Goal: Information Seeking & Learning: Learn about a topic

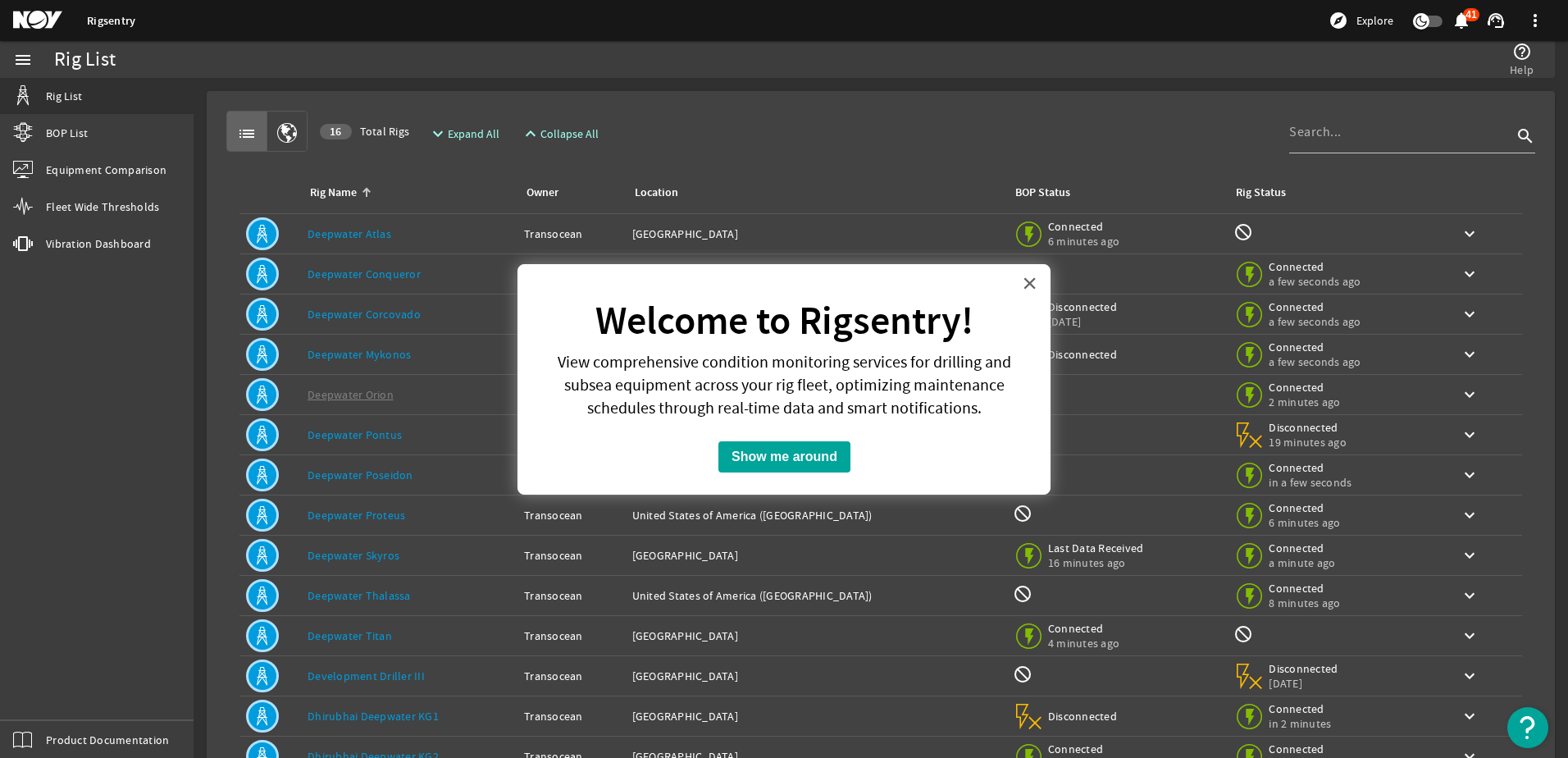
click at [1030, 283] on button "×" at bounding box center [1029, 283] width 16 height 27
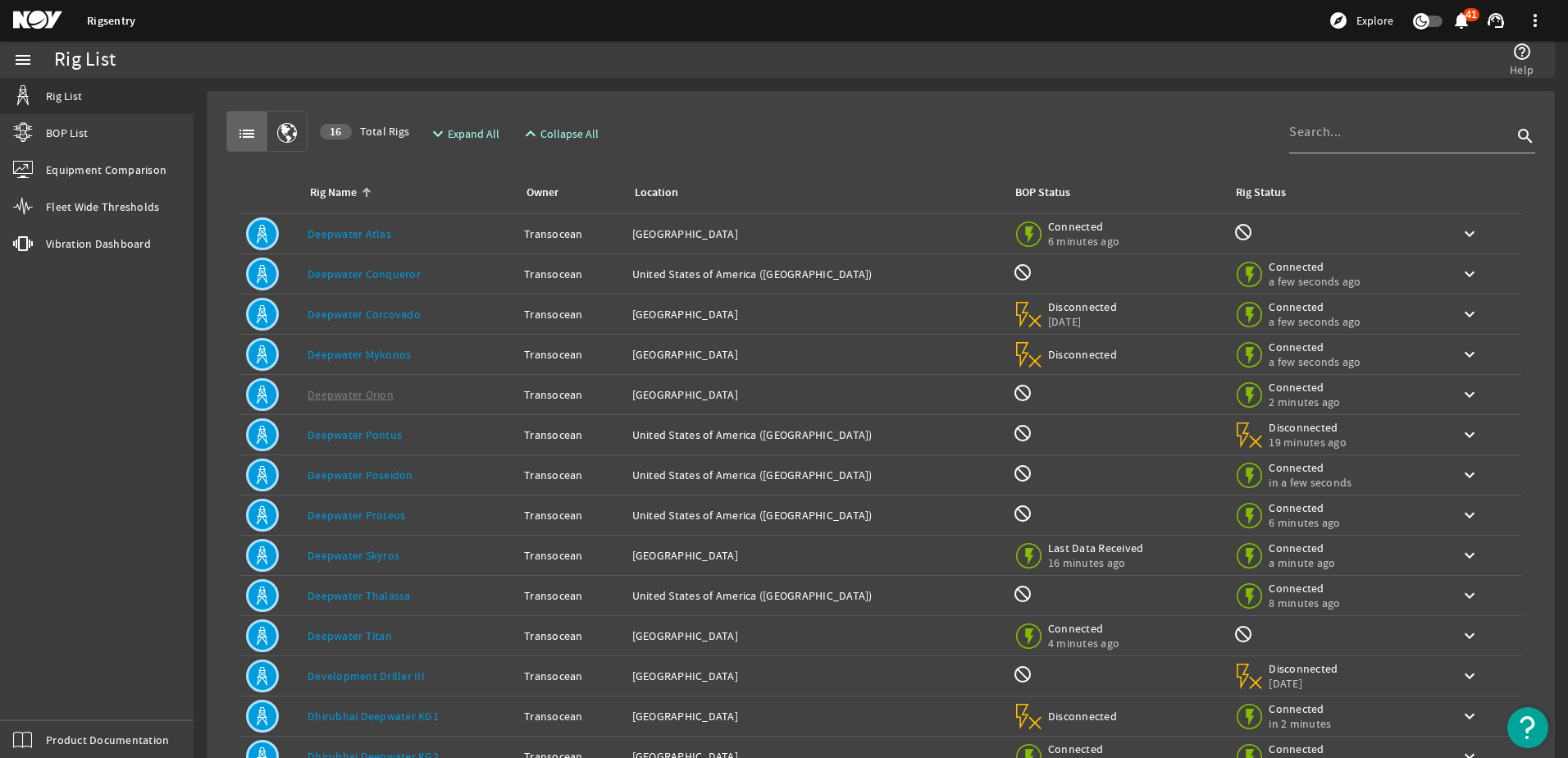
click at [327, 235] on link "Deepwater Atlas" at bounding box center [348, 234] width 83 height 15
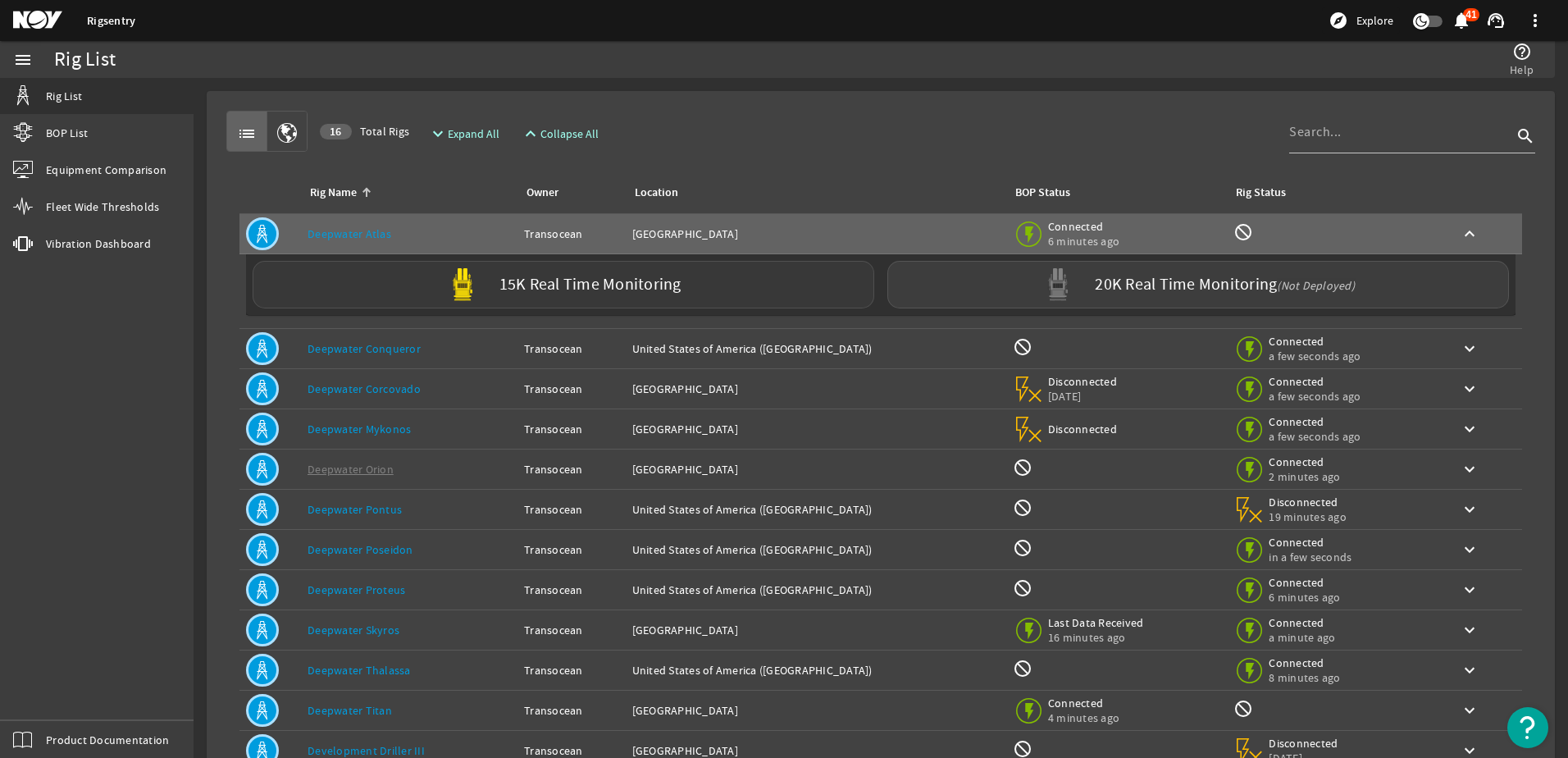
click at [576, 277] on label "15K Real Time Monitoring" at bounding box center [590, 286] width 182 height 18
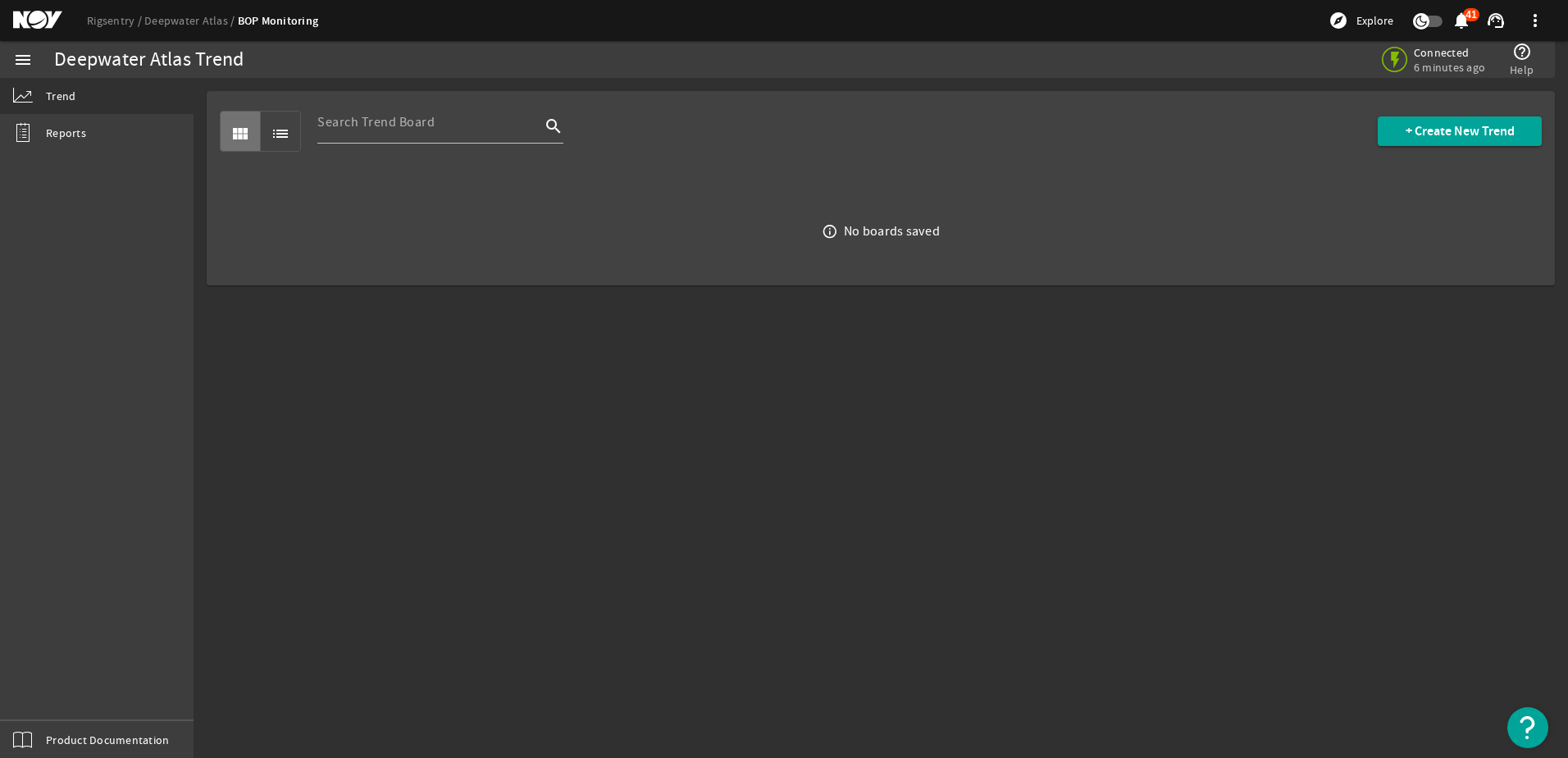
click at [240, 130] on mat-icon "view_module" at bounding box center [240, 134] width 20 height 20
click at [277, 130] on mat-icon "list" at bounding box center [281, 134] width 20 height 20
click at [79, 128] on span "Reports" at bounding box center [66, 133] width 40 height 17
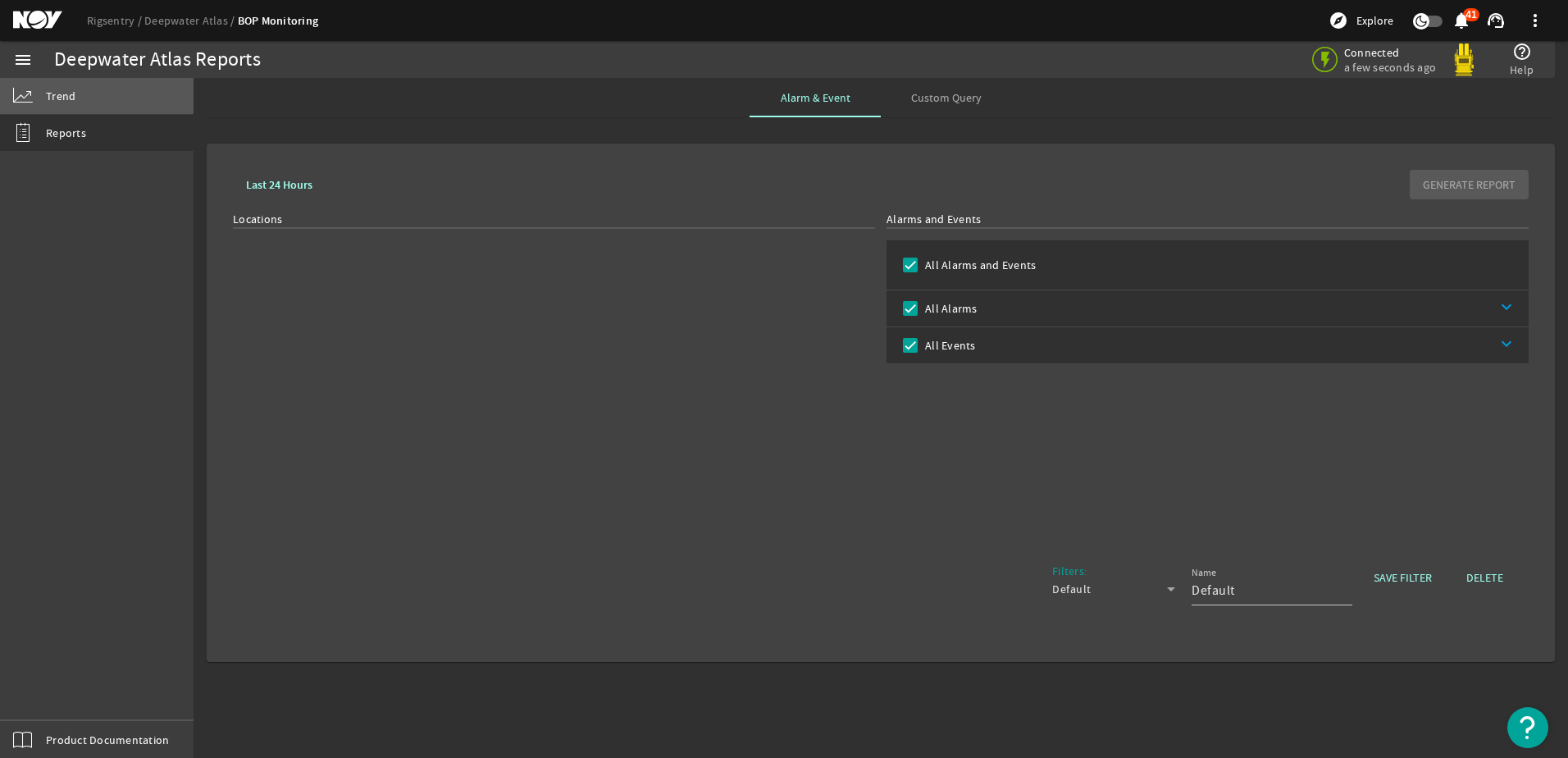
click at [86, 93] on link "Trend" at bounding box center [96, 95] width 193 height 36
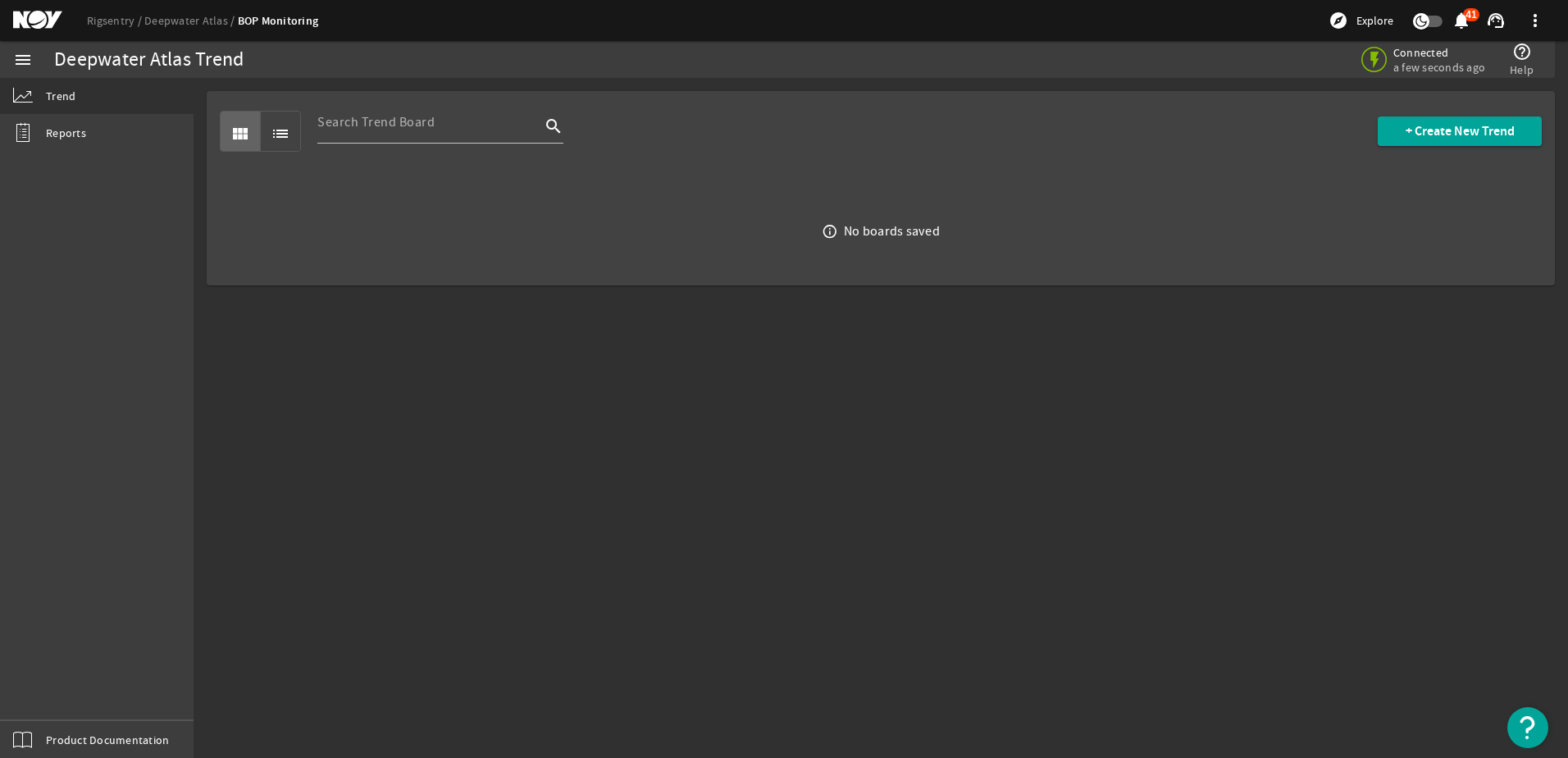
click at [24, 66] on mat-icon "menu" at bounding box center [23, 60] width 20 height 20
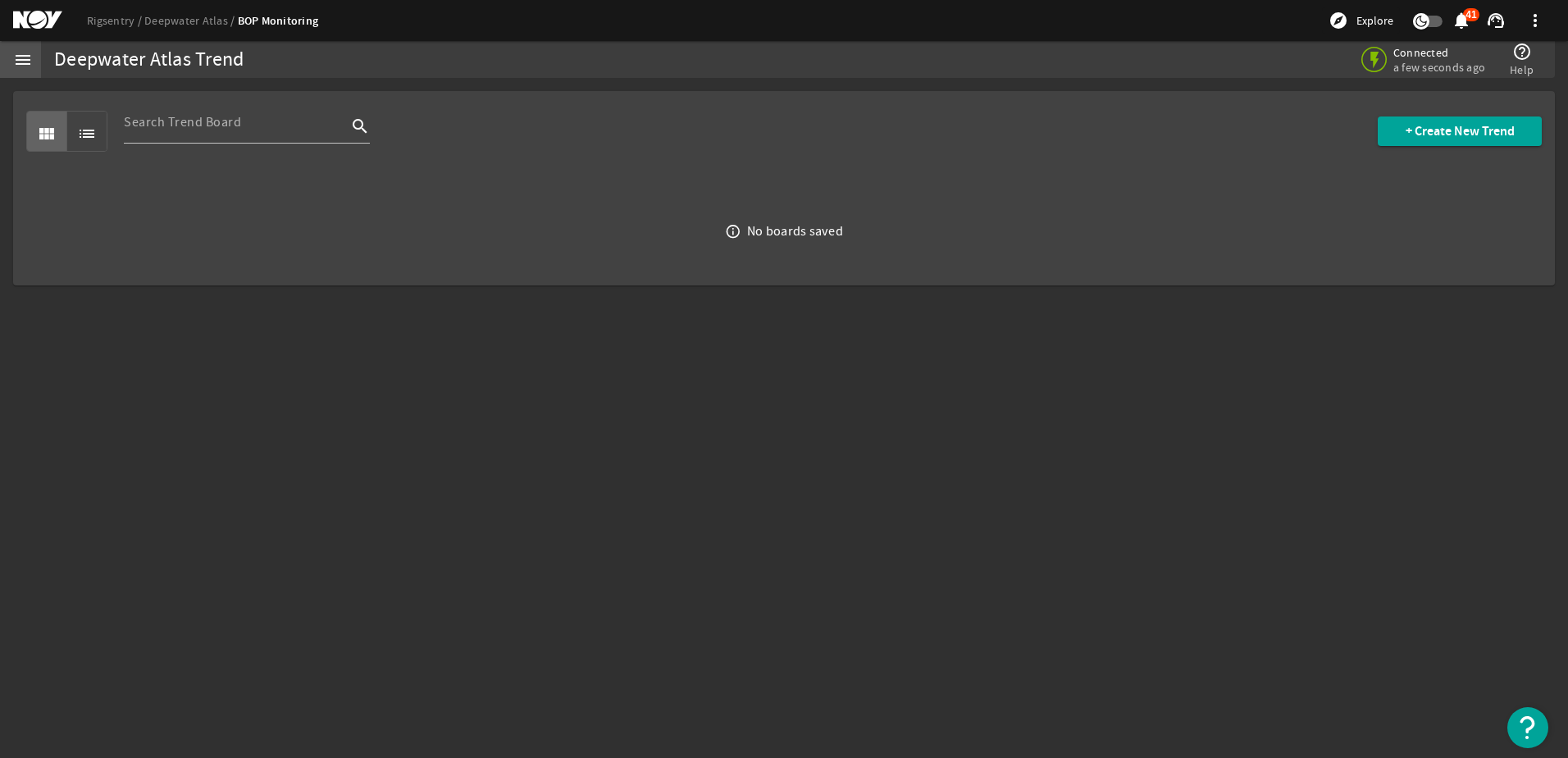
click at [28, 60] on mat-icon "menu" at bounding box center [23, 60] width 20 height 20
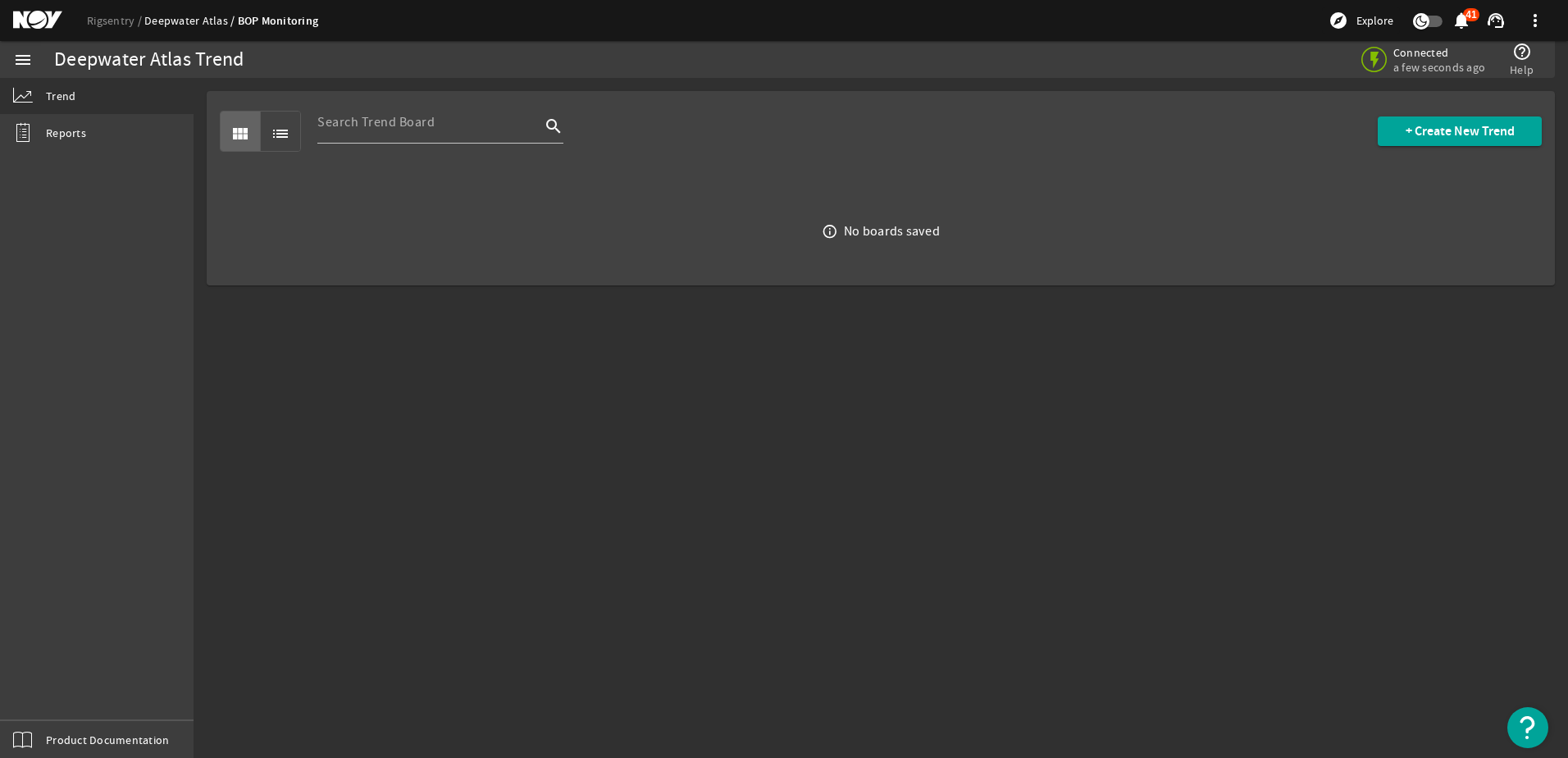
click at [193, 21] on link "Deepwater Atlas" at bounding box center [190, 20] width 93 height 15
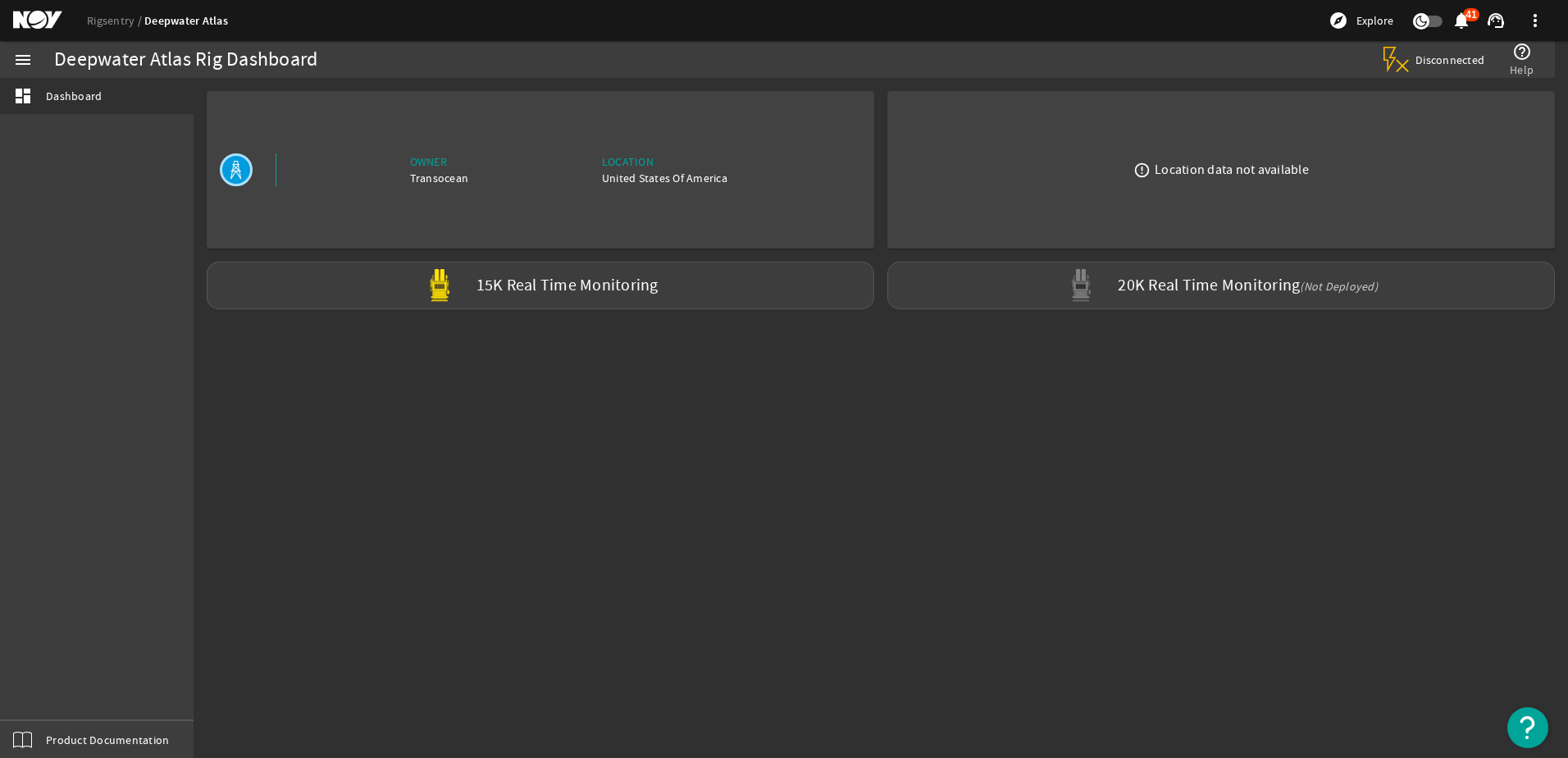
click at [440, 177] on div "Transocean" at bounding box center [440, 178] width 59 height 17
click at [108, 18] on link "Rigsentry" at bounding box center [116, 20] width 57 height 15
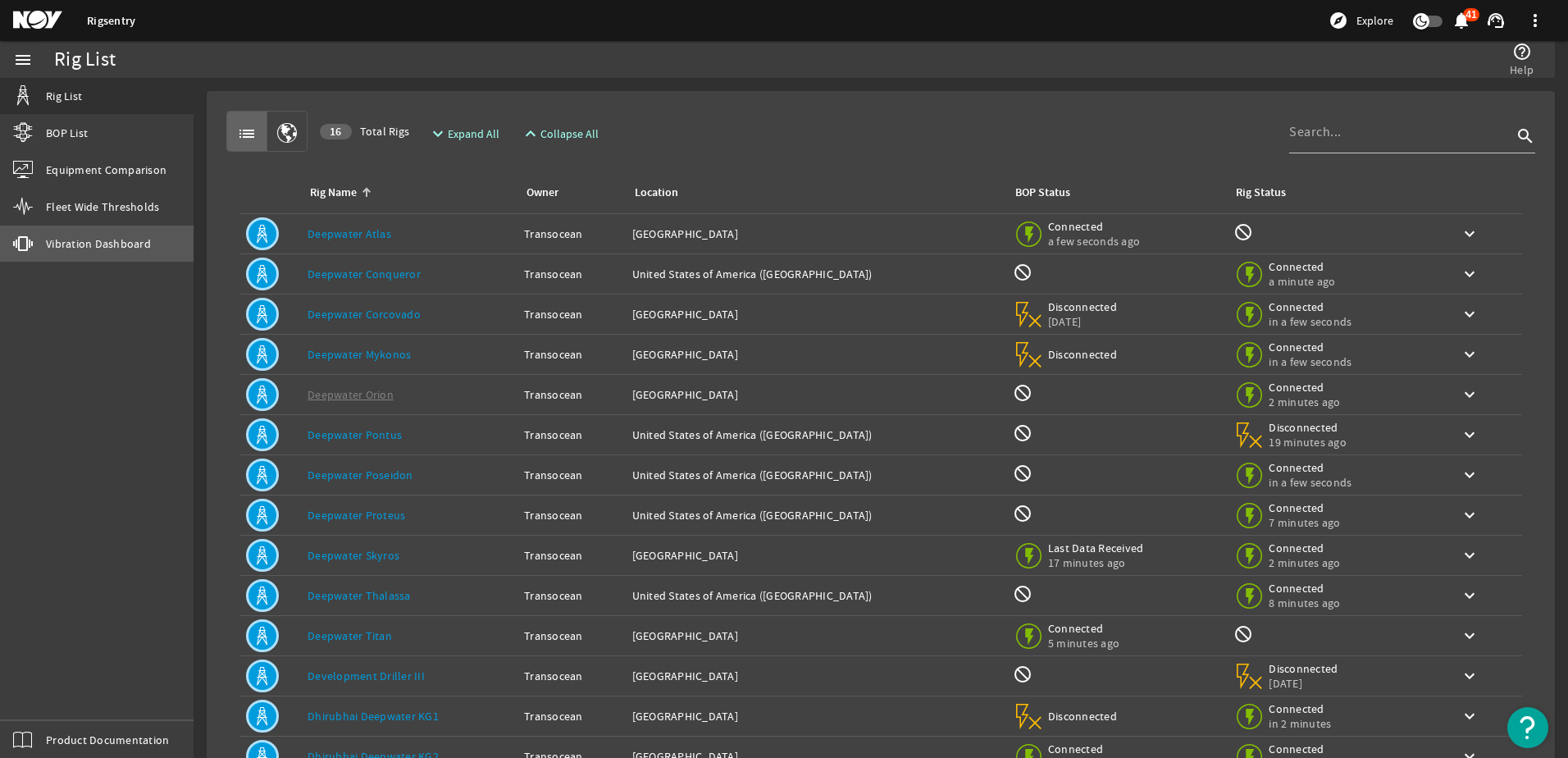
click at [110, 238] on span "Vibration Dashboard" at bounding box center [98, 244] width 105 height 17
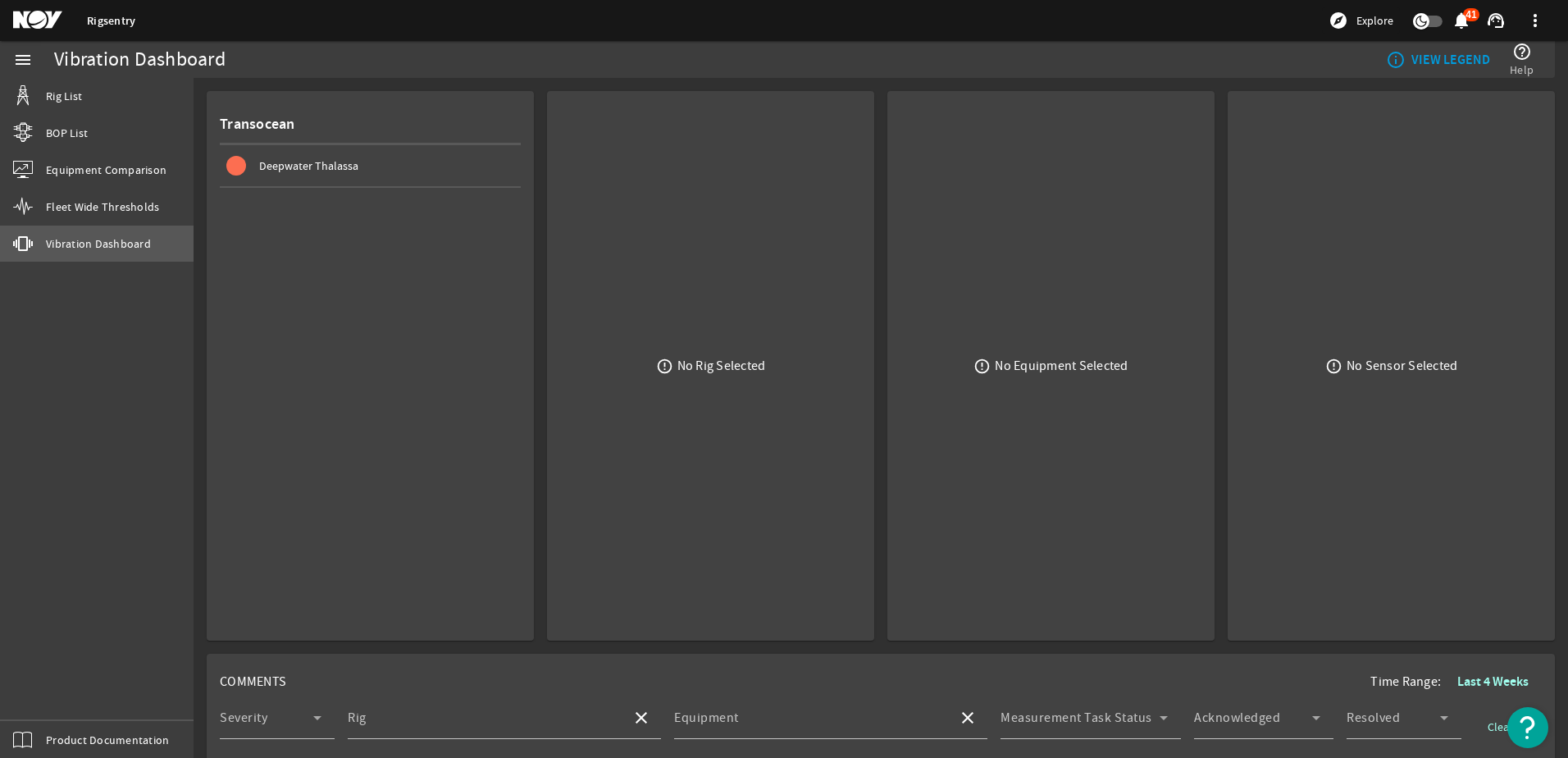
click at [131, 244] on span "Vibration Dashboard" at bounding box center [98, 244] width 105 height 17
click at [319, 166] on span "Deepwater Thalassa" at bounding box center [308, 165] width 99 height 15
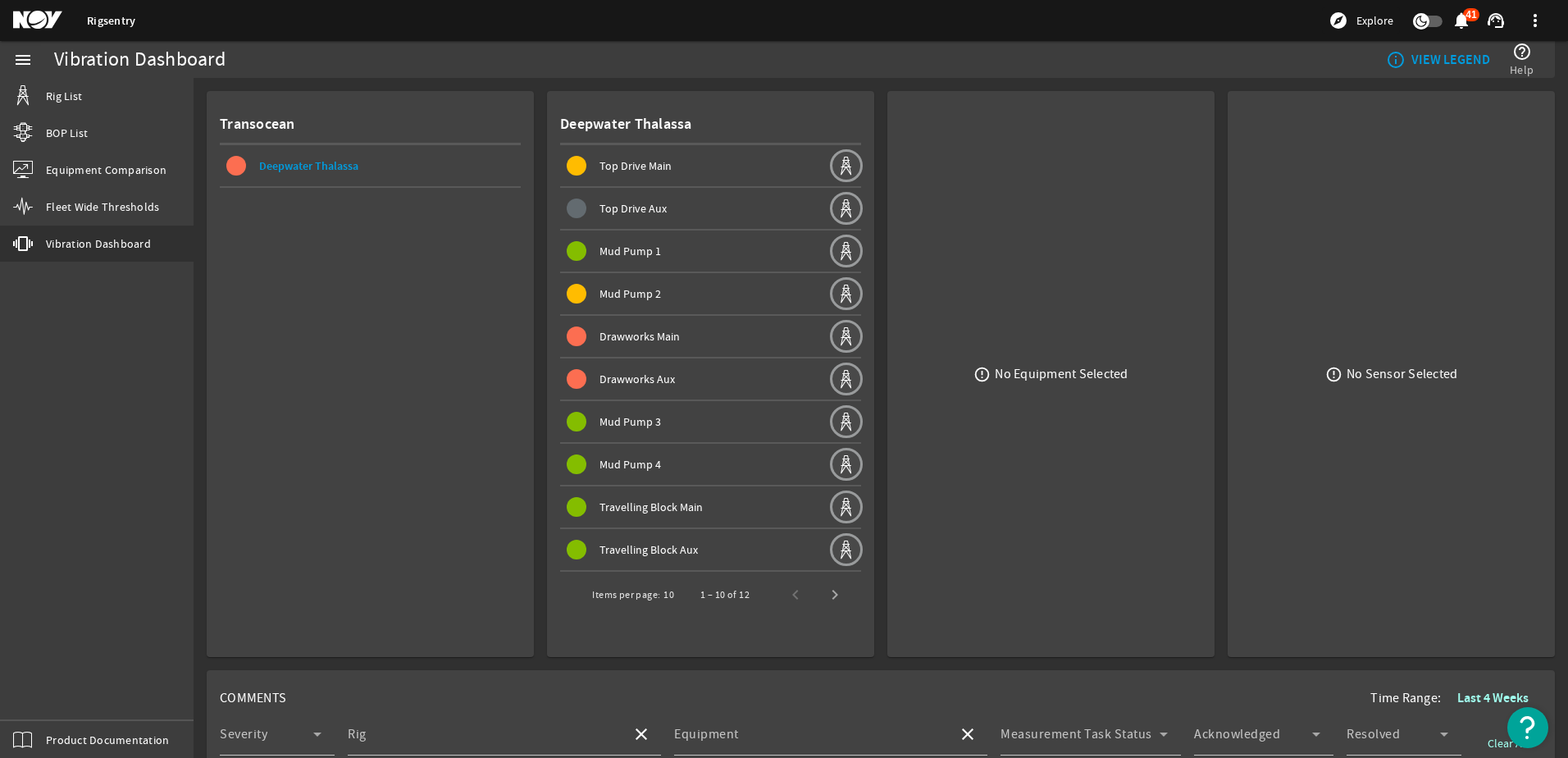
click at [635, 167] on span "Top Drive Main" at bounding box center [636, 165] width 73 height 15
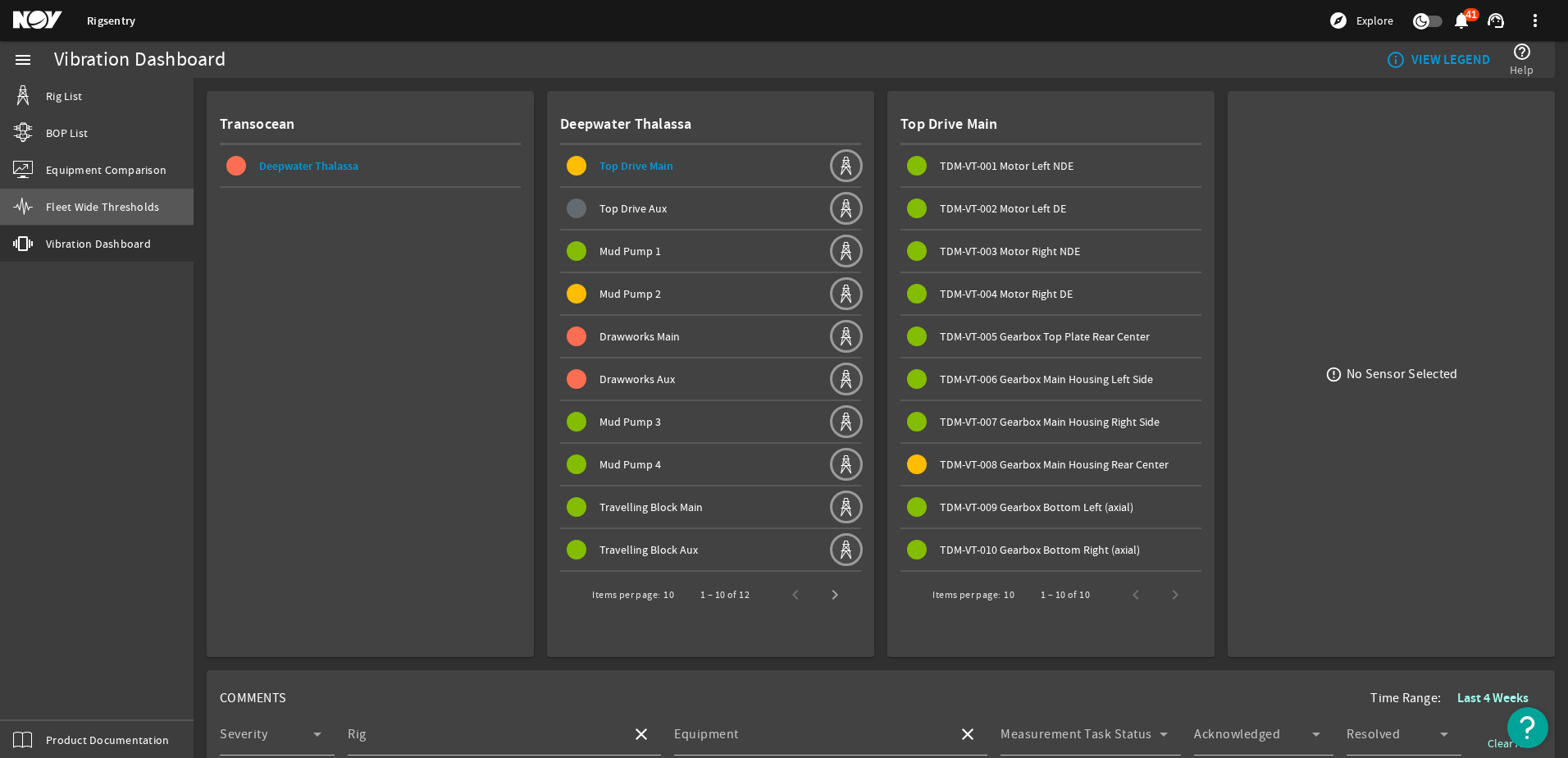
click at [110, 205] on span "Fleet Wide Thresholds" at bounding box center [102, 206] width 113 height 17
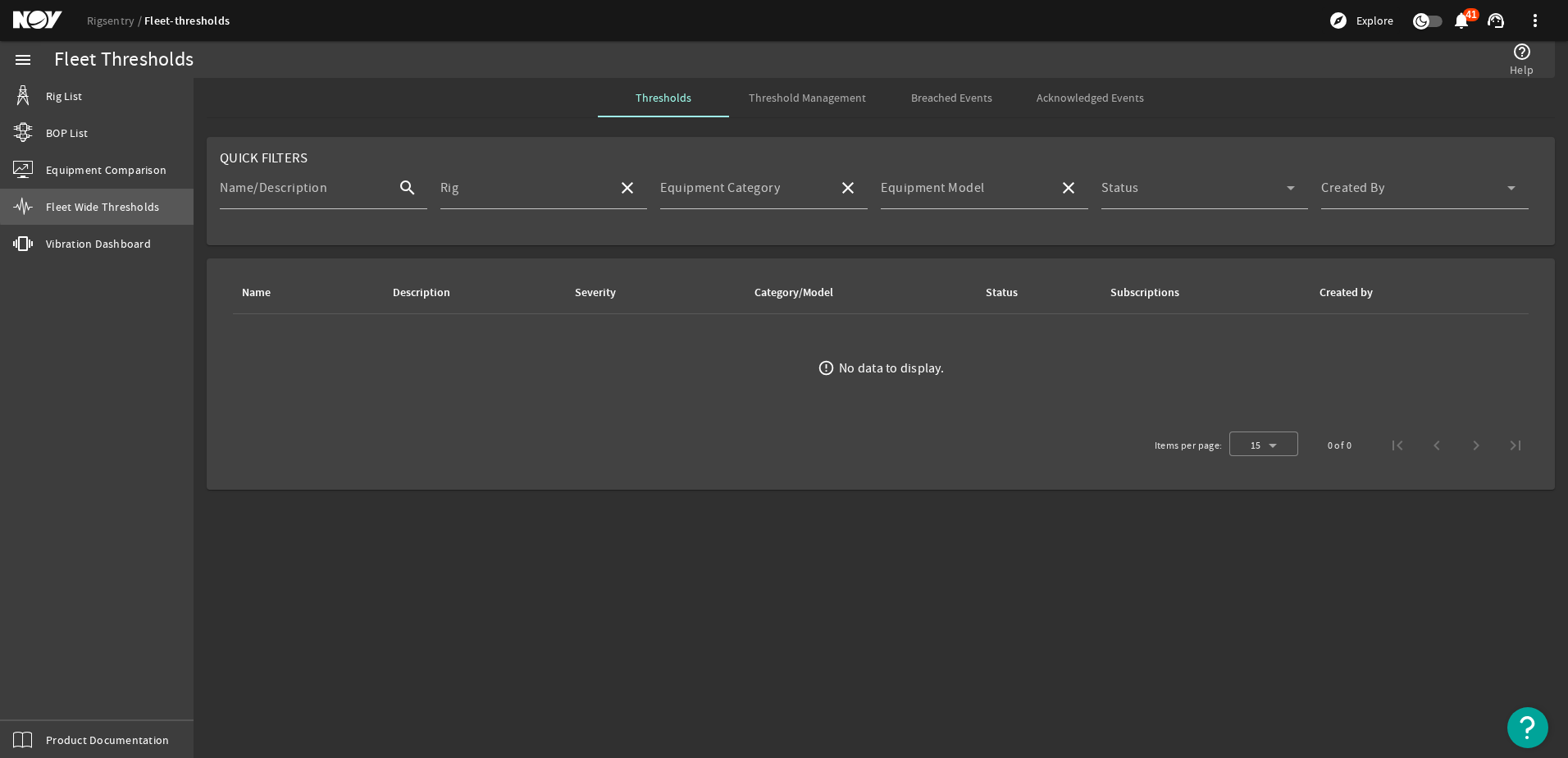
click at [112, 203] on span "Fleet Wide Thresholds" at bounding box center [102, 206] width 113 height 17
click at [1430, 20] on span "button" at bounding box center [1428, 22] width 29 height 12
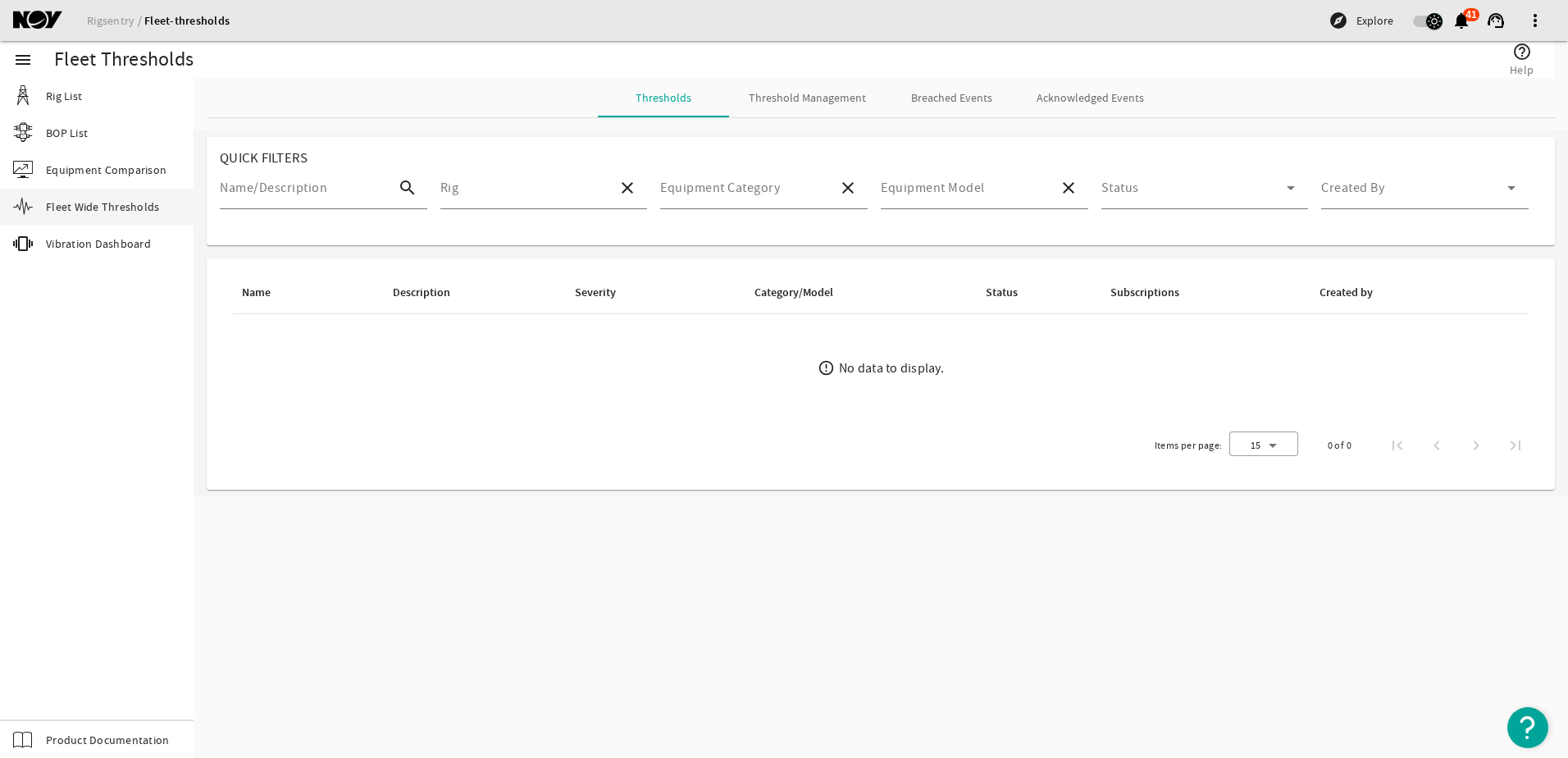
click at [1430, 20] on icon "button" at bounding box center [1434, 21] width 15 height 15
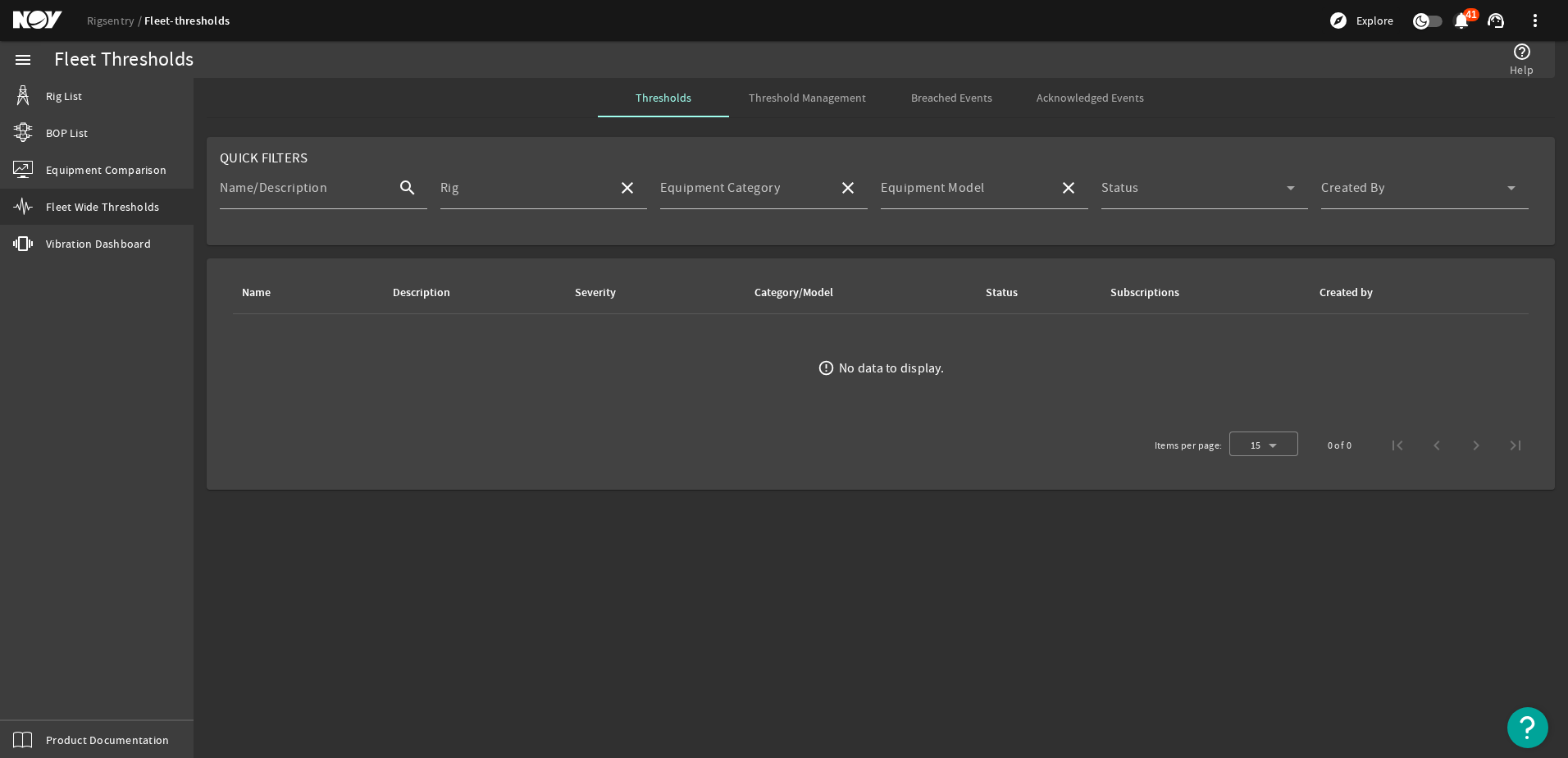
click at [1460, 22] on mat-icon "notifications" at bounding box center [1461, 21] width 20 height 20
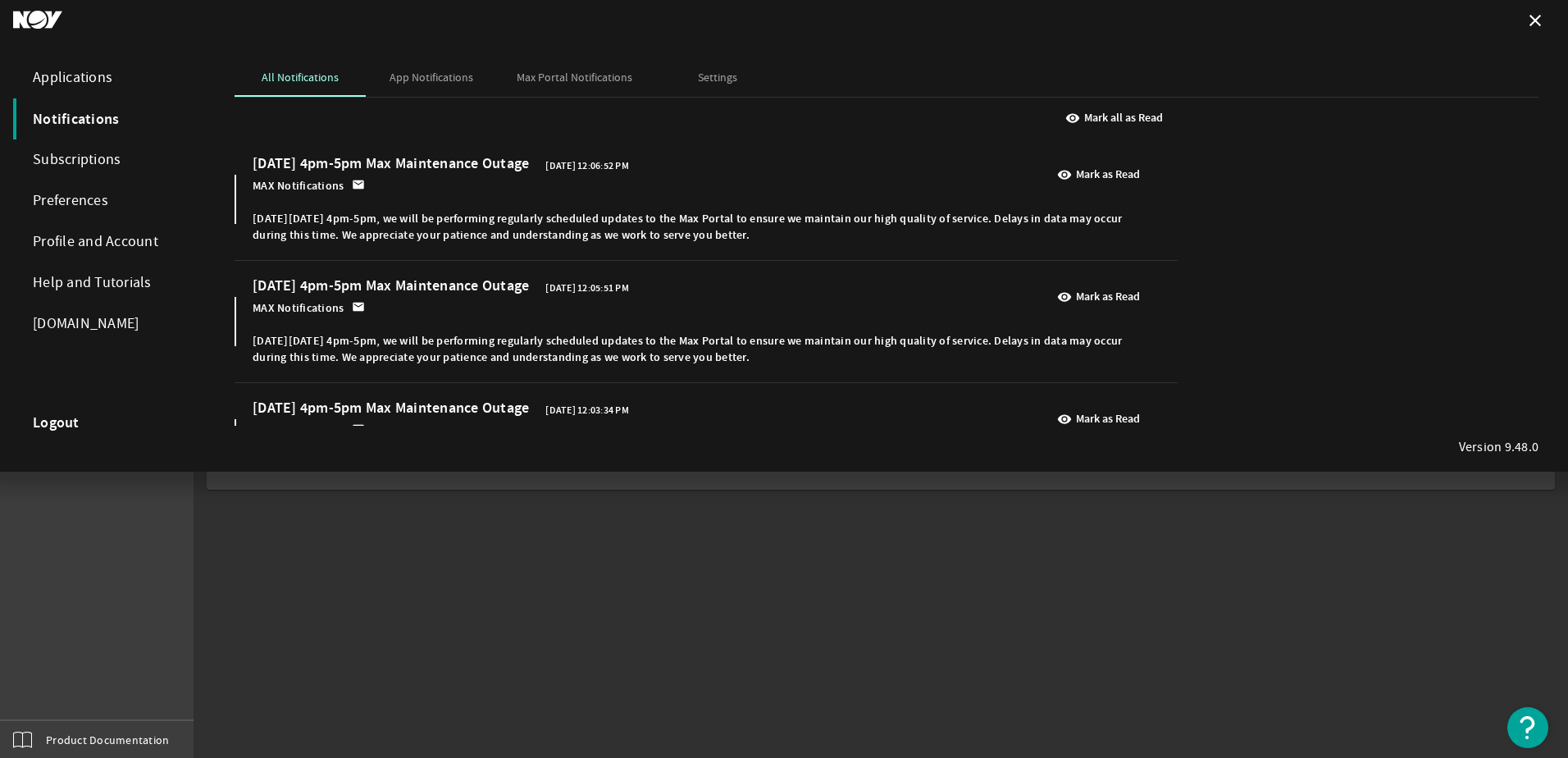
click at [98, 243] on div "Profile and Account" at bounding box center [107, 243] width 188 height 41
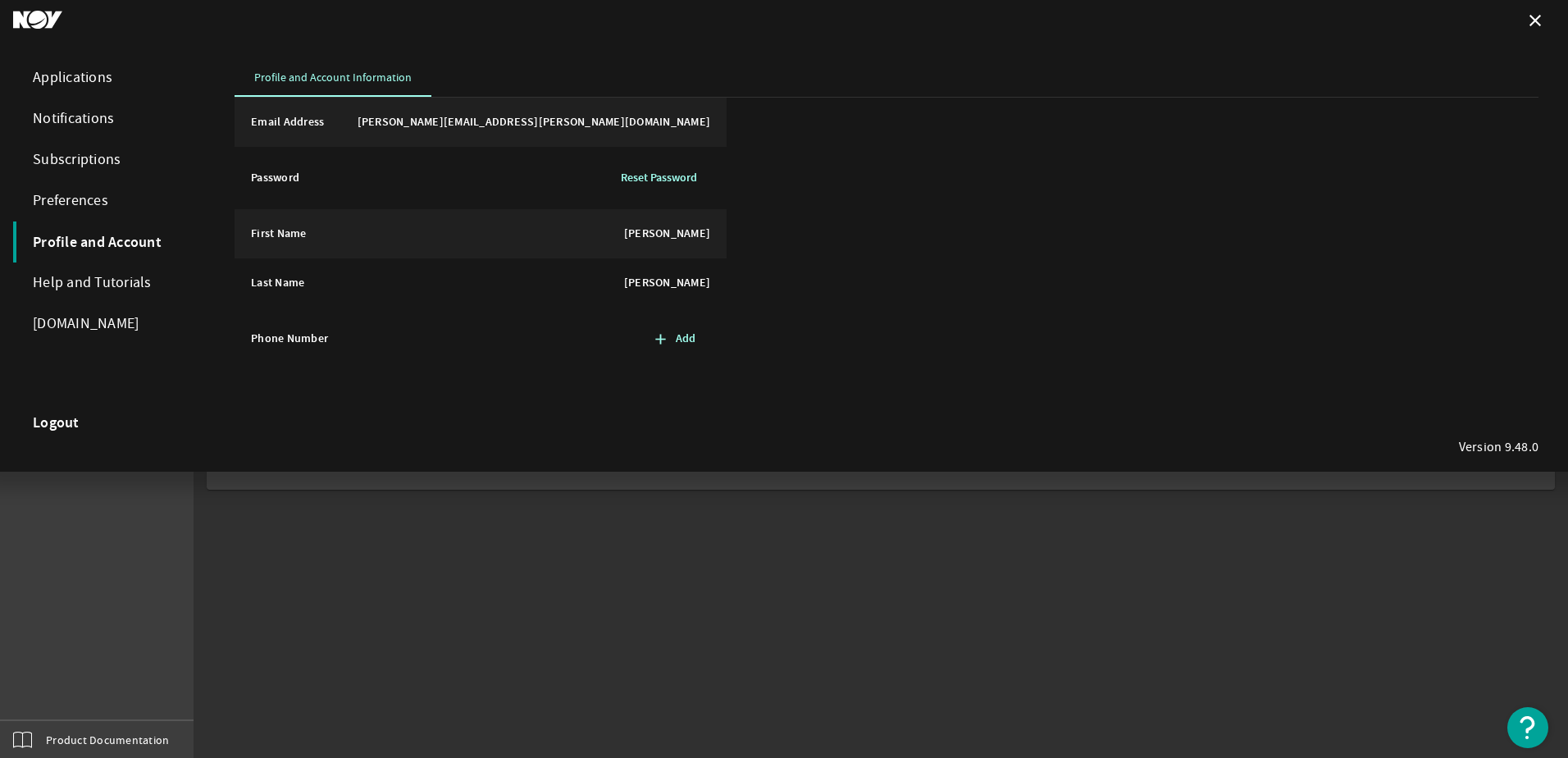
click at [87, 541] on div at bounding box center [784, 379] width 1568 height 758
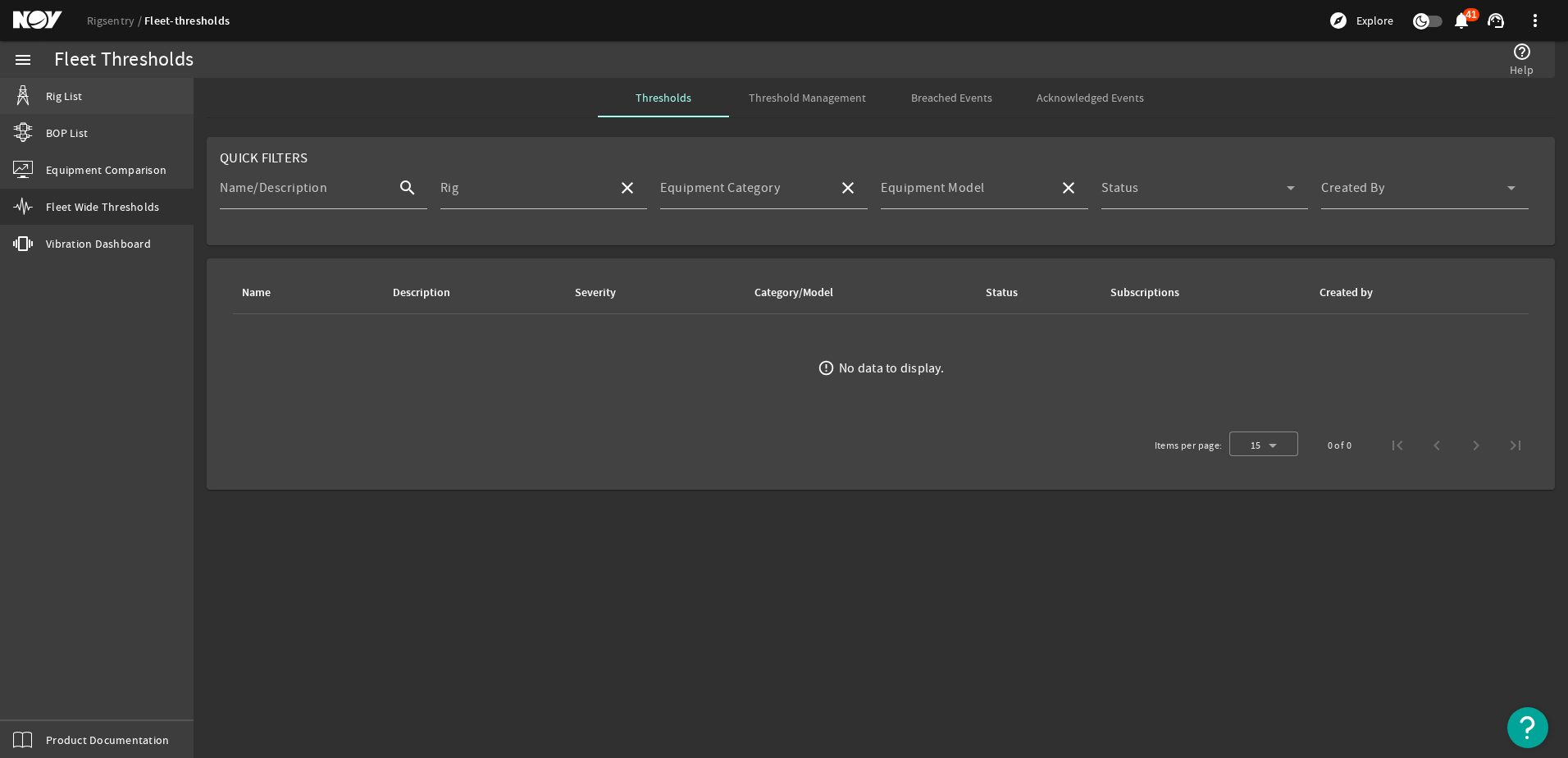
click at [74, 91] on span "Rig List" at bounding box center [64, 95] width 36 height 17
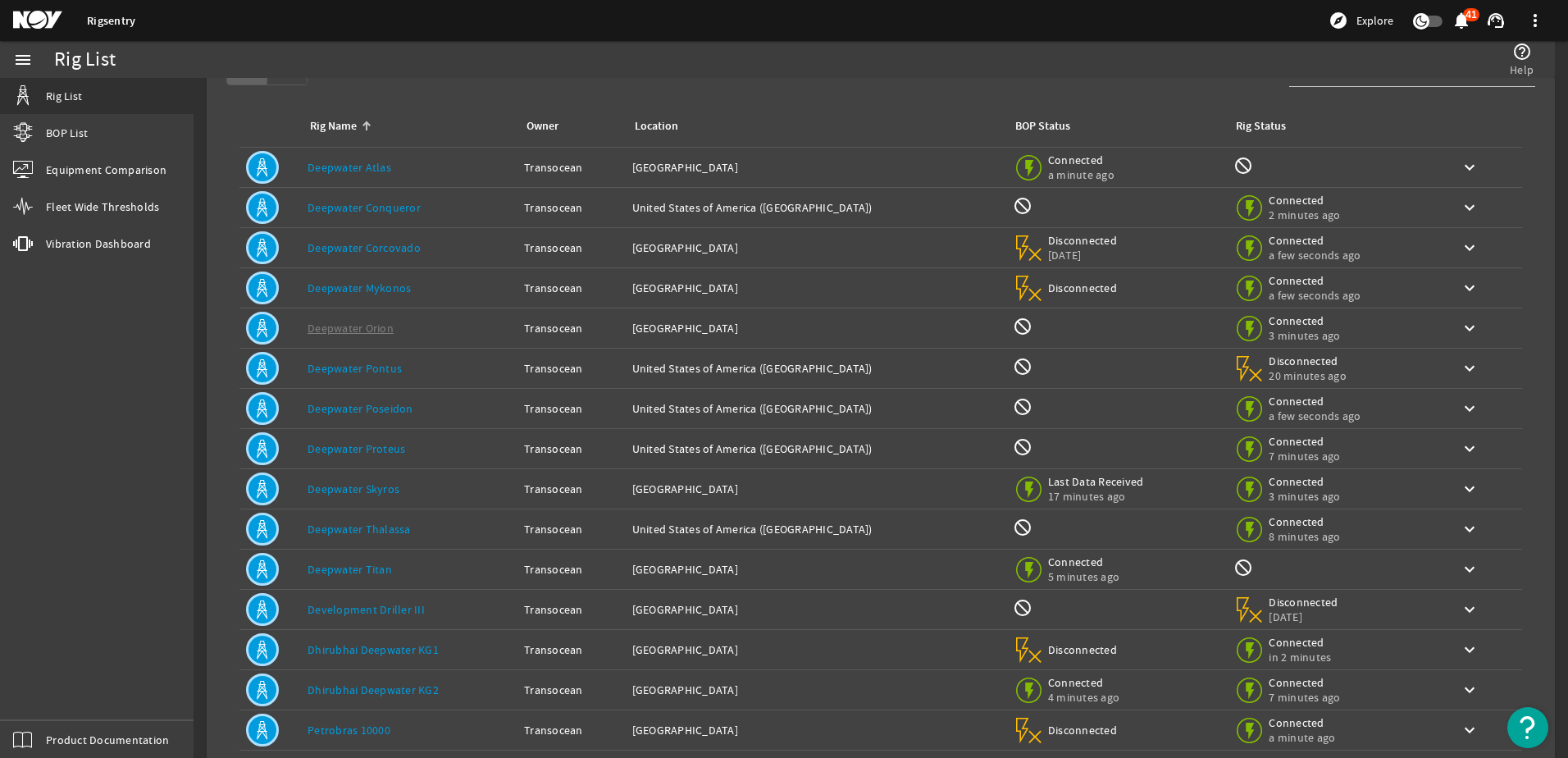
scroll to position [151, 0]
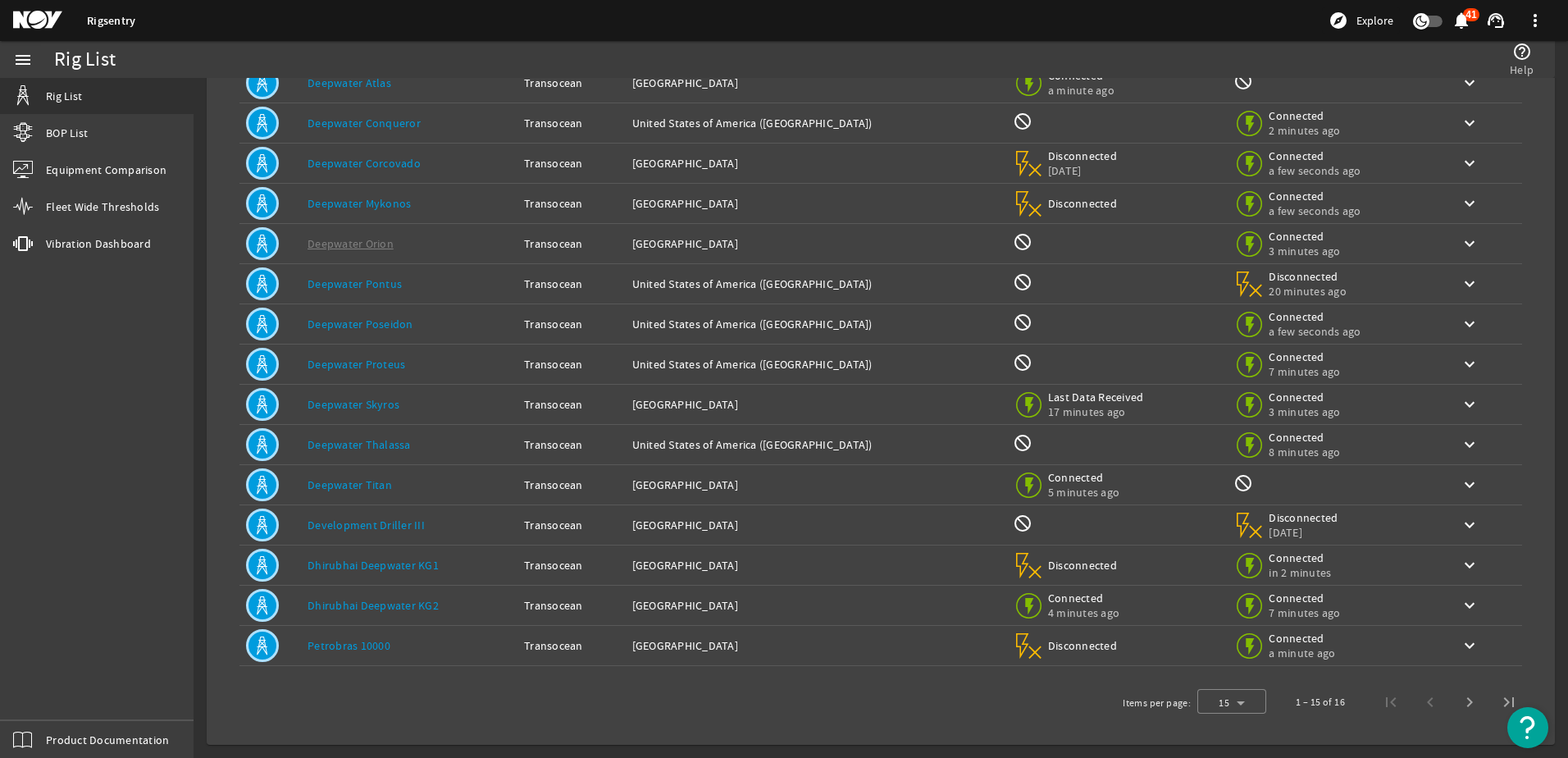
click at [356, 358] on link "Deepwater Proteus" at bounding box center [355, 363] width 97 height 15
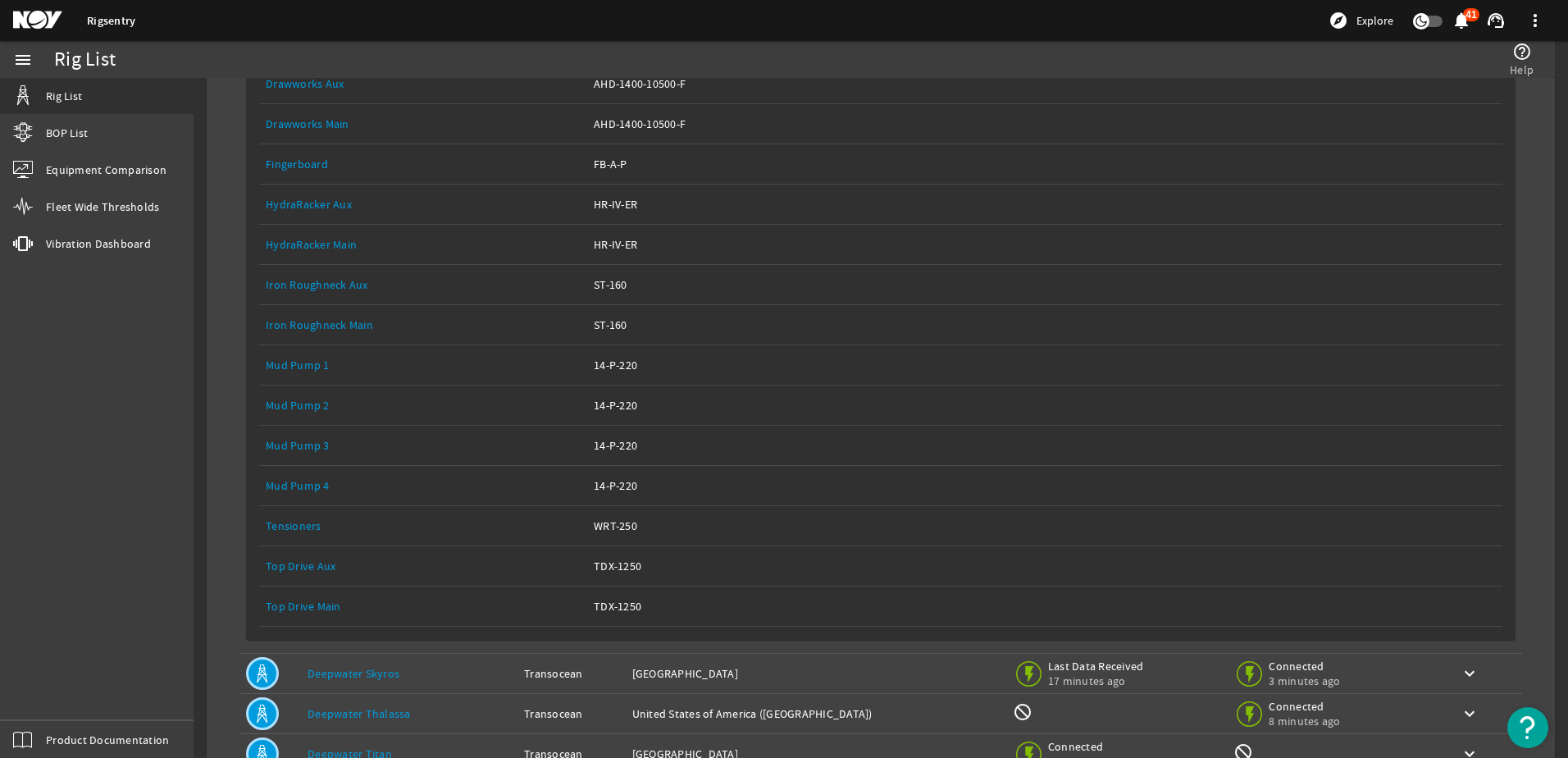
scroll to position [726, 0]
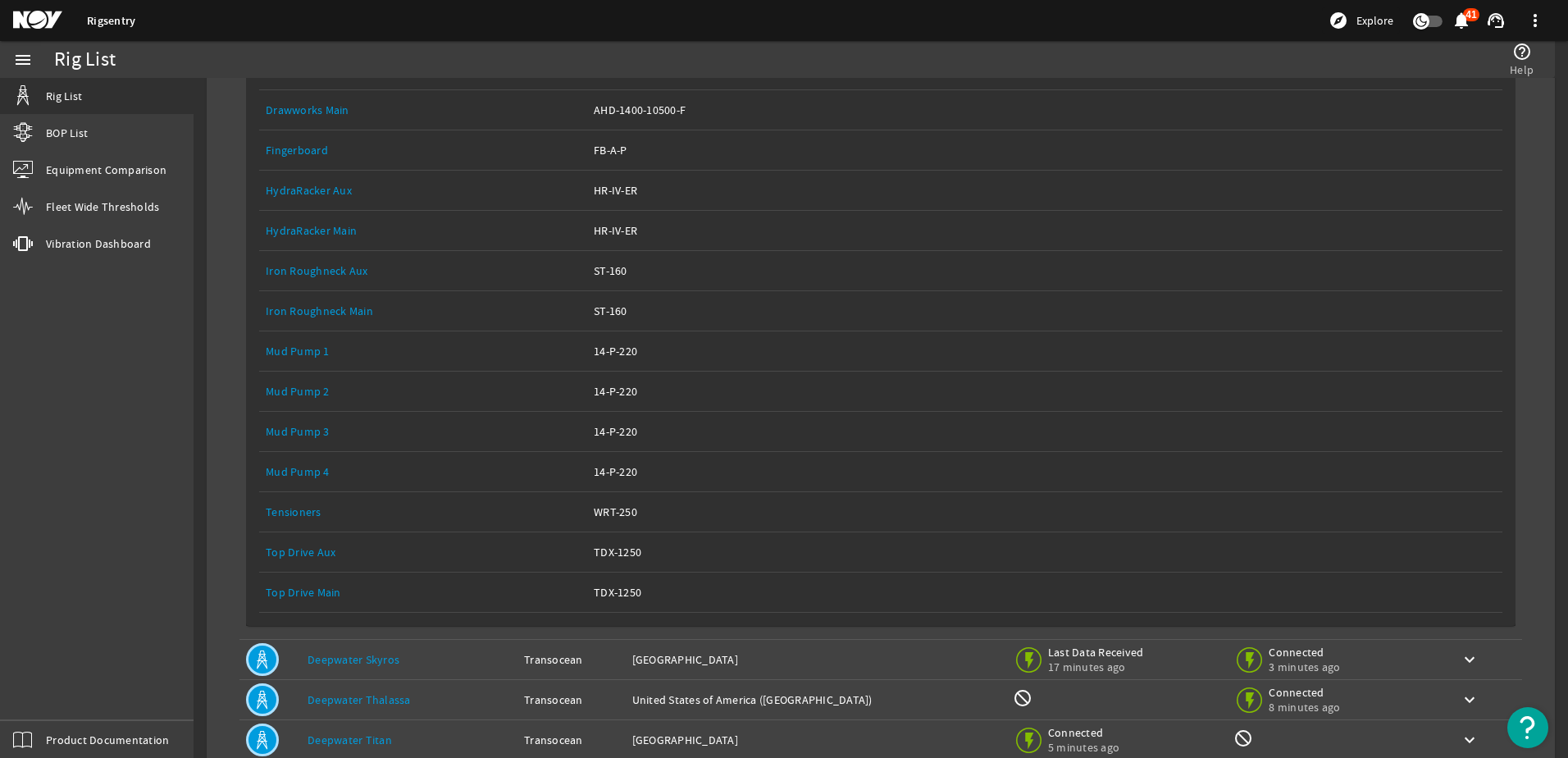
click at [331, 269] on link "Iron Roughneck Aux" at bounding box center [317, 270] width 102 height 15
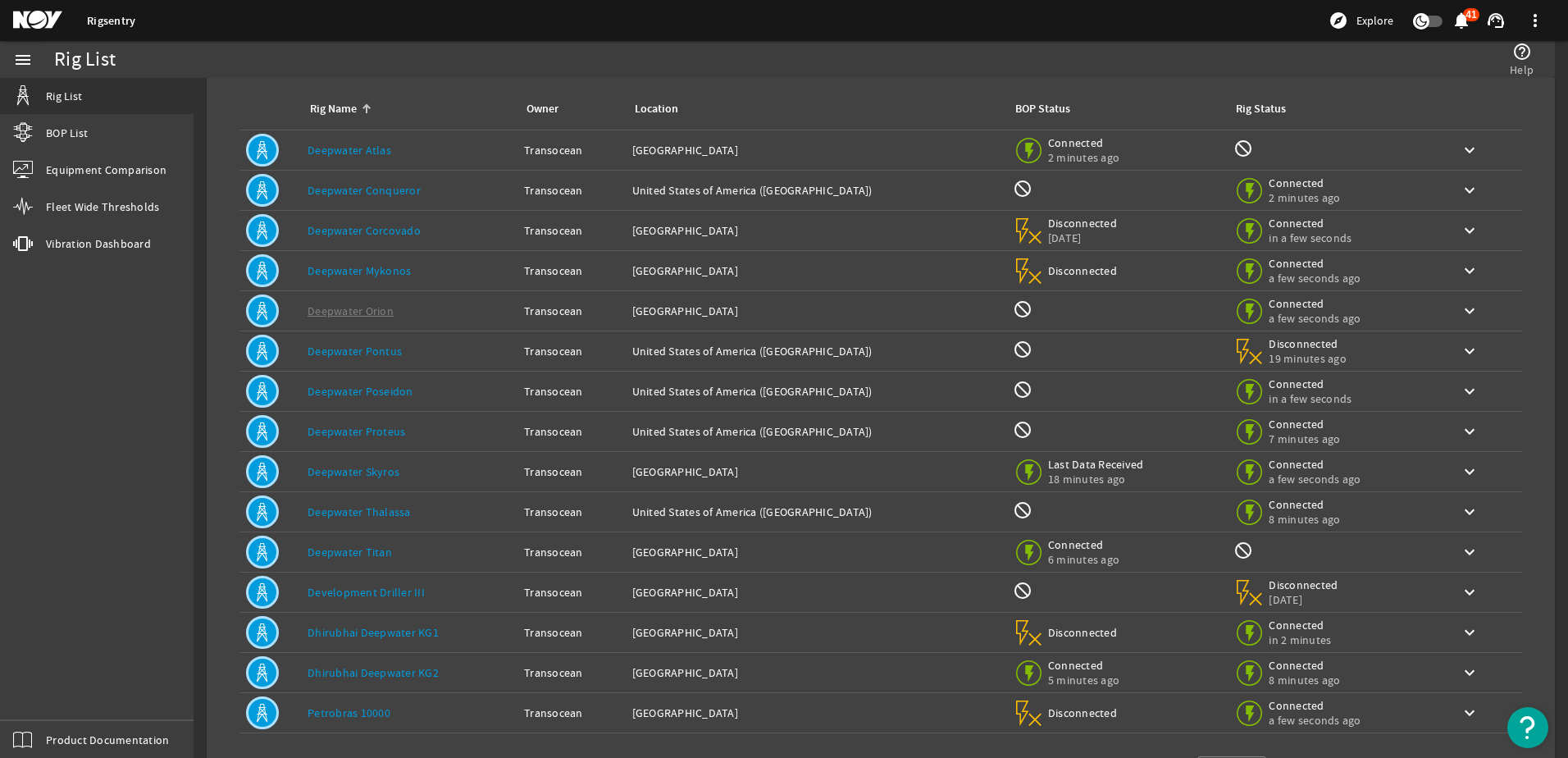
scroll to position [151, 0]
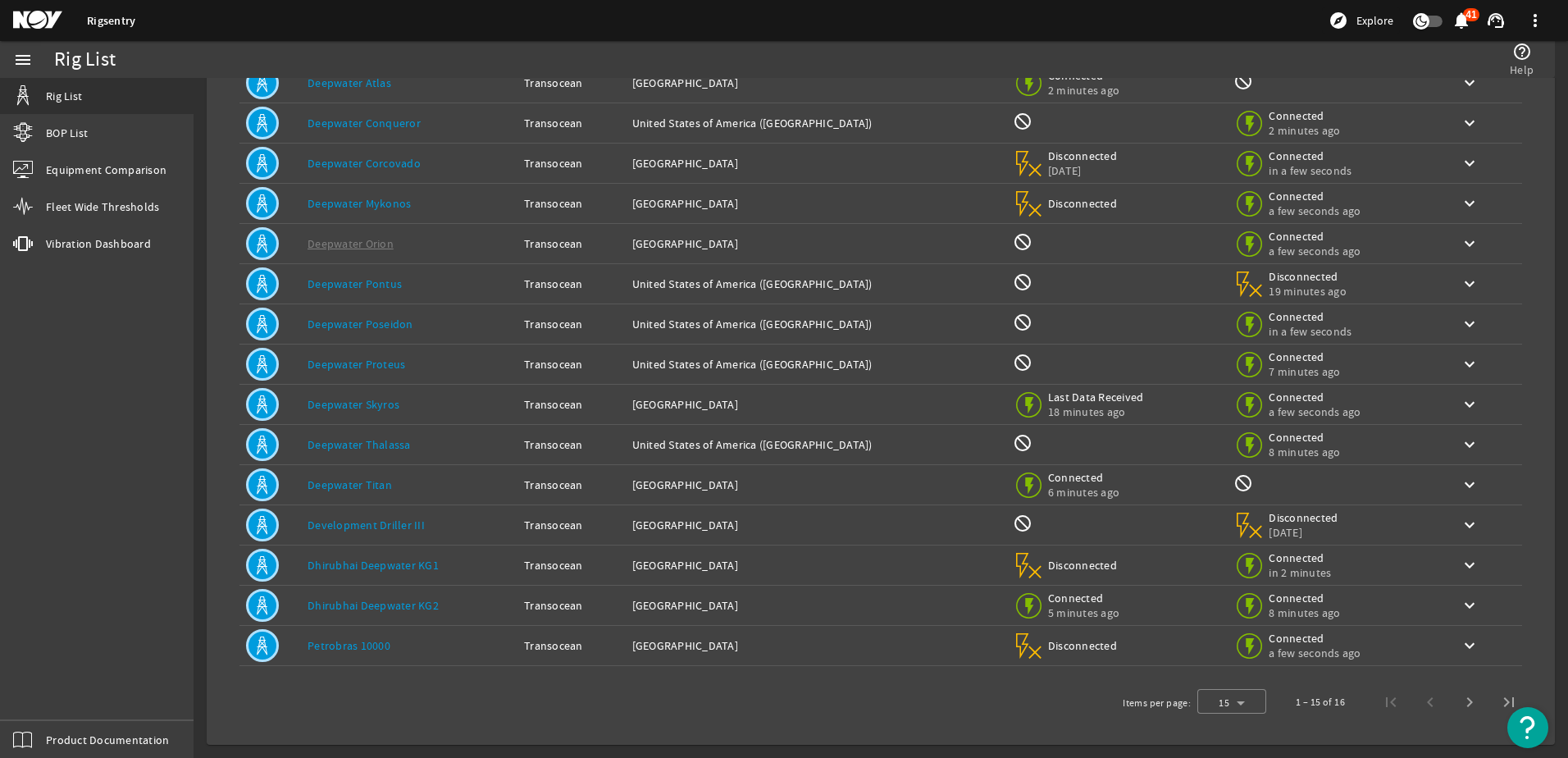
click at [376, 442] on link "Deepwater Thalassa" at bounding box center [358, 444] width 103 height 15
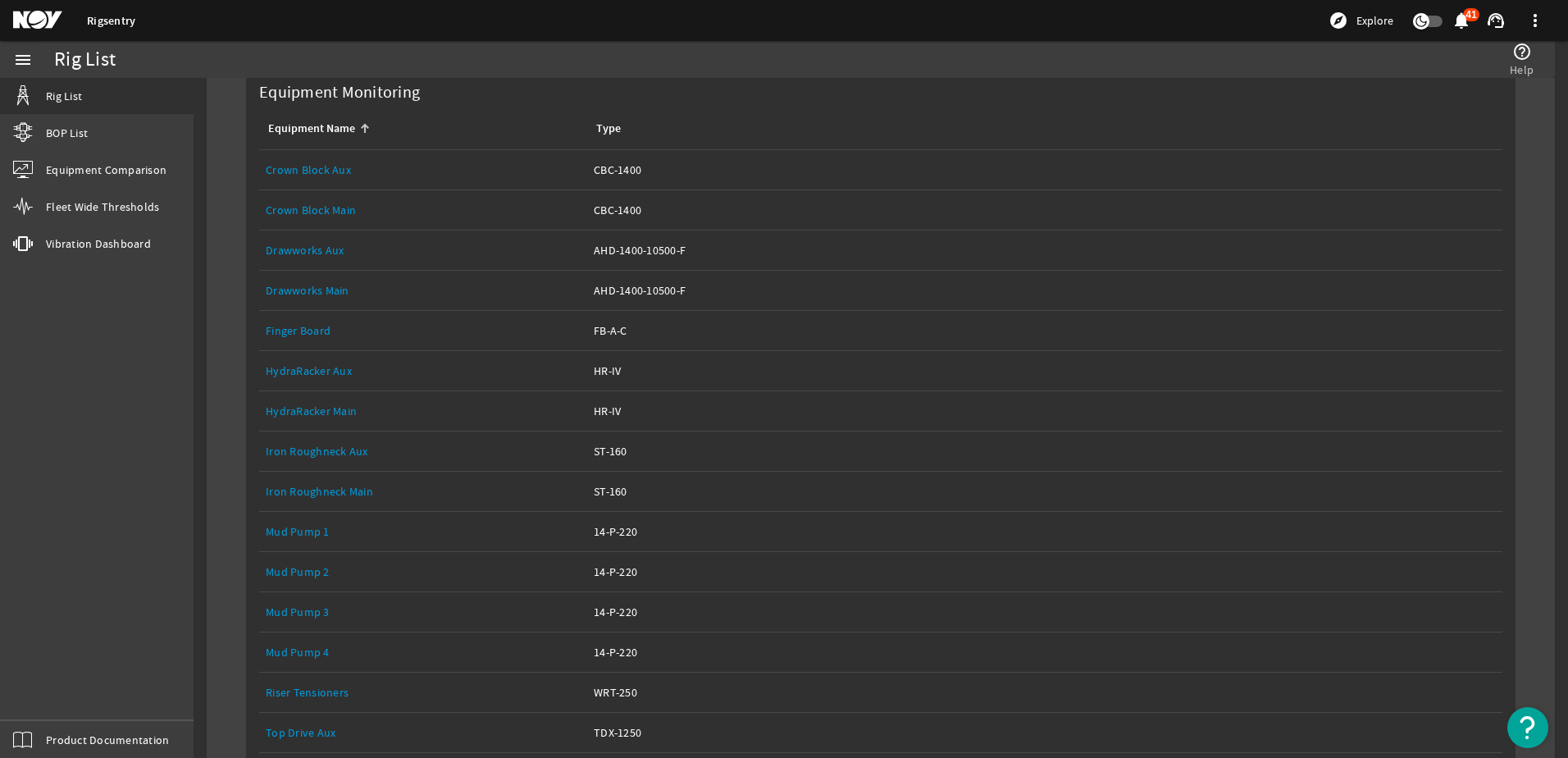
scroll to position [561, 0]
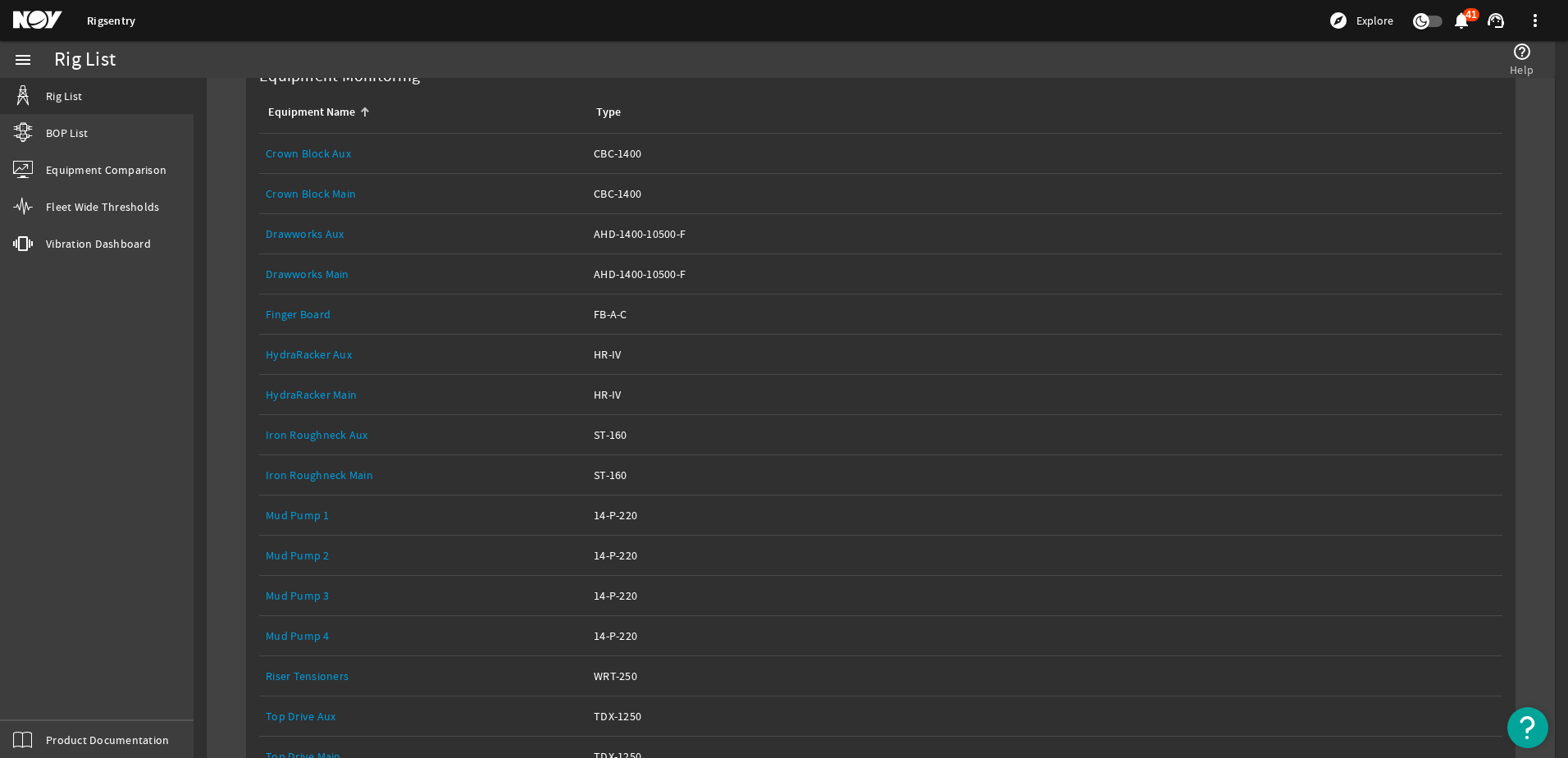
click at [332, 190] on link "Crown Block Main" at bounding box center [311, 193] width 90 height 15
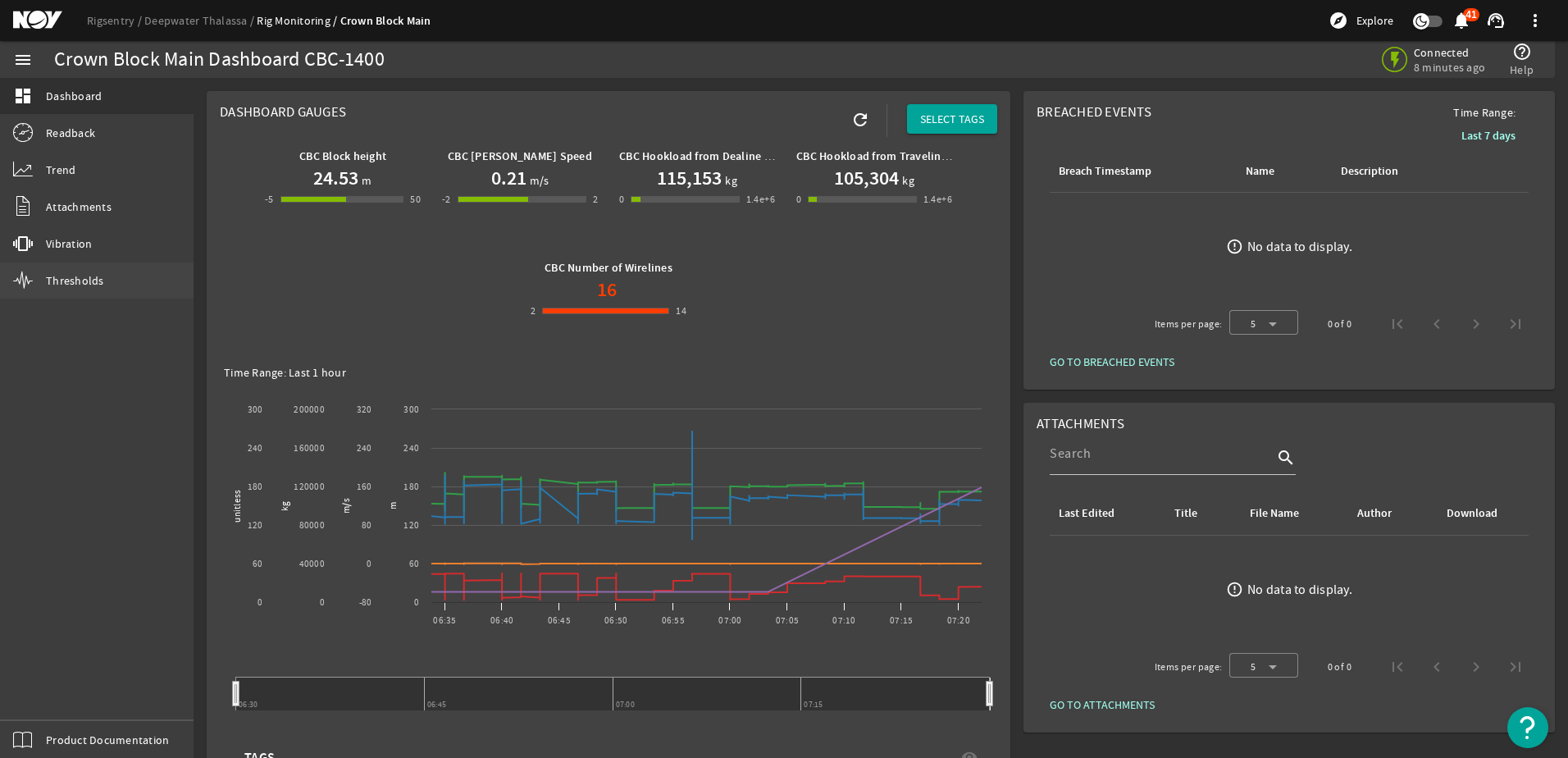
click at [78, 272] on span "Thresholds" at bounding box center [75, 280] width 58 height 17
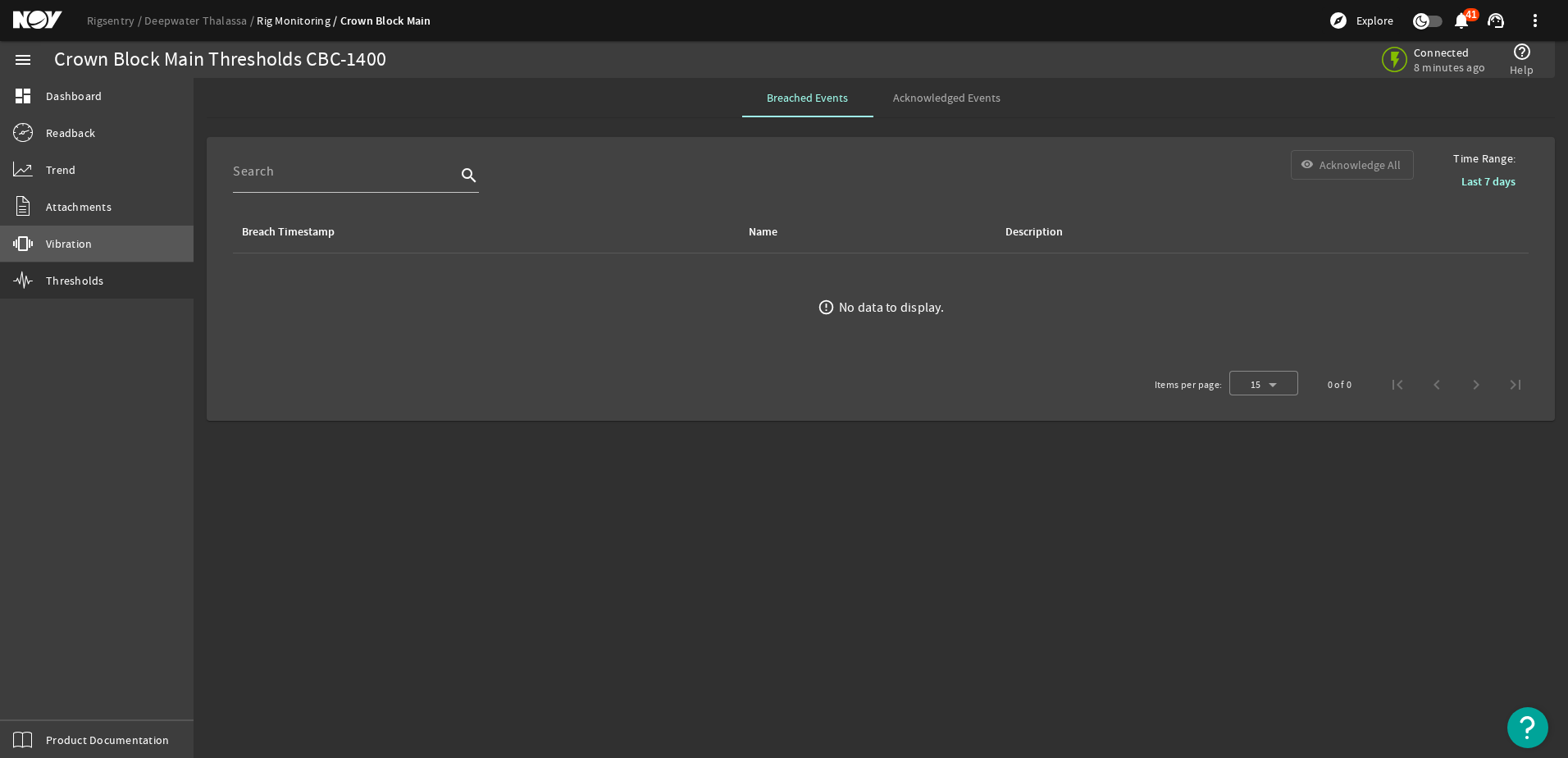
click at [95, 247] on link "vibration Vibration" at bounding box center [96, 244] width 193 height 36
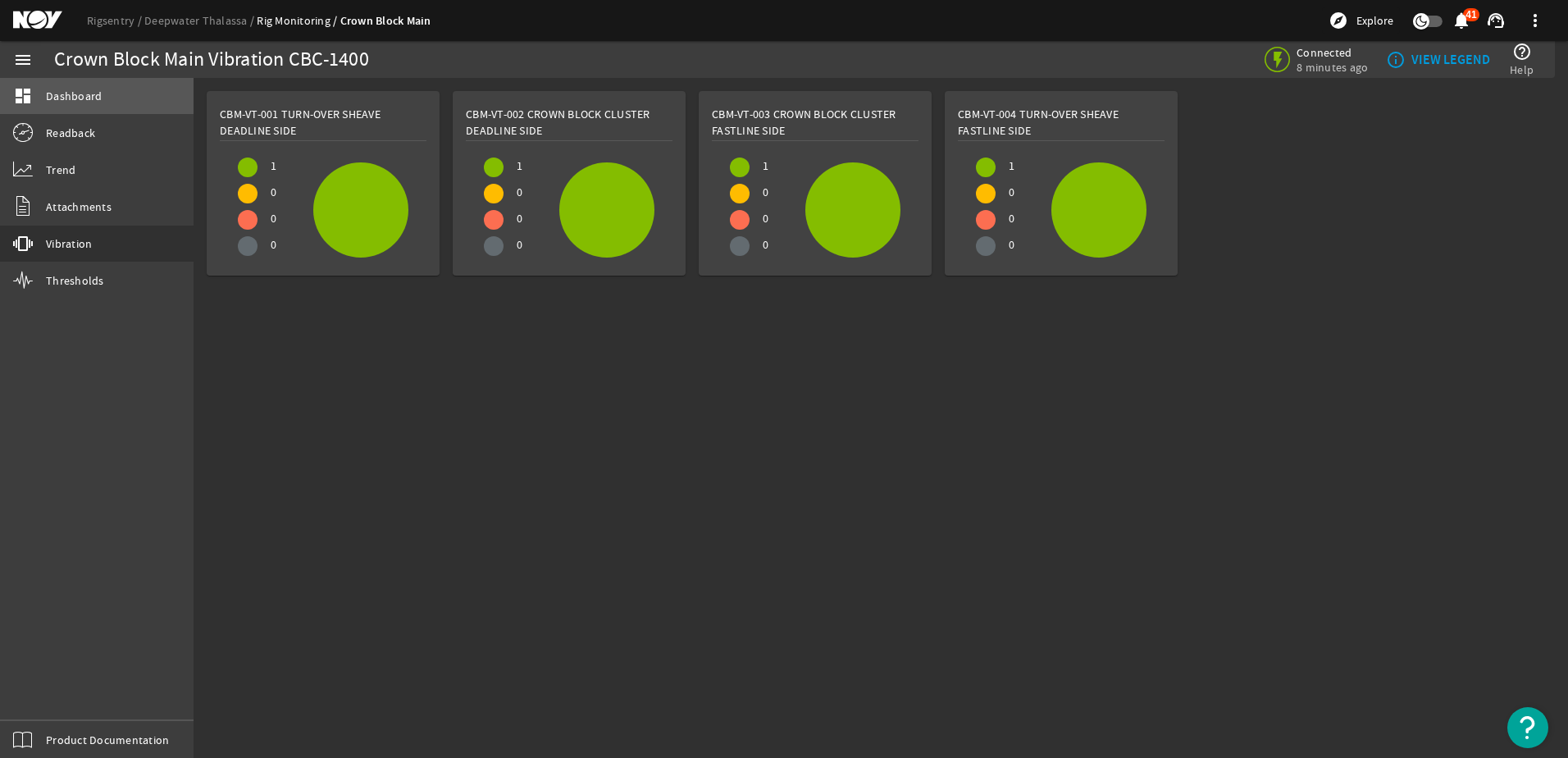
click at [75, 89] on span "Dashboard" at bounding box center [74, 95] width 56 height 17
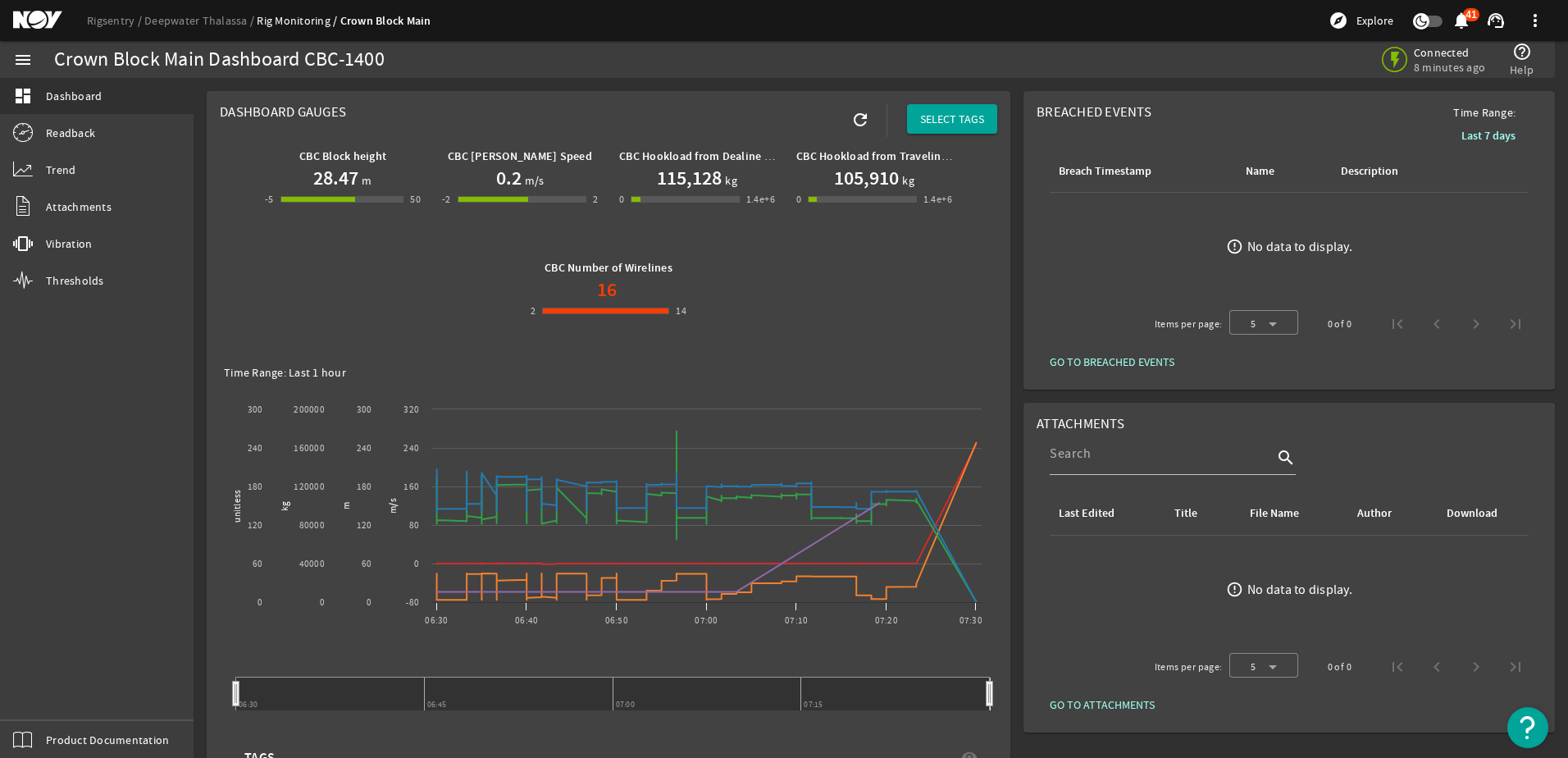
click at [23, 57] on mat-icon "menu" at bounding box center [23, 60] width 20 height 20
click at [24, 63] on mat-icon "menu" at bounding box center [23, 60] width 20 height 20
click at [122, 55] on div "Crown Block Main Dashboard CBC-1400" at bounding box center [219, 60] width 331 height 17
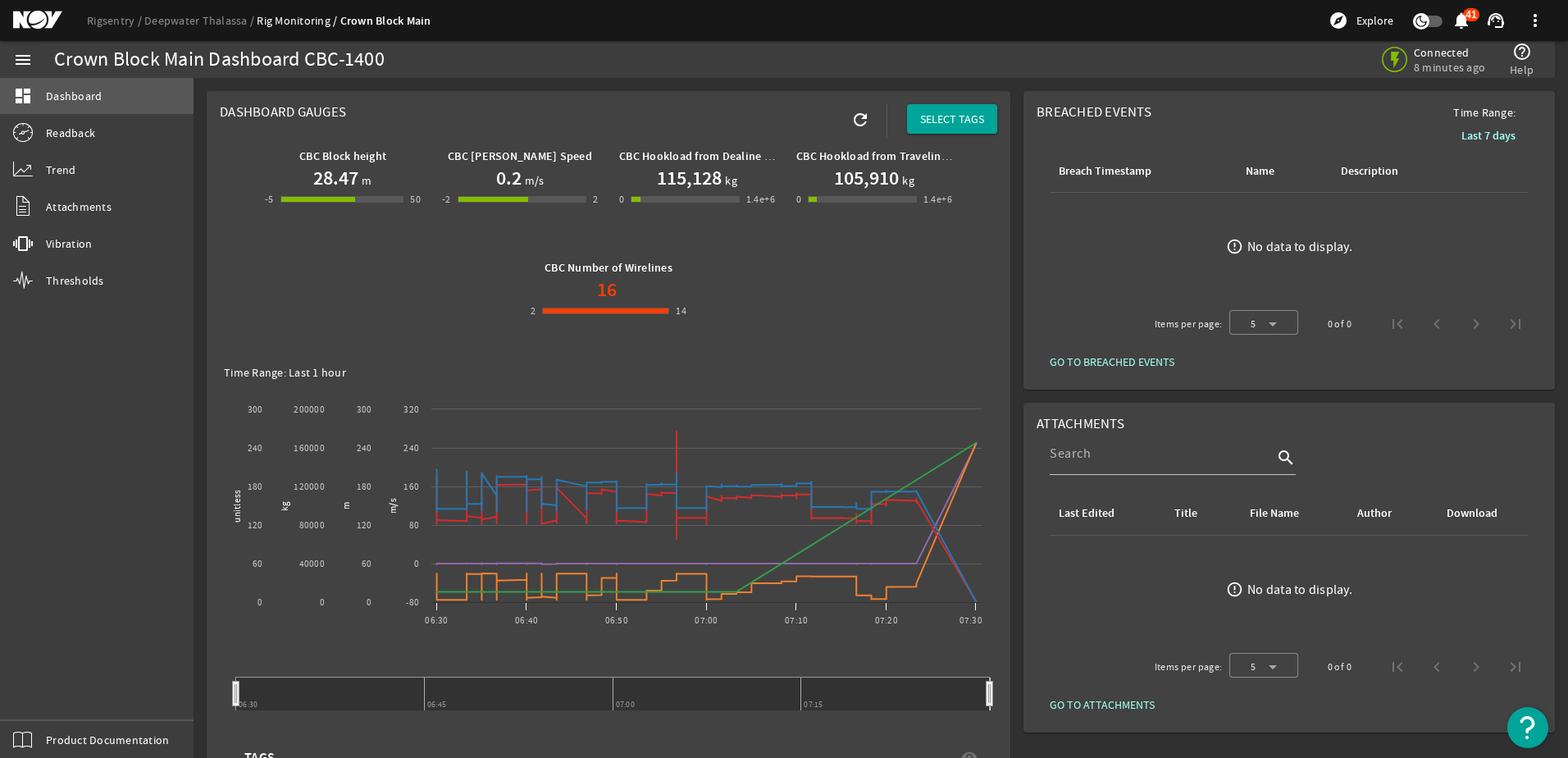
click at [74, 99] on span "Dashboard" at bounding box center [74, 95] width 56 height 17
click at [119, 23] on link "Rigsentry" at bounding box center [116, 20] width 57 height 15
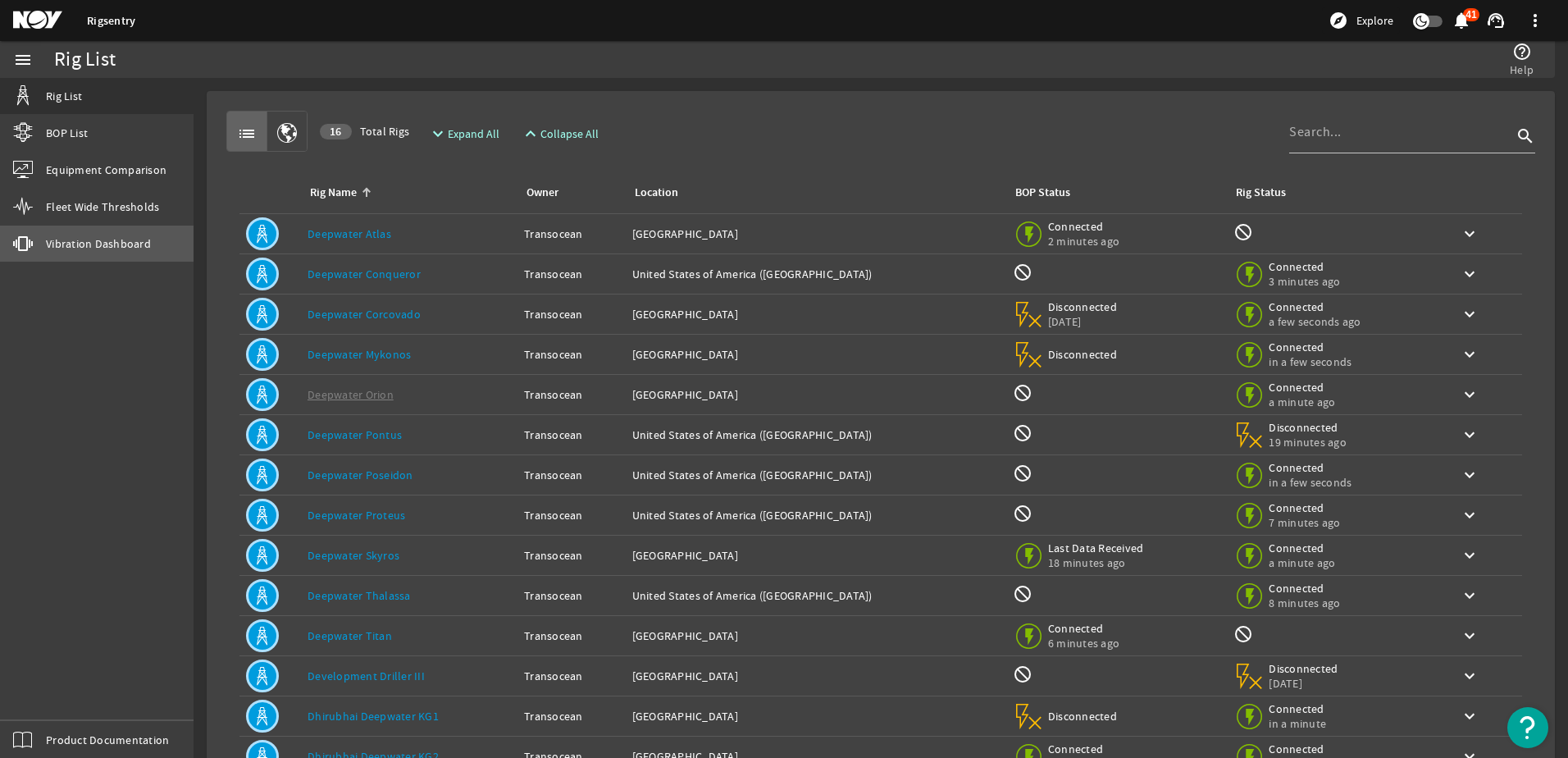
click at [96, 233] on link "vibration Vibration Dashboard" at bounding box center [96, 244] width 193 height 36
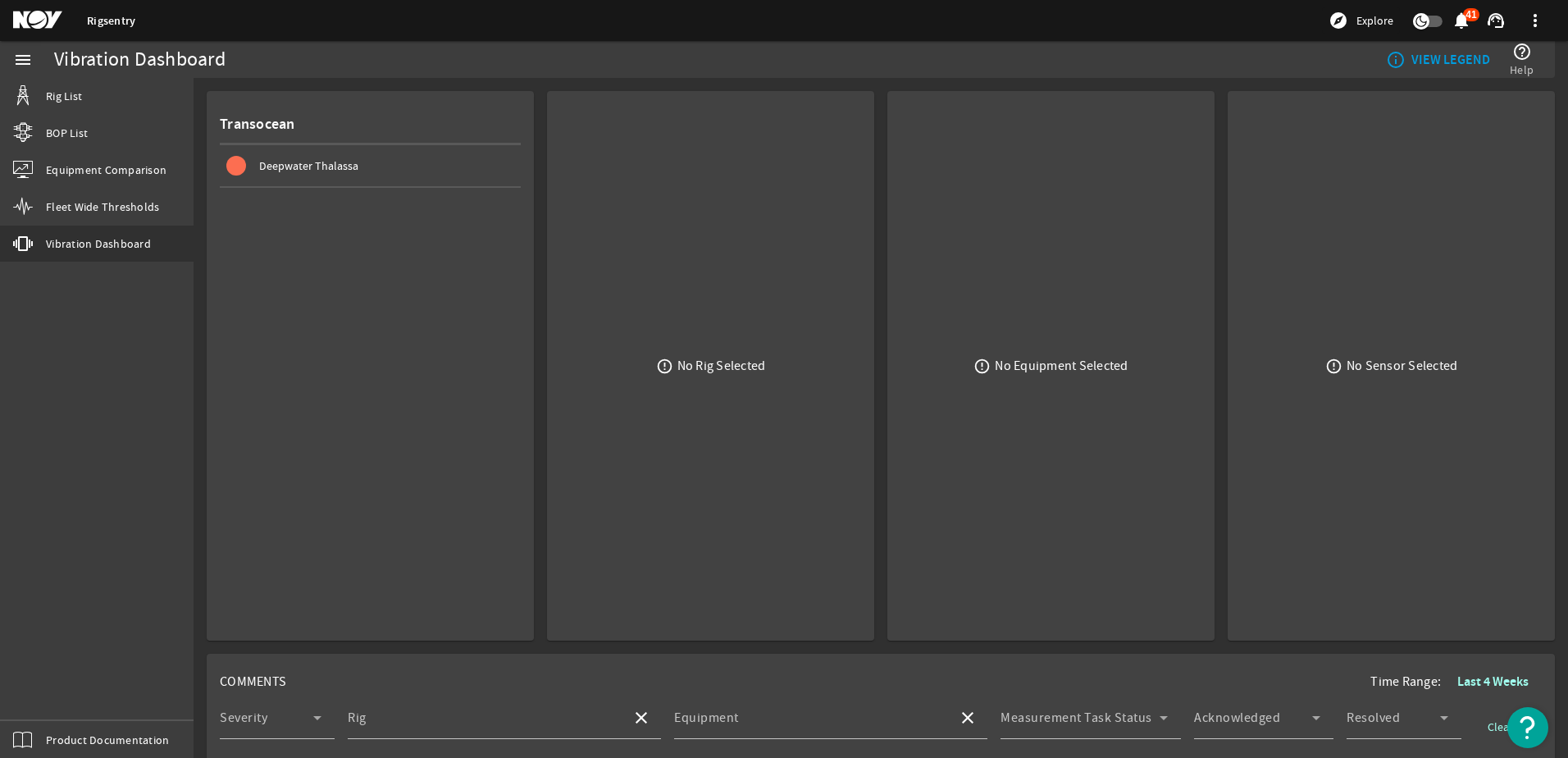
drag, startPoint x: 798, startPoint y: 191, endPoint x: 1015, endPoint y: 214, distance: 218.2
click at [800, 193] on div "error_outline No Rig Selected" at bounding box center [710, 365] width 301 height 523
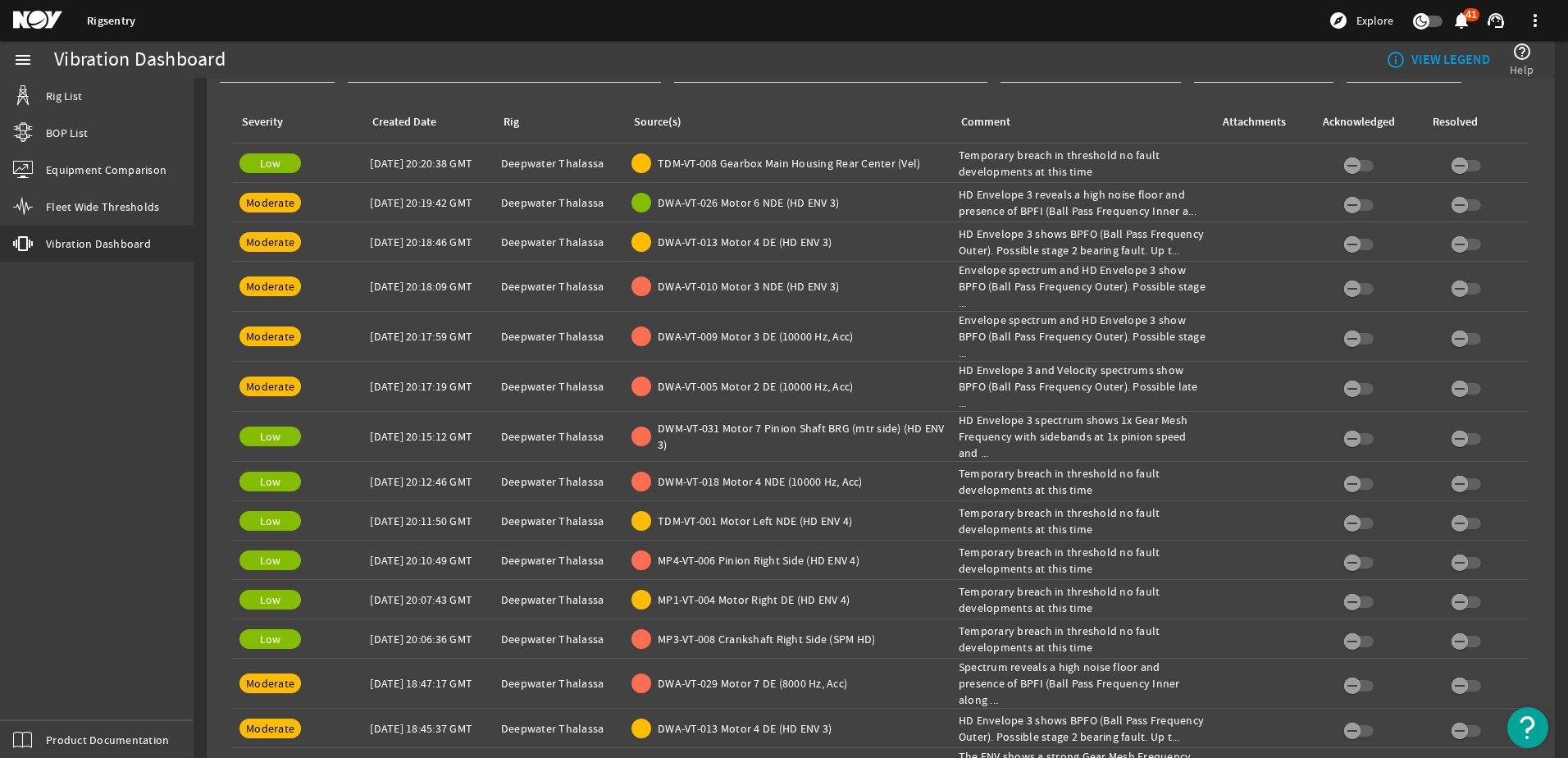
scroll to position [745, 0]
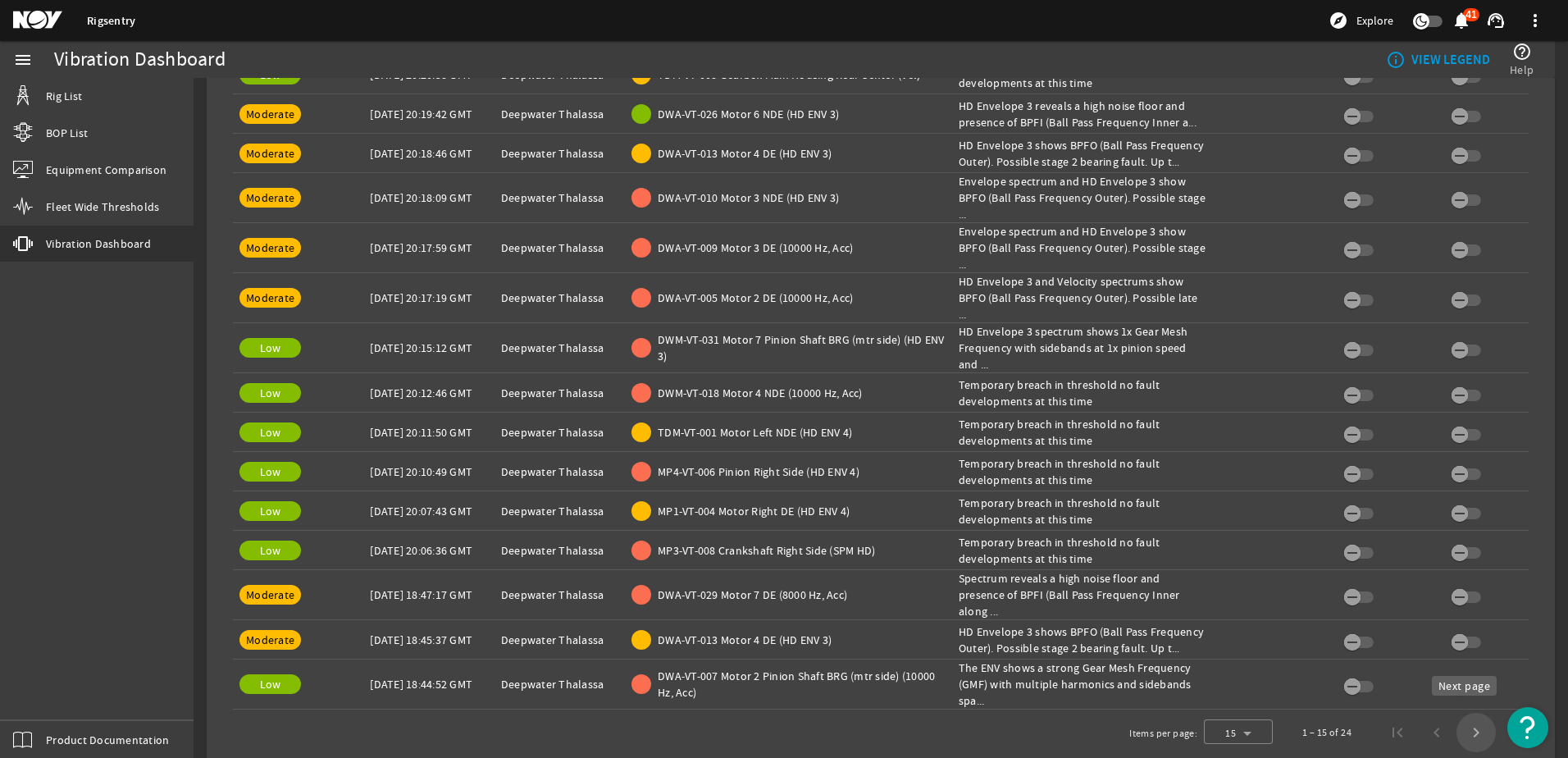
click at [1464, 716] on span "Next page" at bounding box center [1476, 732] width 39 height 39
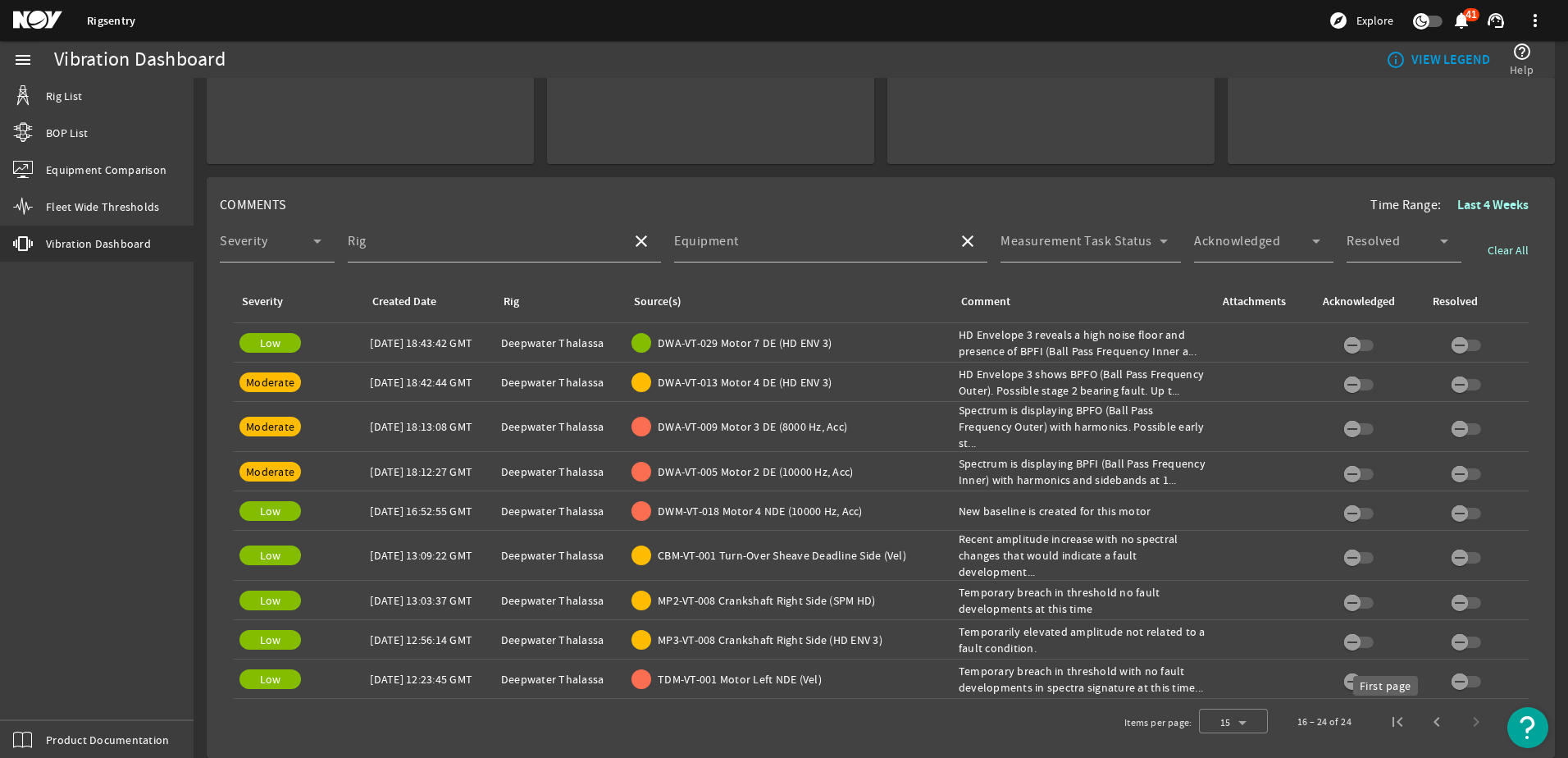
click at [1378, 721] on span "First page" at bounding box center [1397, 722] width 39 height 39
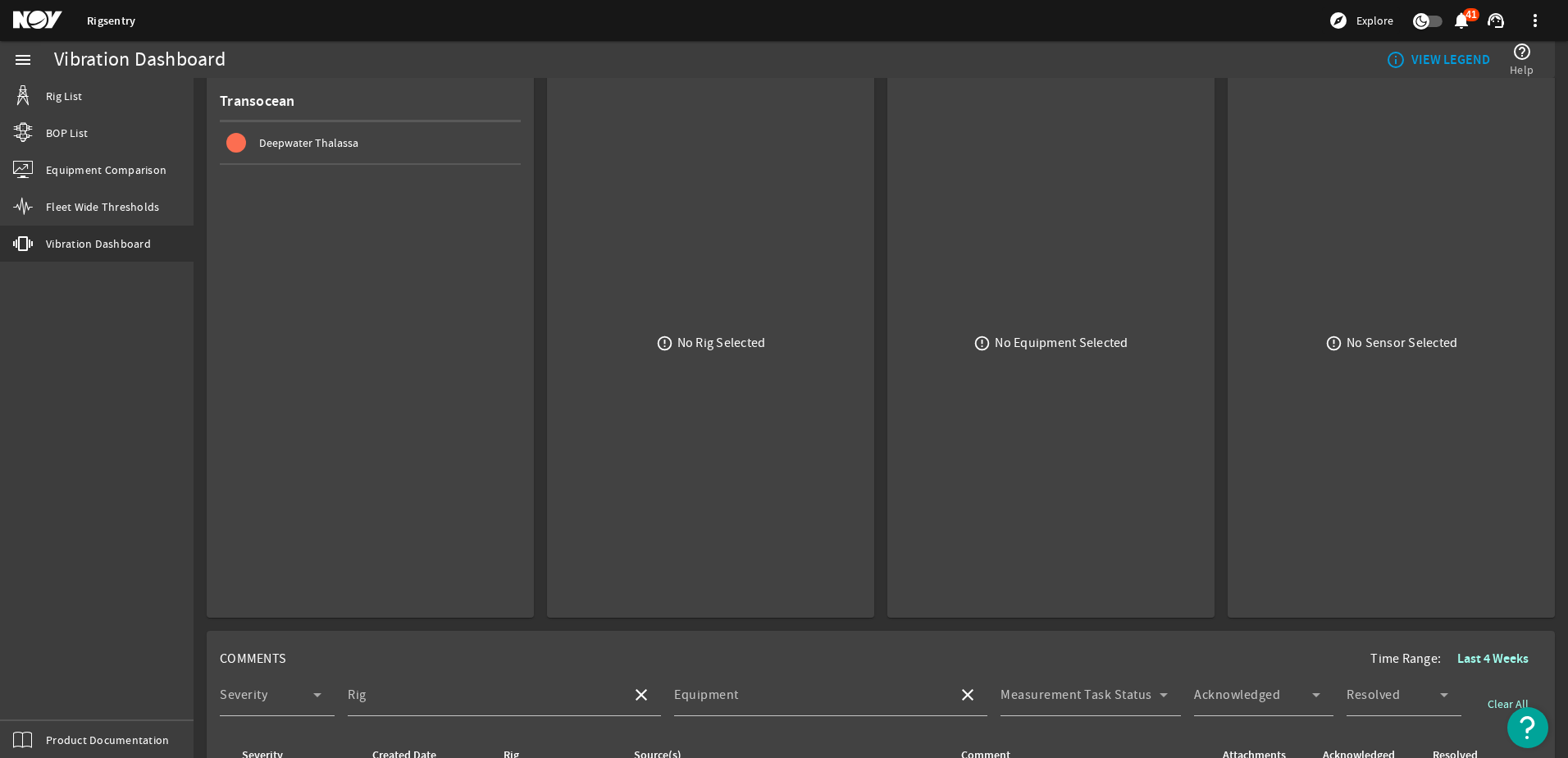
scroll to position [0, 0]
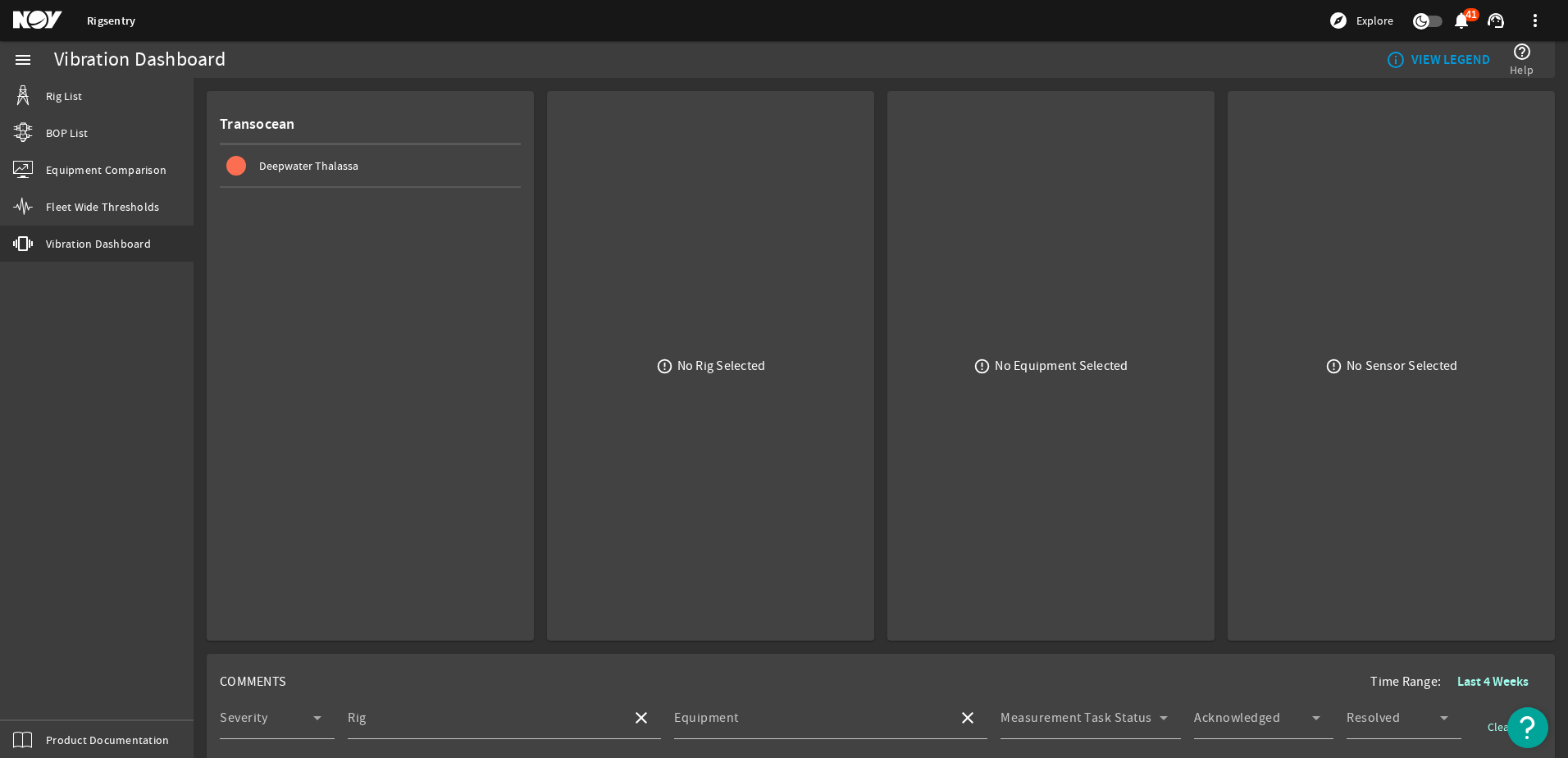
click at [253, 162] on span "Deepwater Thalassa" at bounding box center [374, 166] width 294 height 20
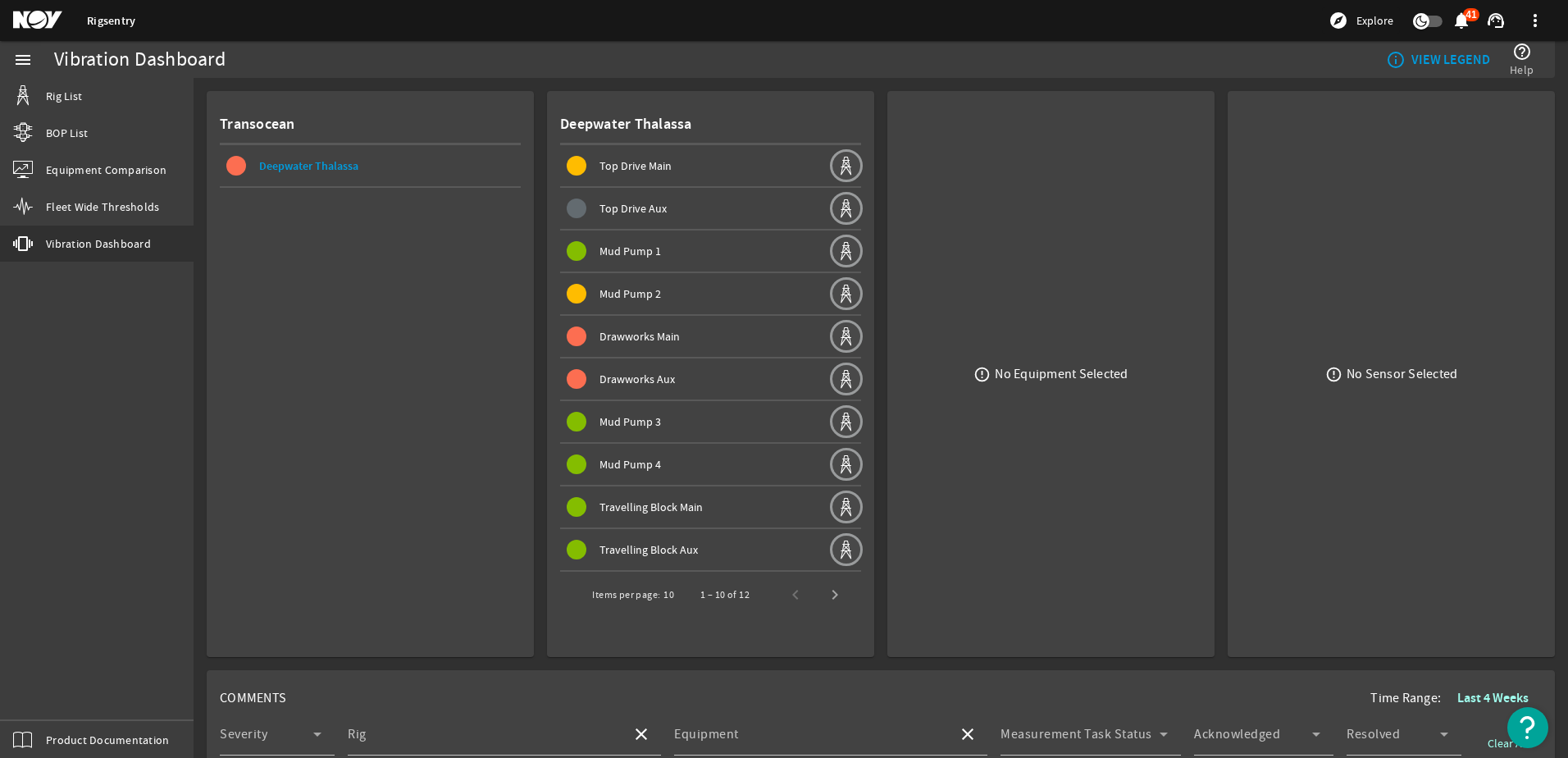
click at [647, 158] on span "Top Drive Main" at bounding box center [636, 165] width 73 height 15
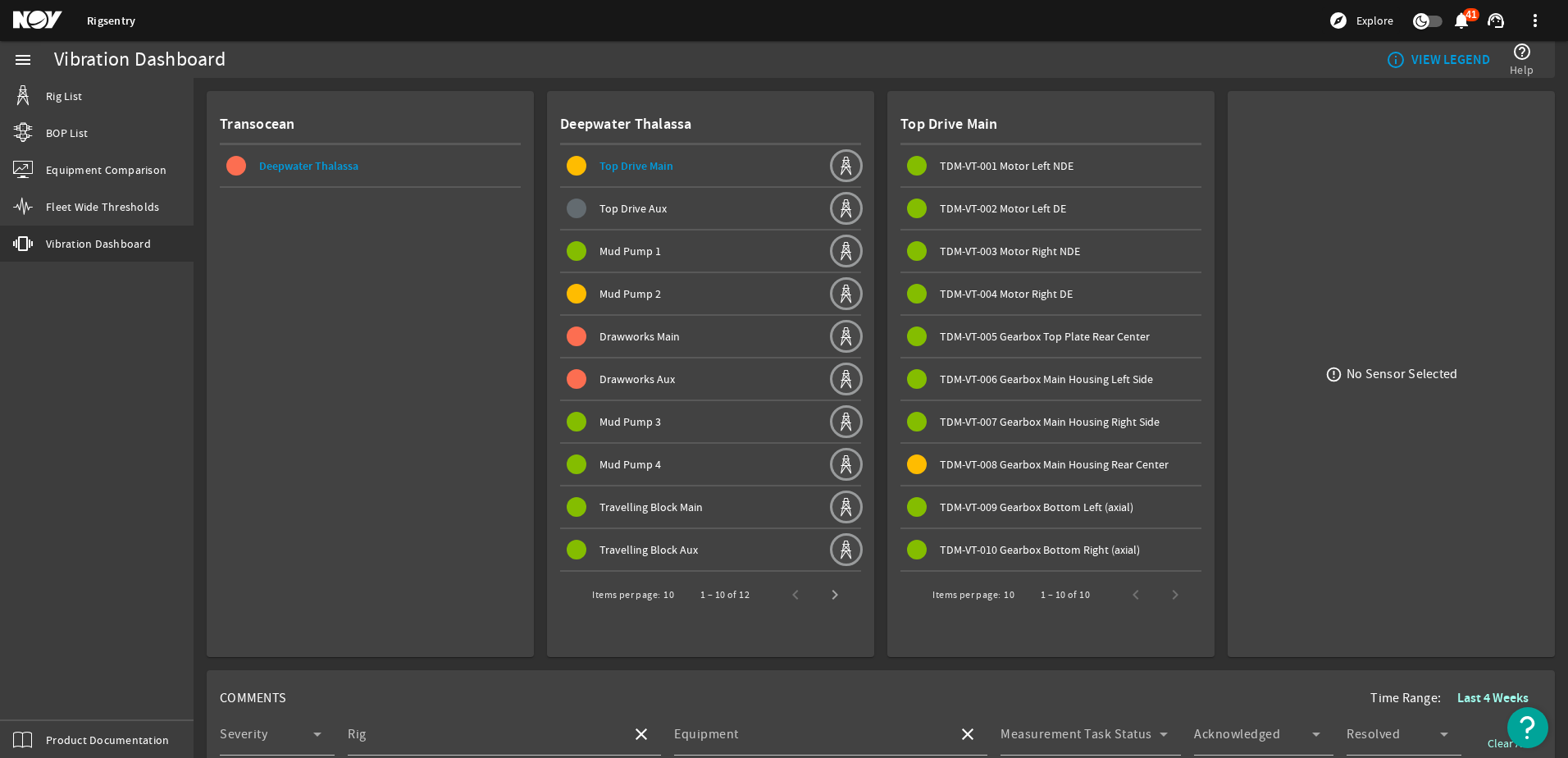
click at [650, 377] on span "Drawworks Aux" at bounding box center [637, 378] width 76 height 15
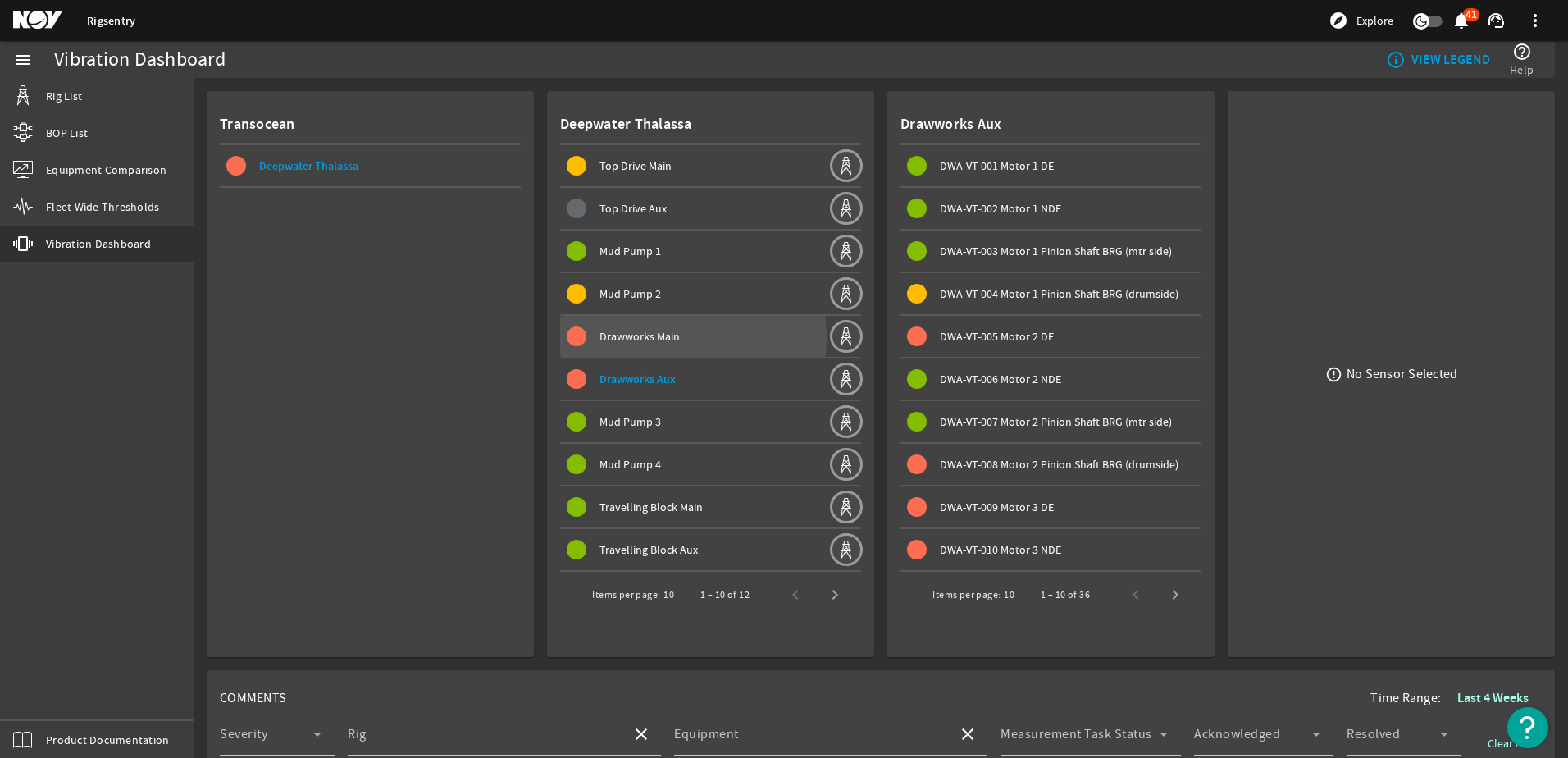
click at [651, 337] on span "Drawworks Main" at bounding box center [640, 336] width 80 height 15
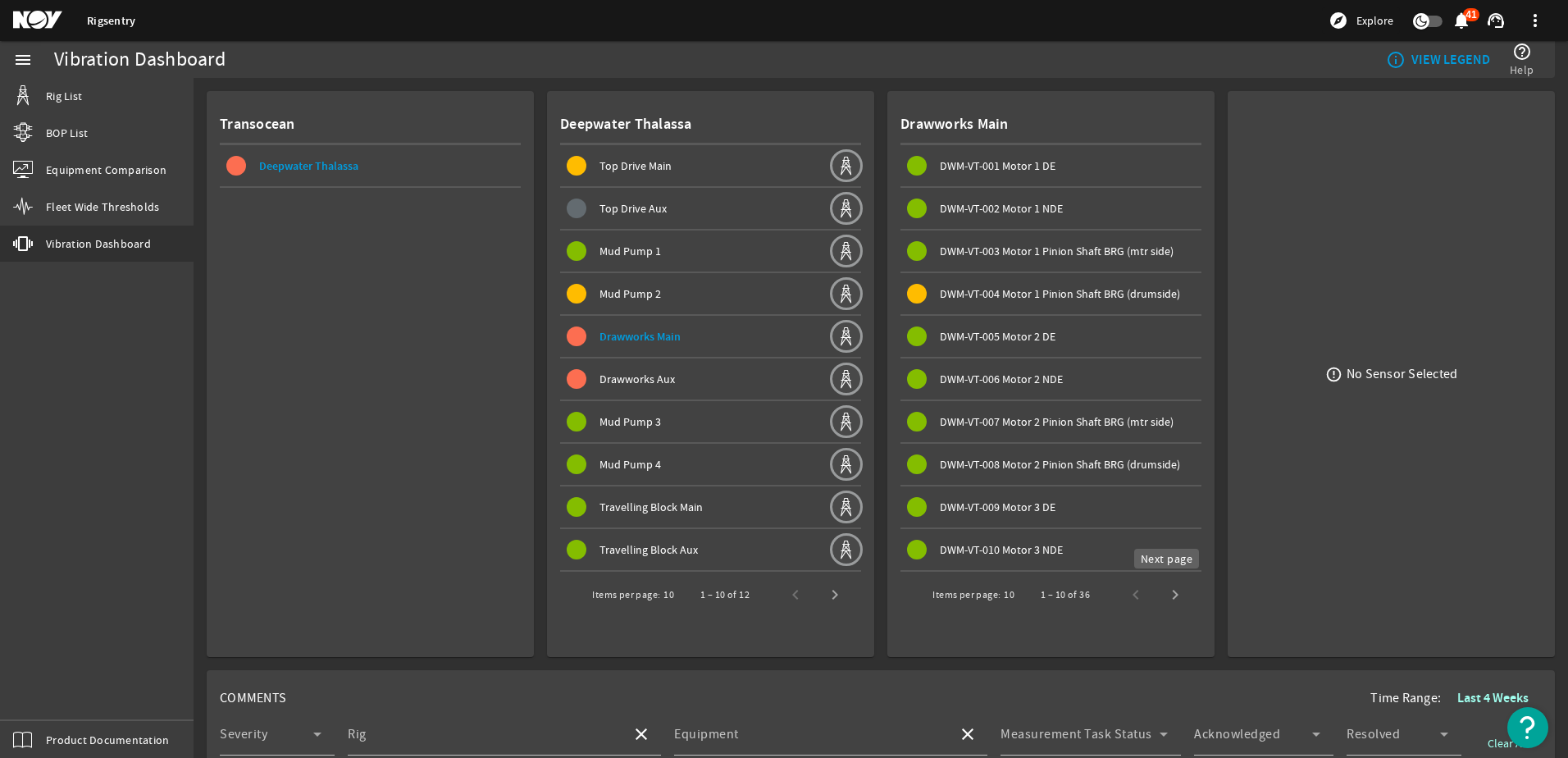
click at [1172, 586] on span "Next page" at bounding box center [1175, 595] width 39 height 39
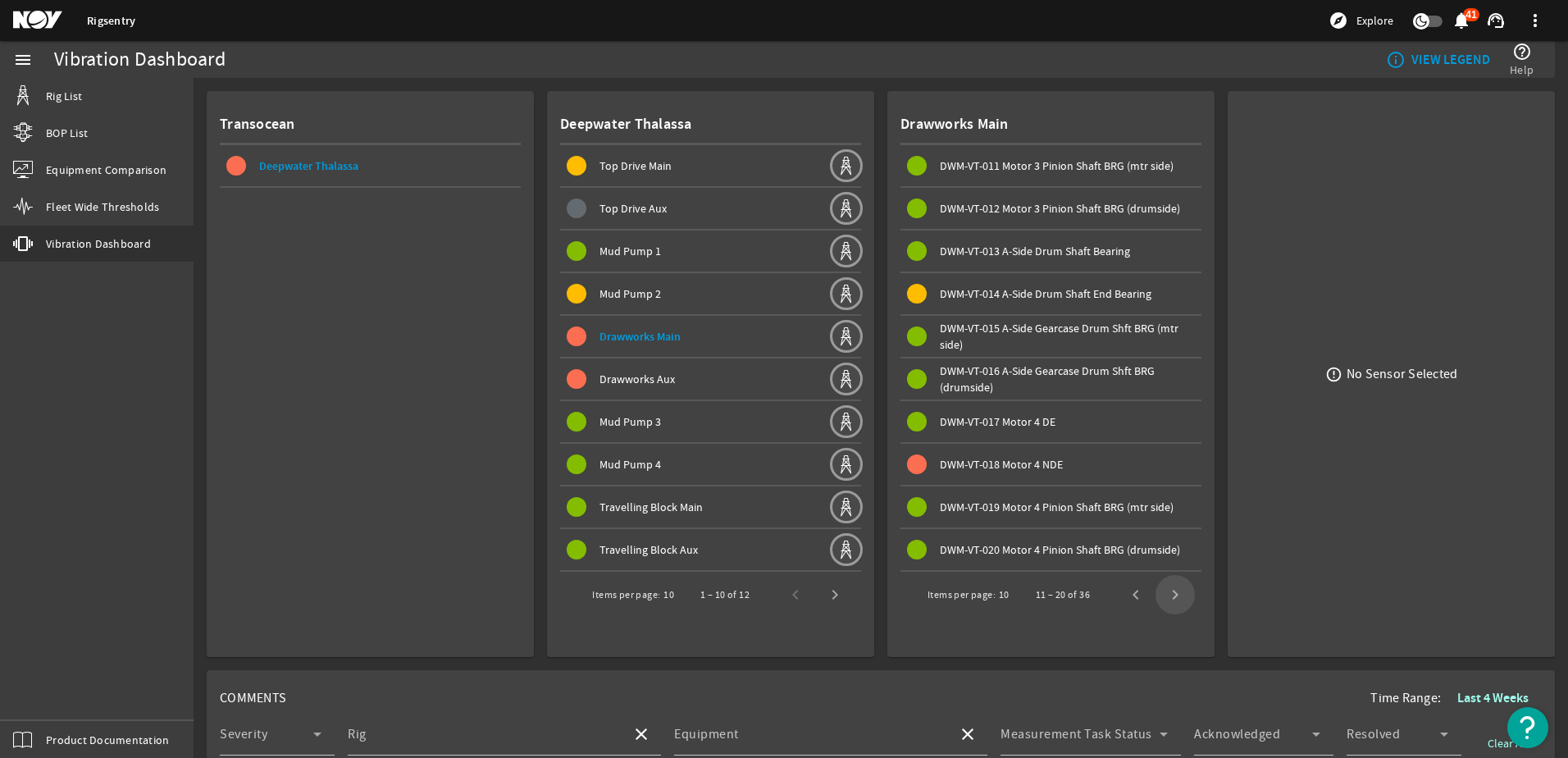
click at [1172, 586] on span "Next page" at bounding box center [1175, 595] width 39 height 39
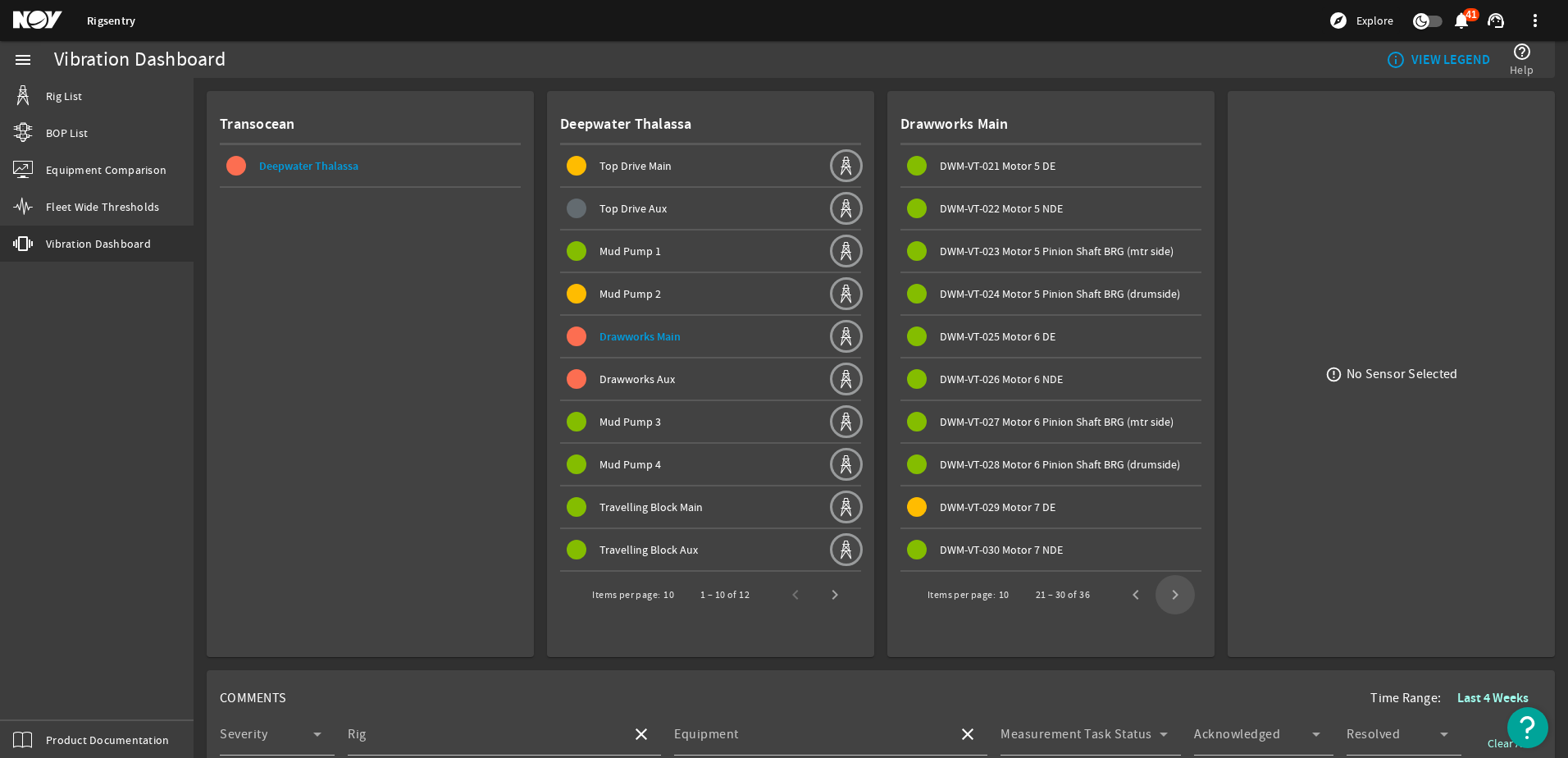
click at [1172, 586] on span "Next page" at bounding box center [1175, 595] width 39 height 39
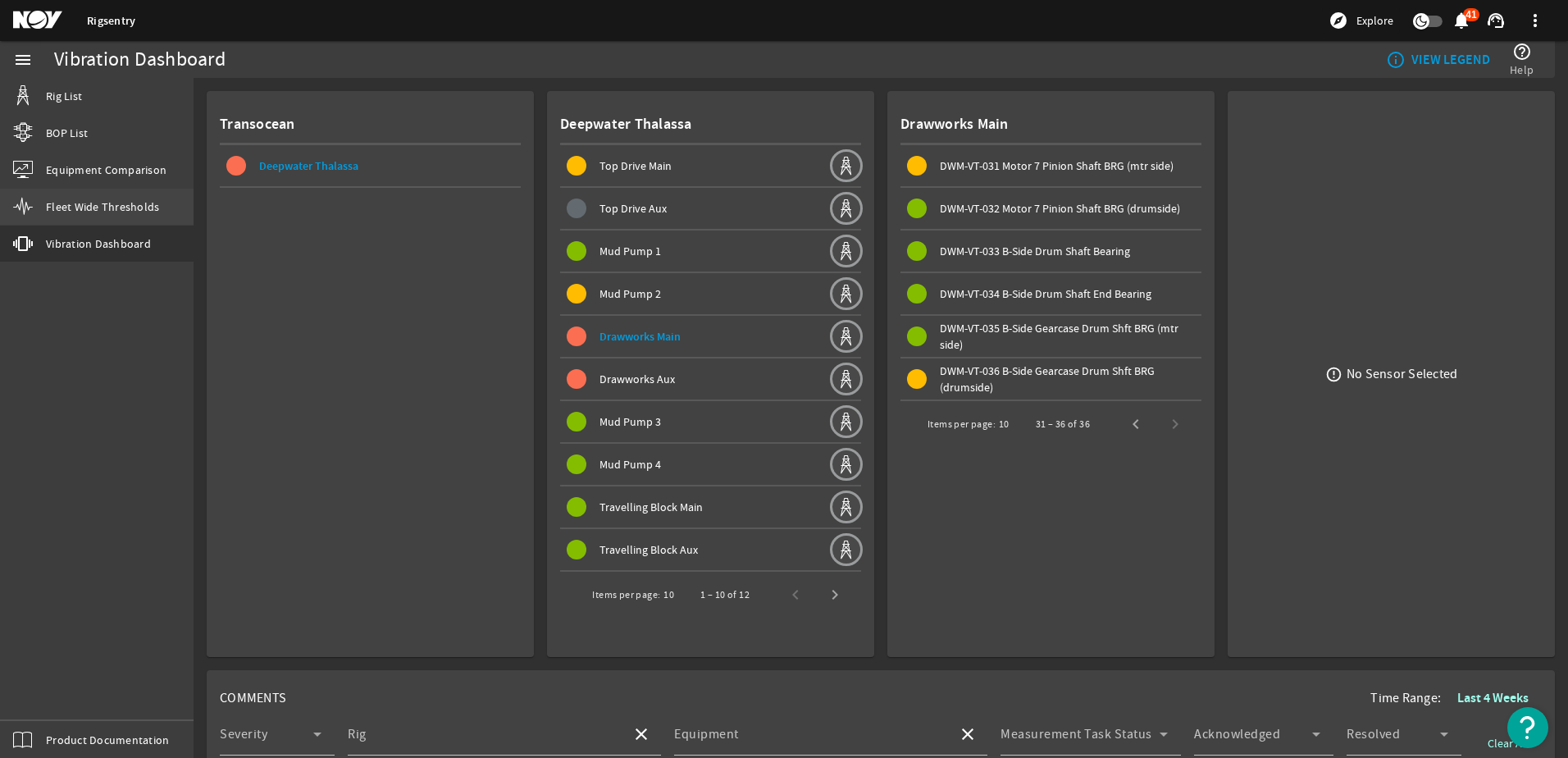
click at [112, 209] on span "Fleet Wide Thresholds" at bounding box center [102, 206] width 113 height 17
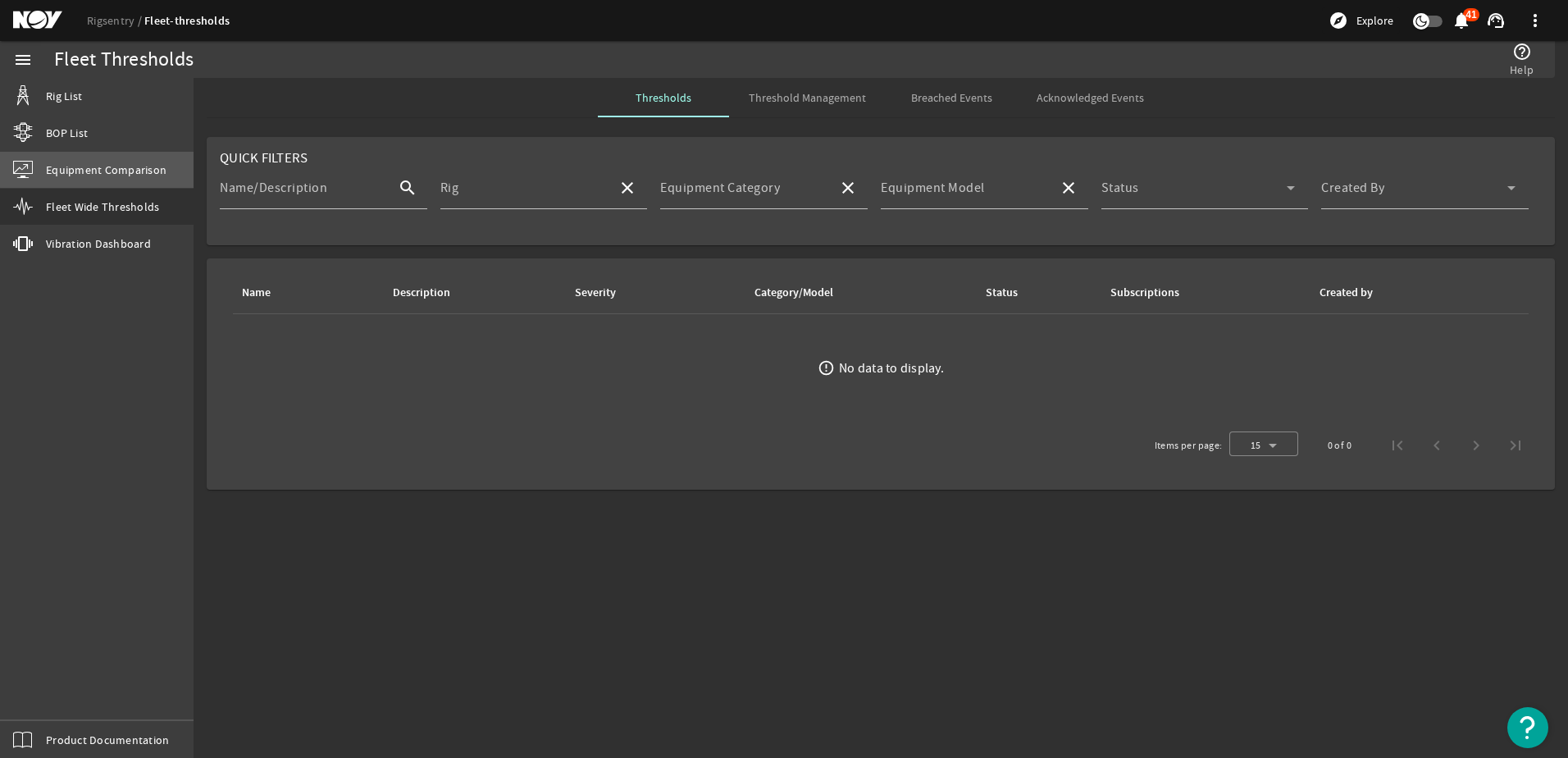
click at [112, 157] on link "Equipment Comparison" at bounding box center [96, 170] width 193 height 36
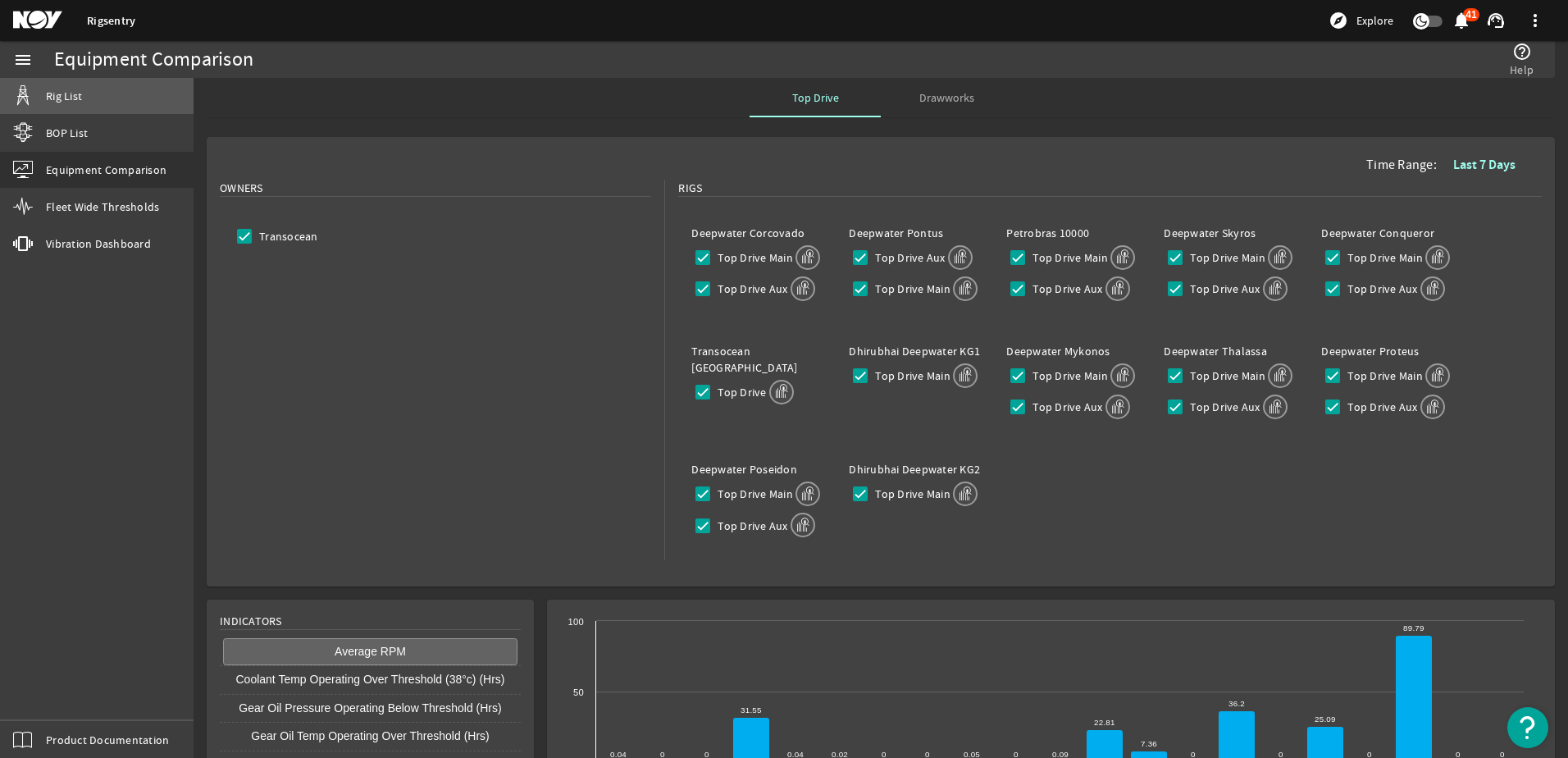
click at [64, 97] on span "Rig List" at bounding box center [64, 95] width 36 height 17
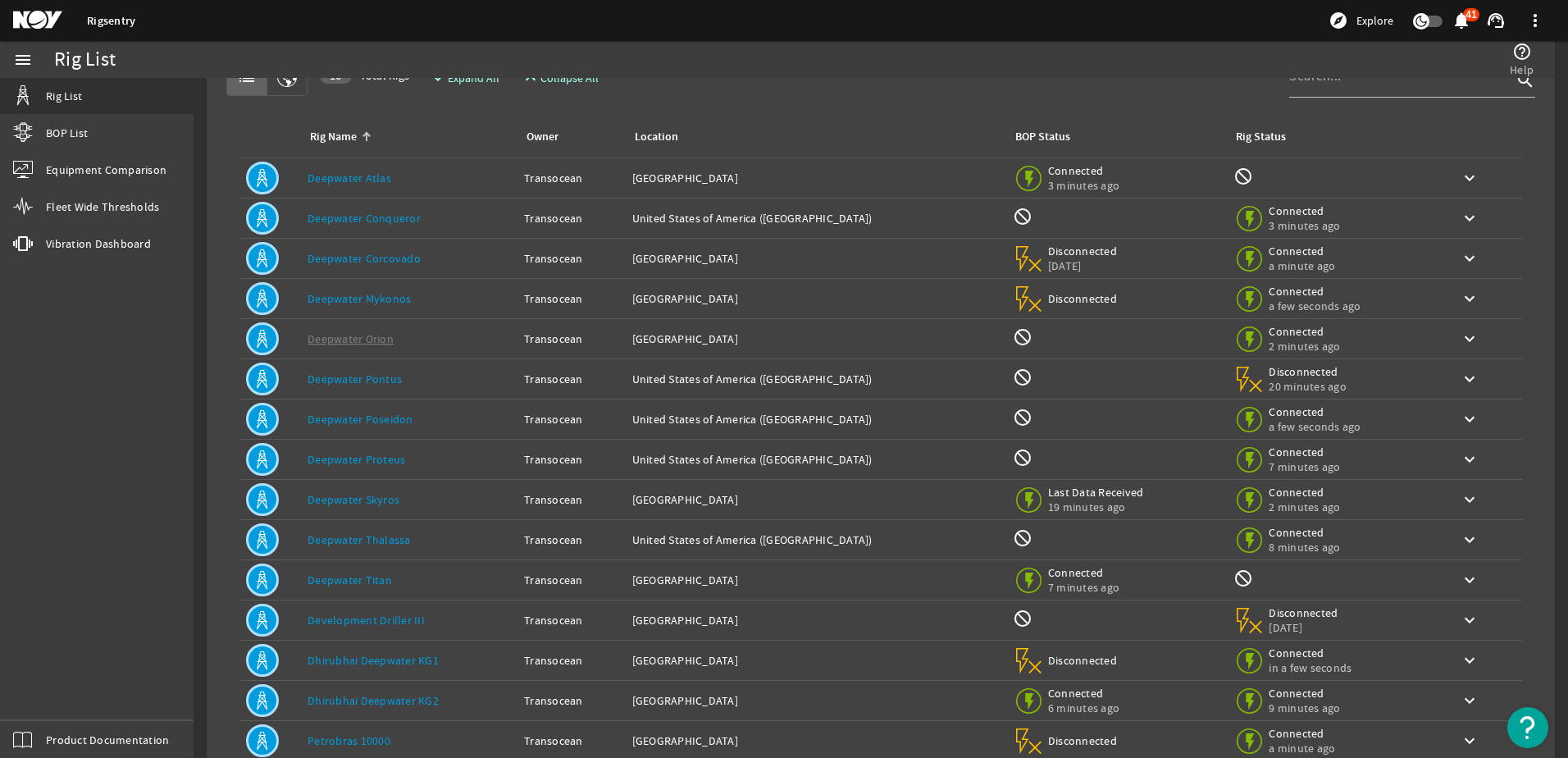
scroll to position [151, 0]
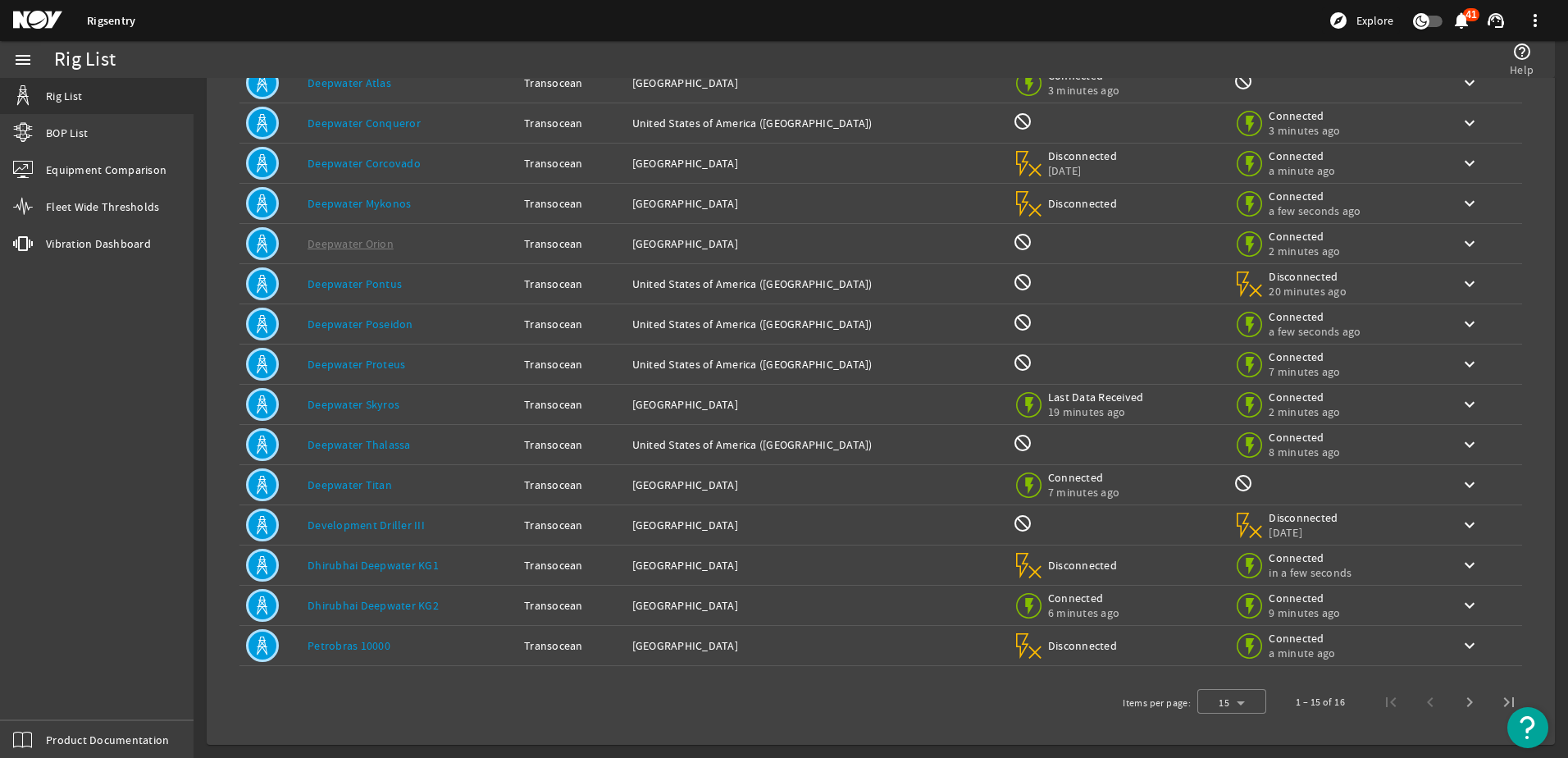
click at [361, 319] on link "Deepwater Poseidon" at bounding box center [360, 324] width 106 height 15
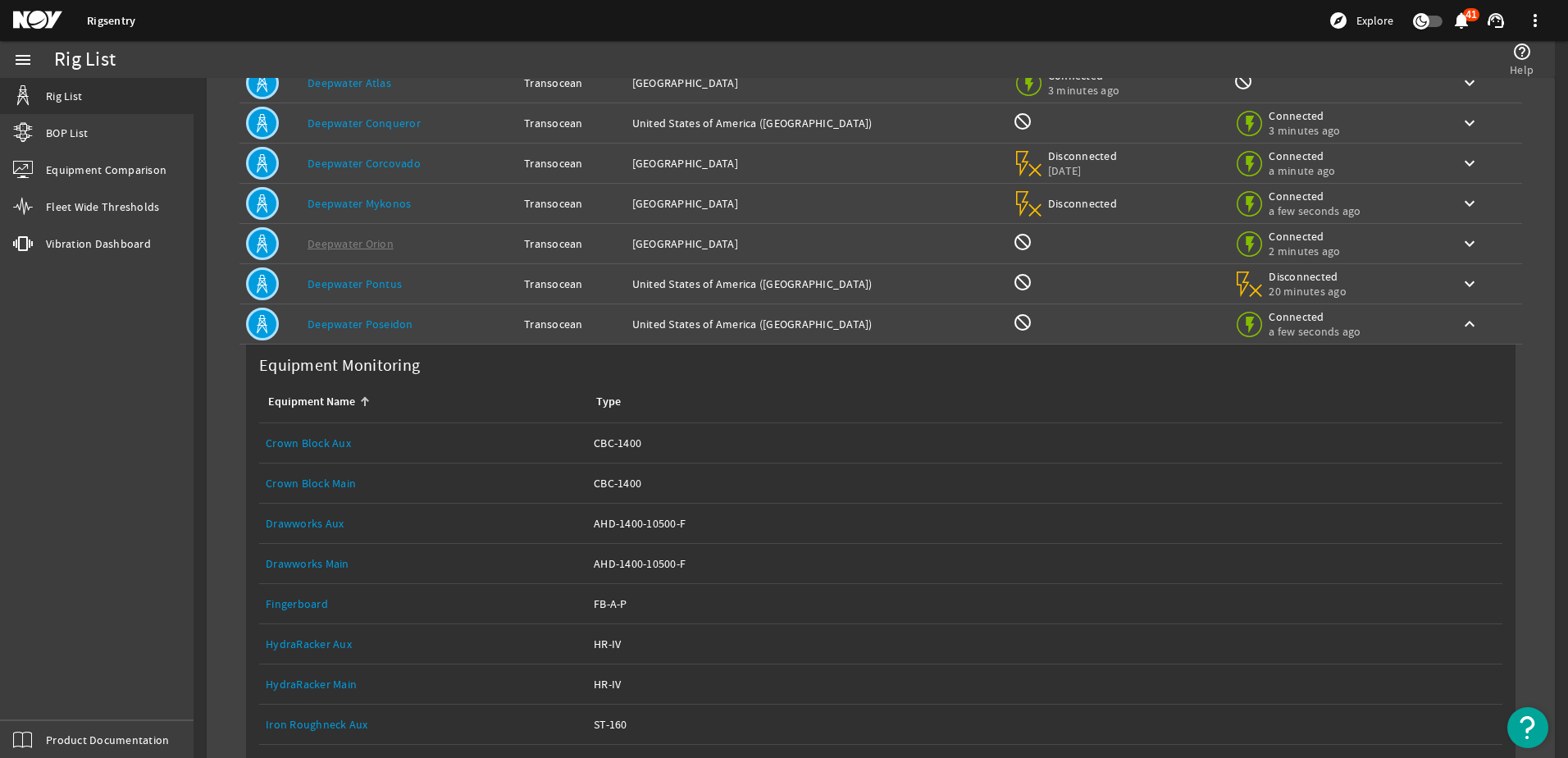
click at [349, 322] on link "Deepwater Poseidon" at bounding box center [360, 324] width 106 height 15
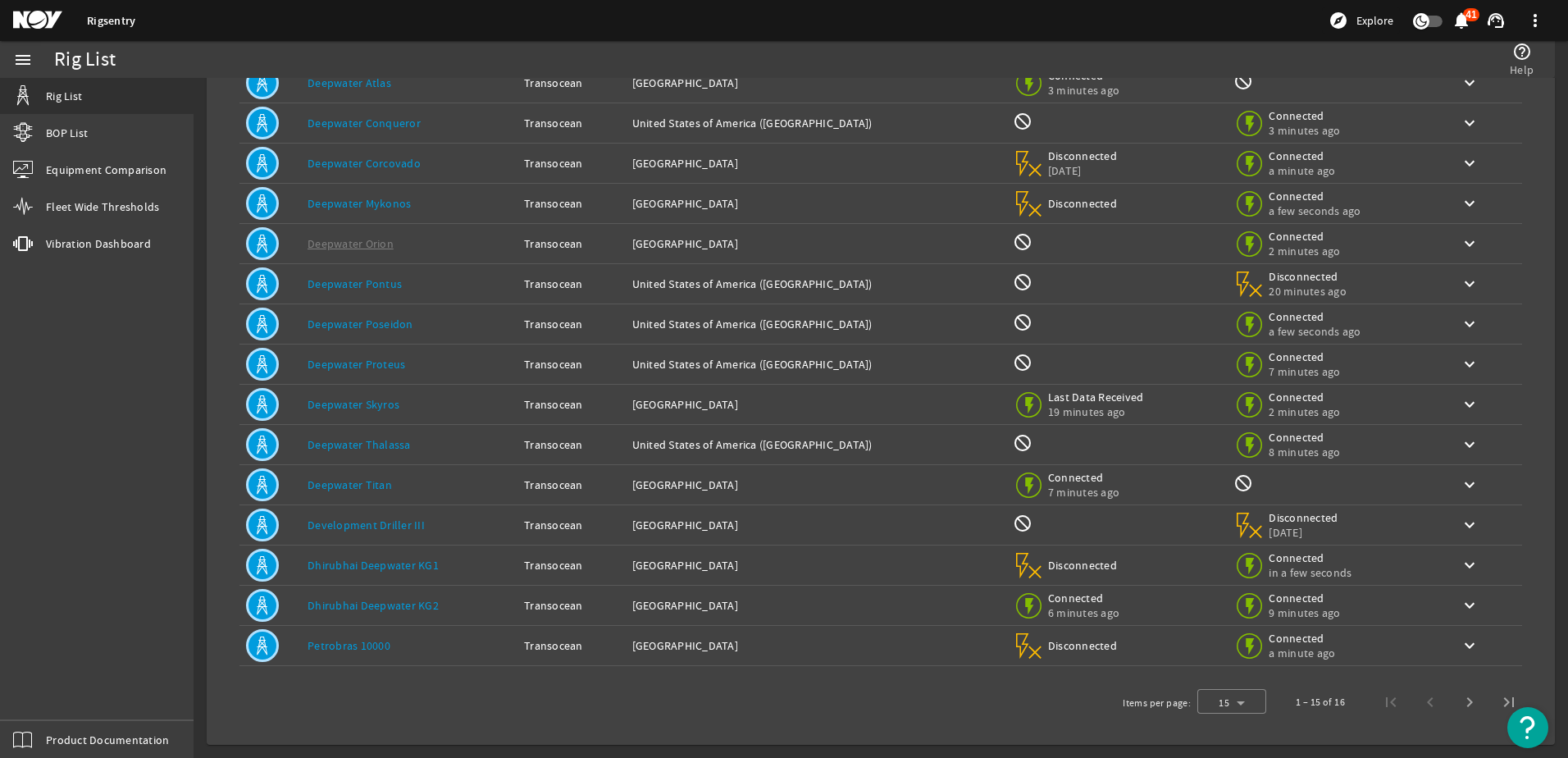
click at [349, 322] on link "Deepwater Poseidon" at bounding box center [360, 324] width 106 height 15
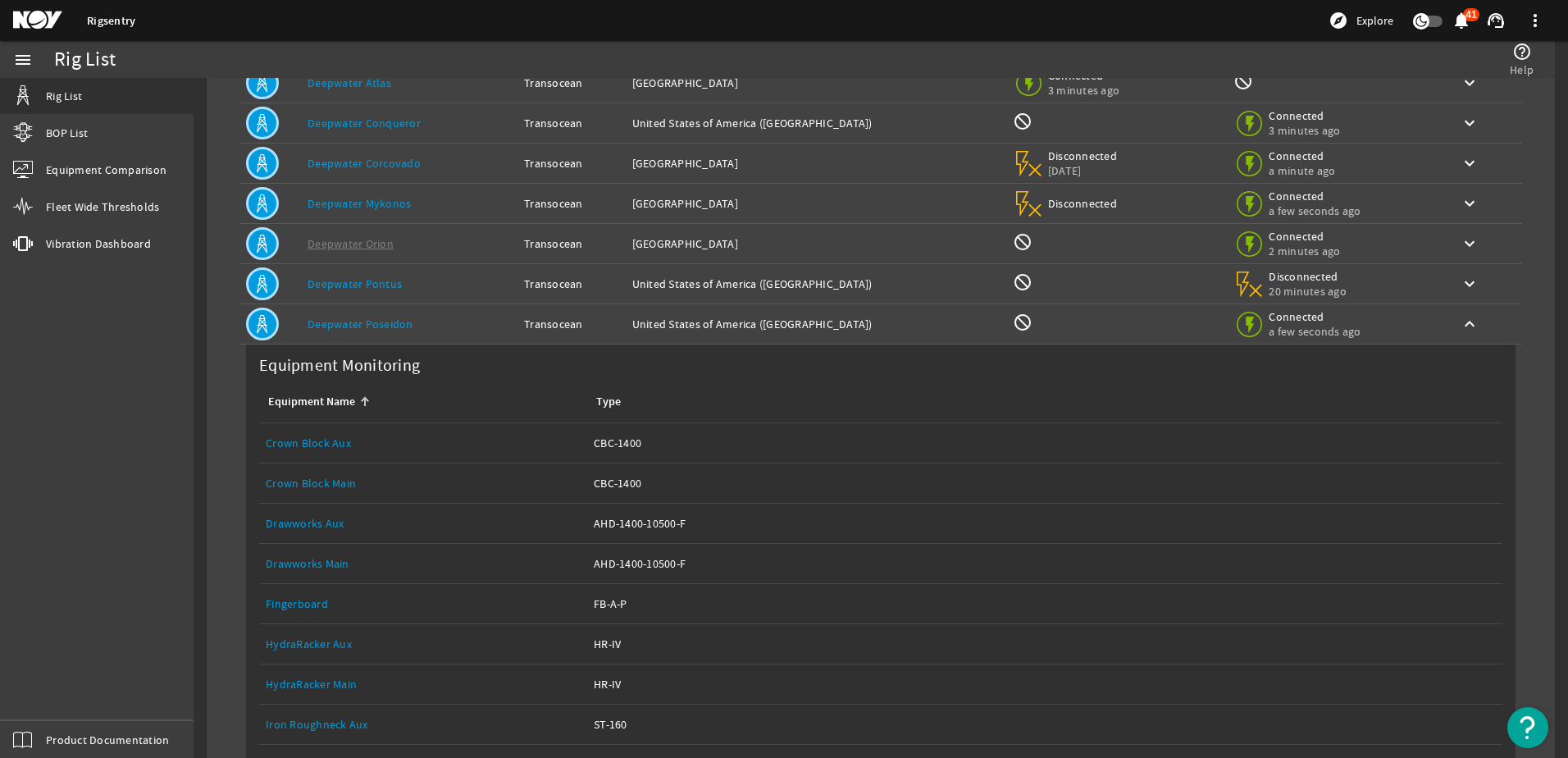
click at [268, 324] on mat-icon at bounding box center [262, 323] width 32 height 32
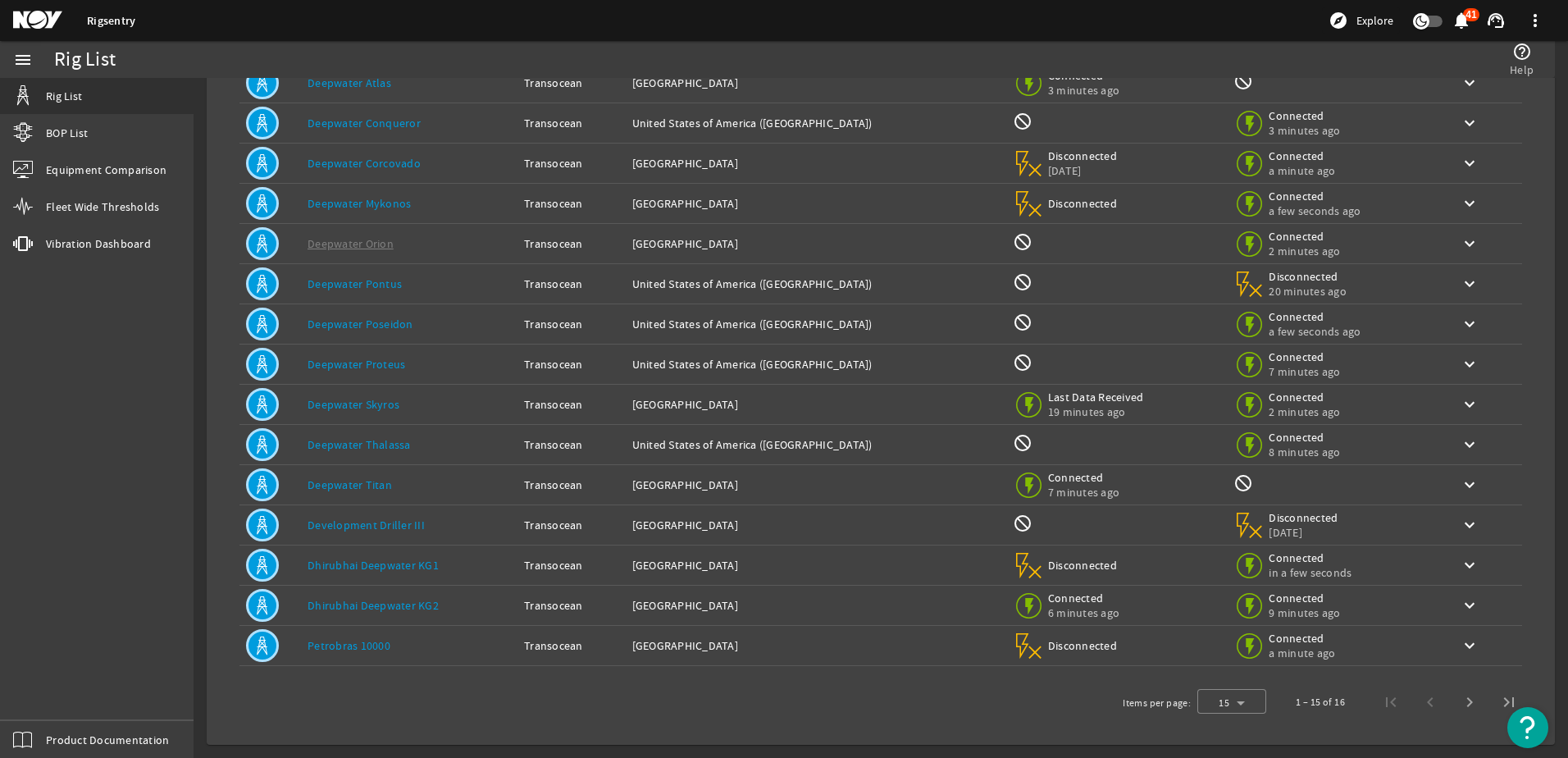
click at [354, 322] on link "Deepwater Poseidon" at bounding box center [360, 324] width 106 height 15
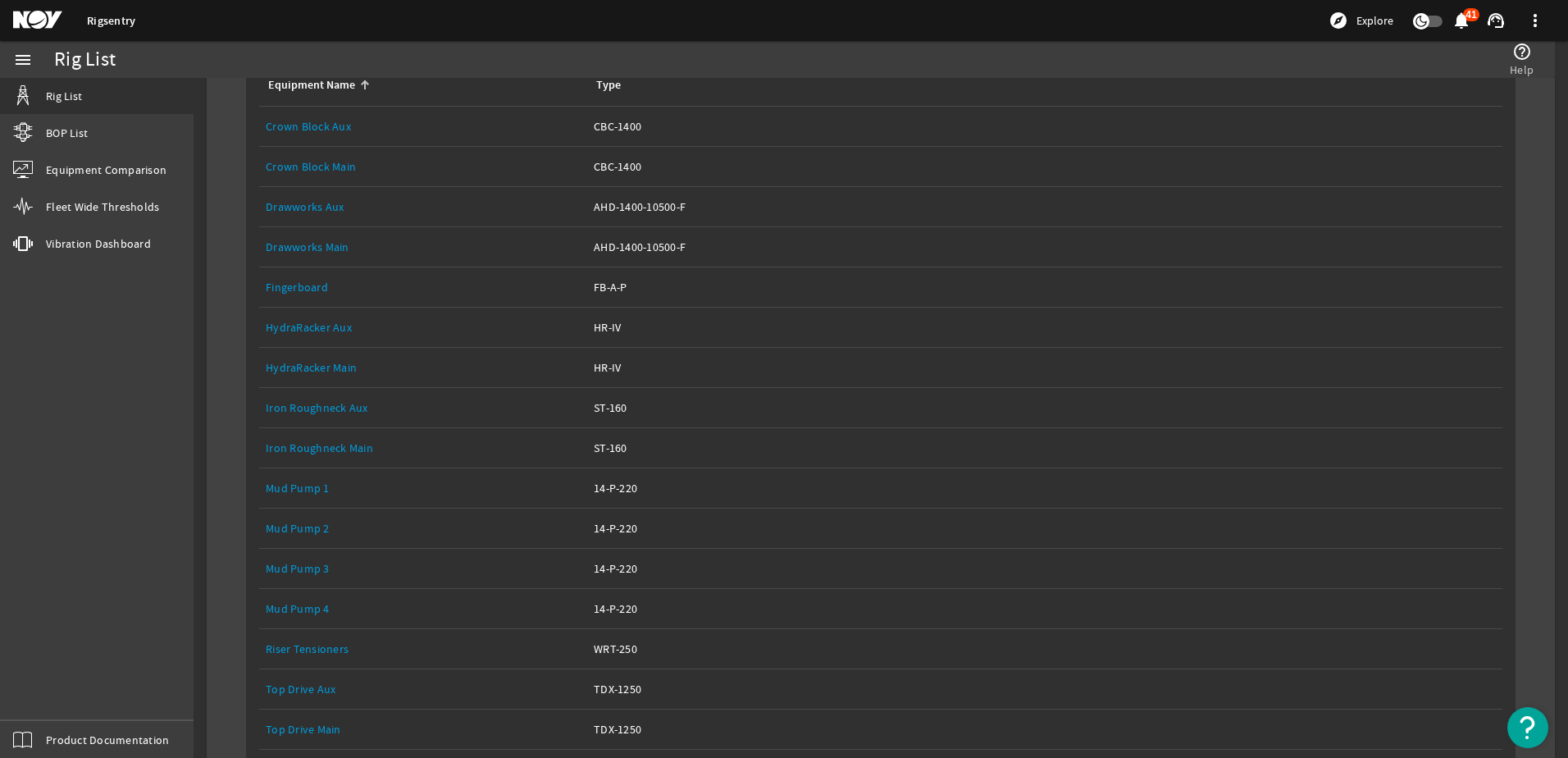
scroll to position [479, 0]
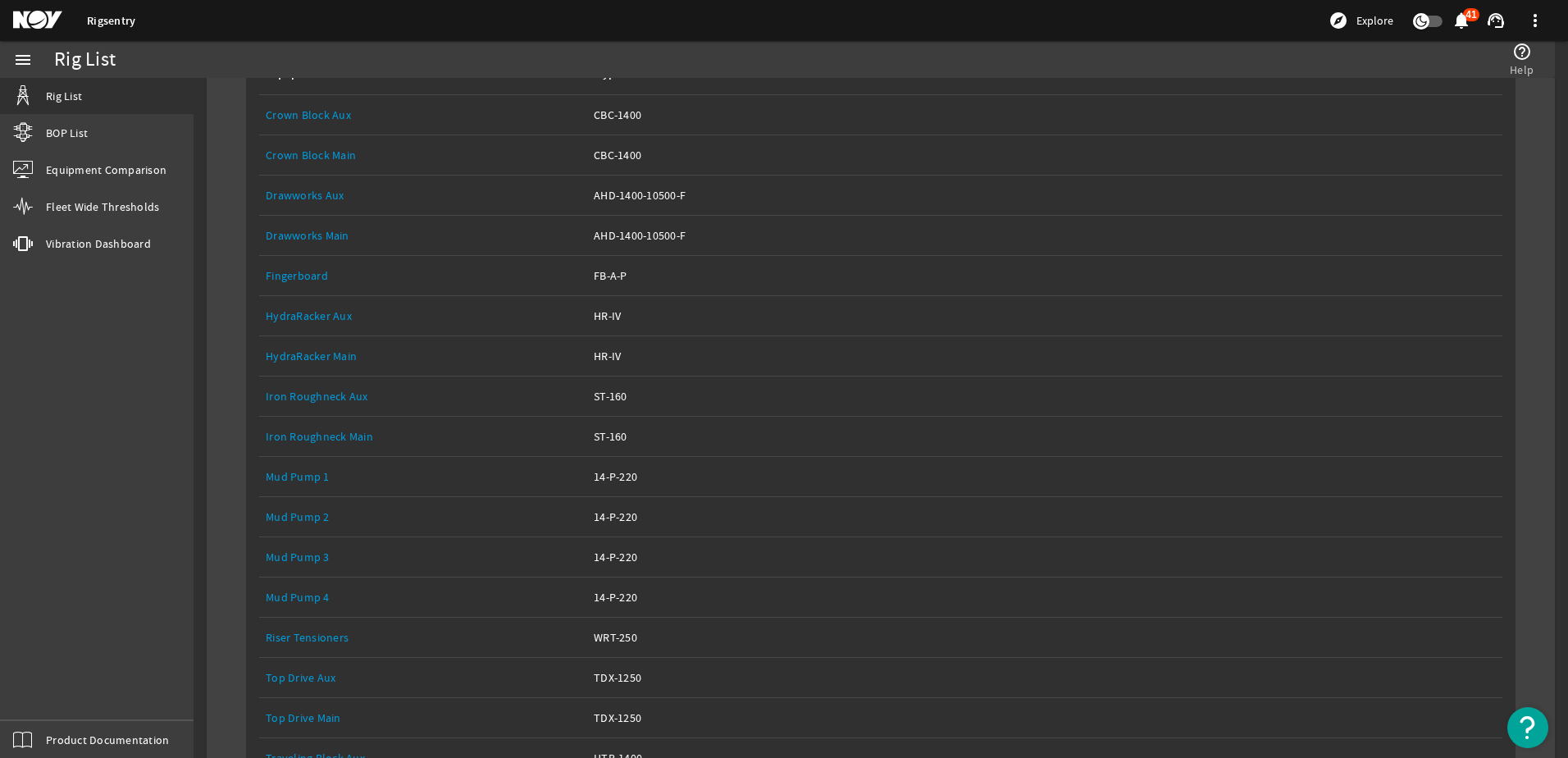
click at [314, 153] on link "Crown Block Main" at bounding box center [311, 154] width 90 height 15
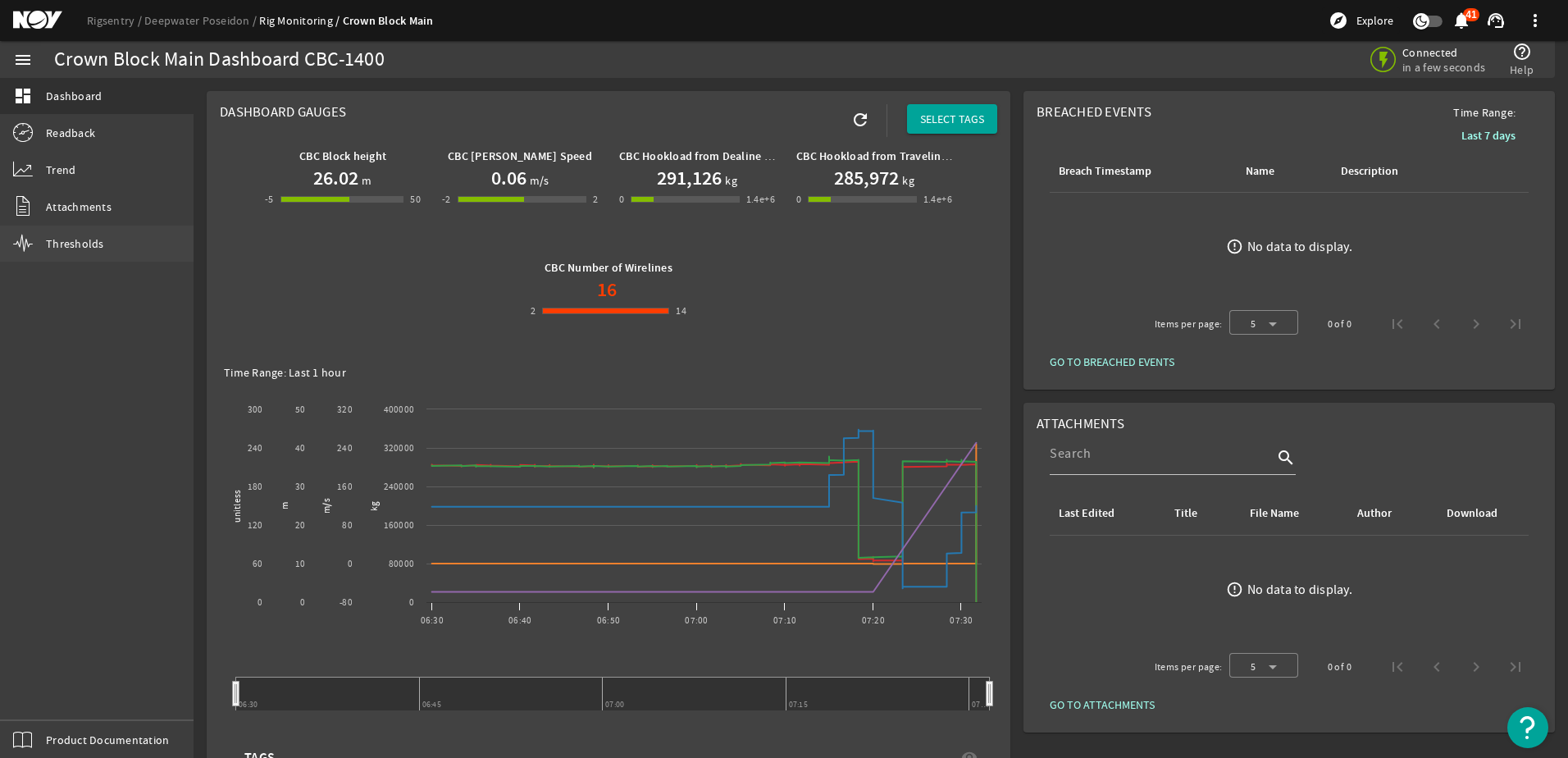
click at [74, 229] on link "Thresholds" at bounding box center [96, 244] width 193 height 36
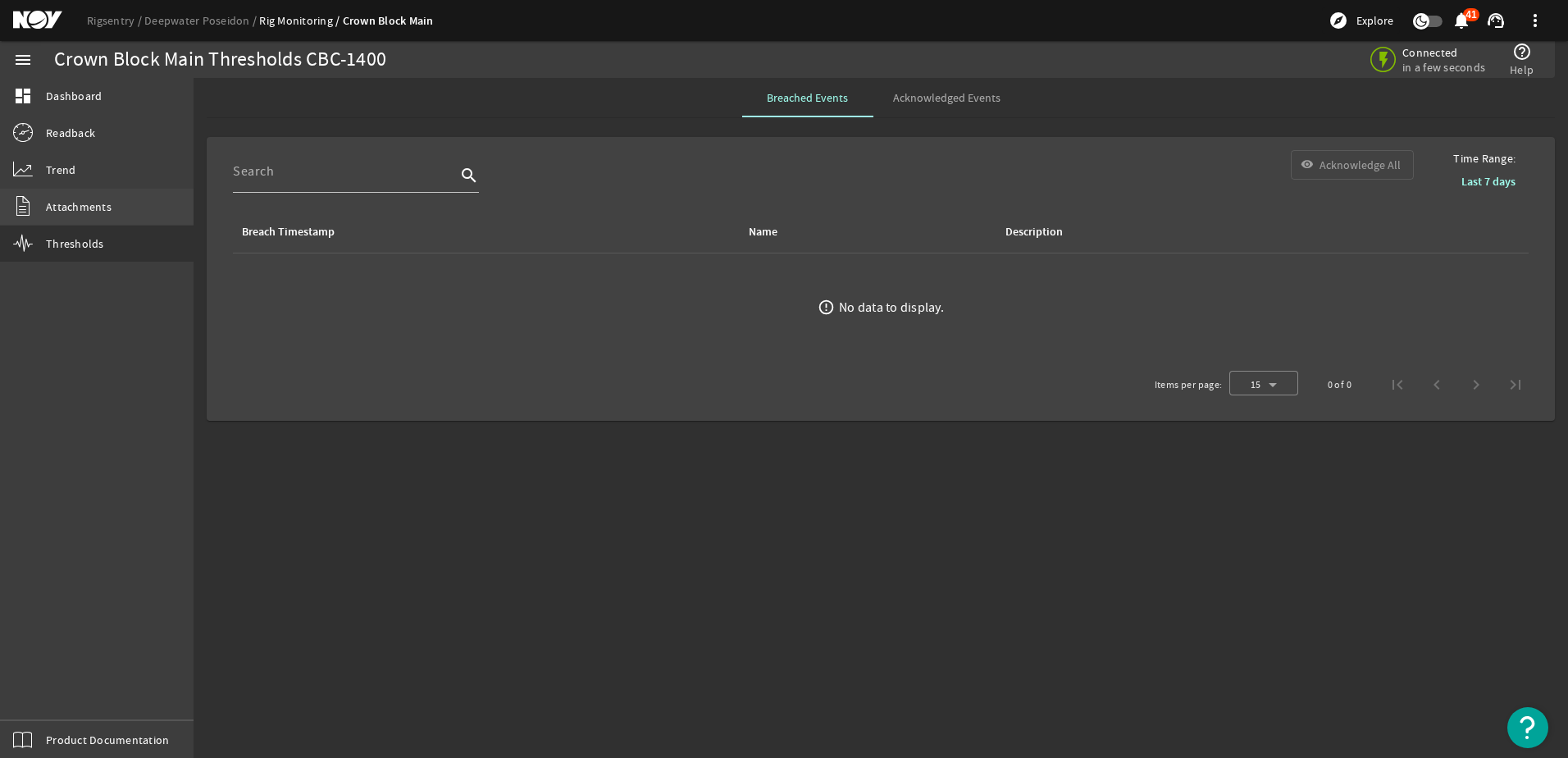
click at [78, 206] on span "Attachments" at bounding box center [78, 206] width 66 height 17
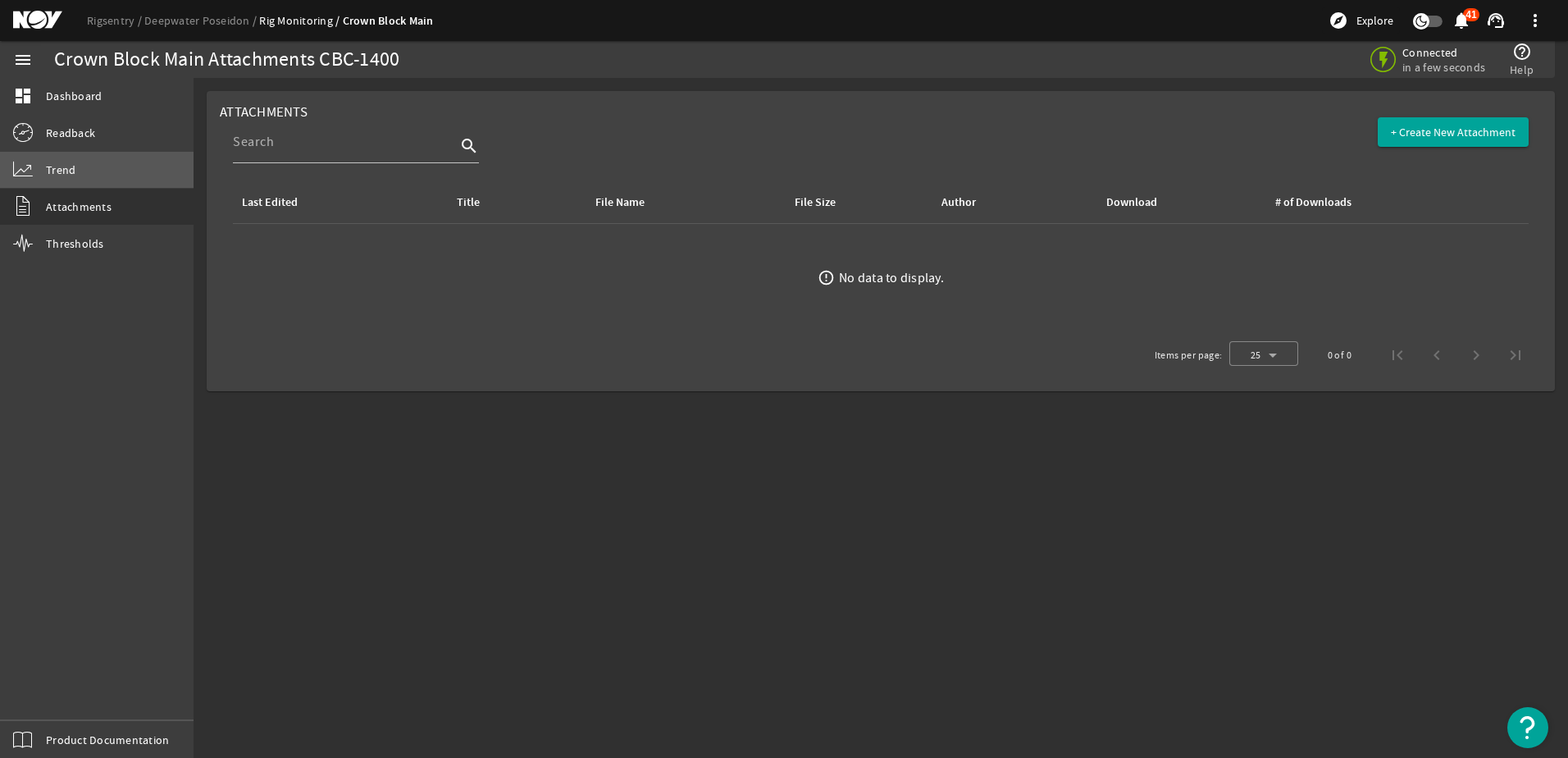
click at [77, 169] on link "Trend" at bounding box center [96, 170] width 193 height 36
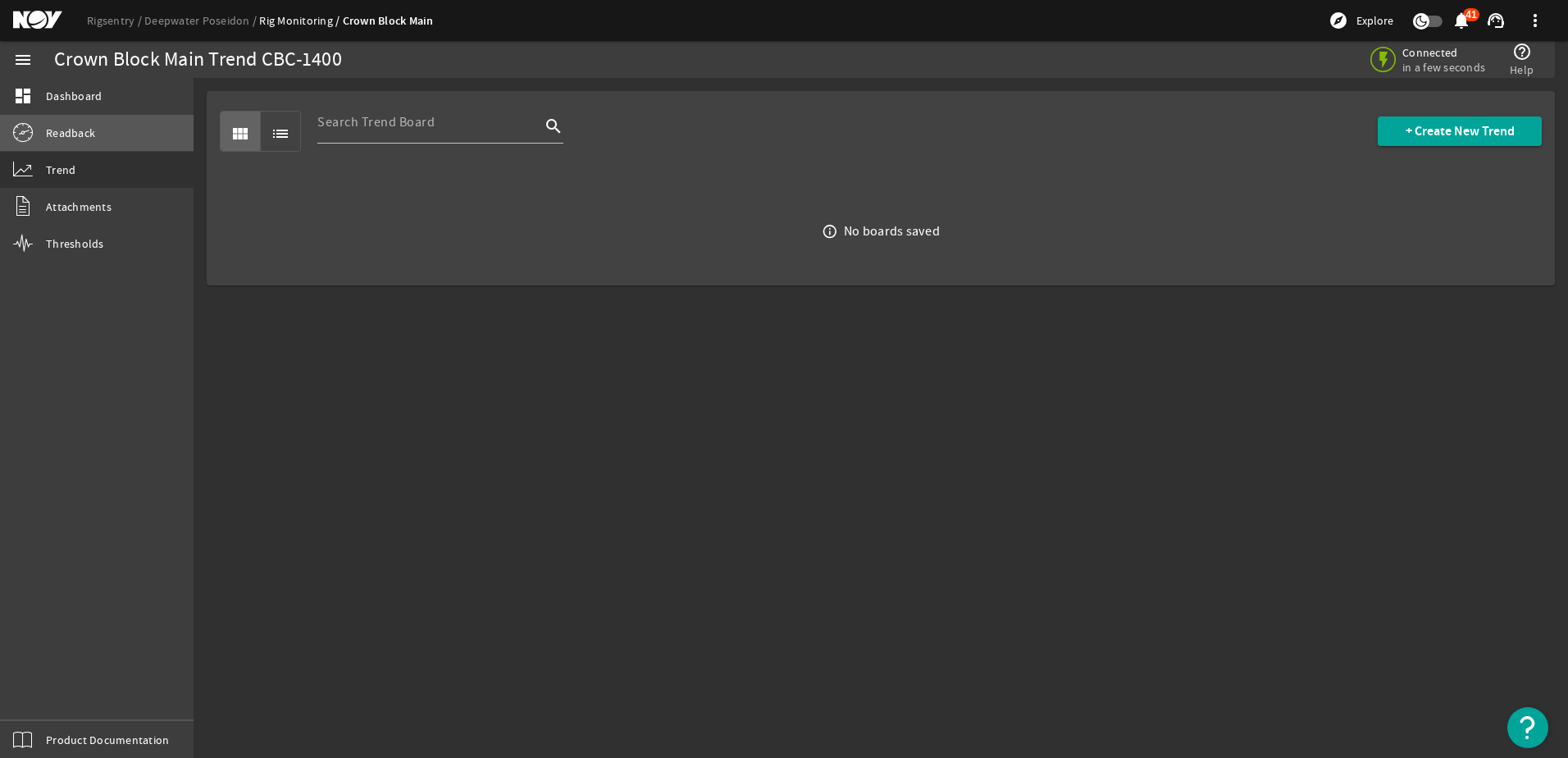
click at [87, 130] on span "Readback" at bounding box center [71, 133] width 49 height 17
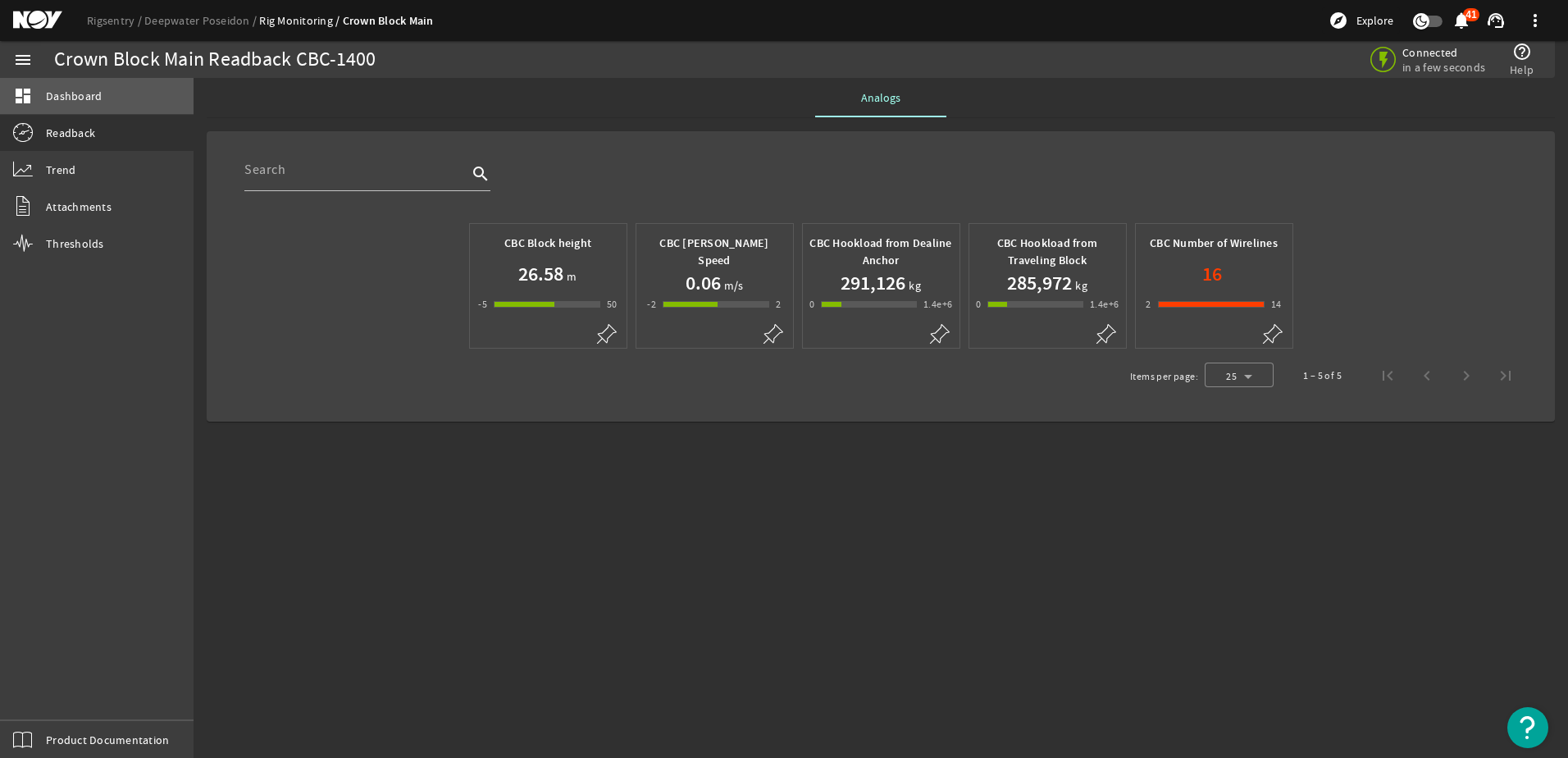
click at [76, 97] on span "Dashboard" at bounding box center [74, 95] width 56 height 17
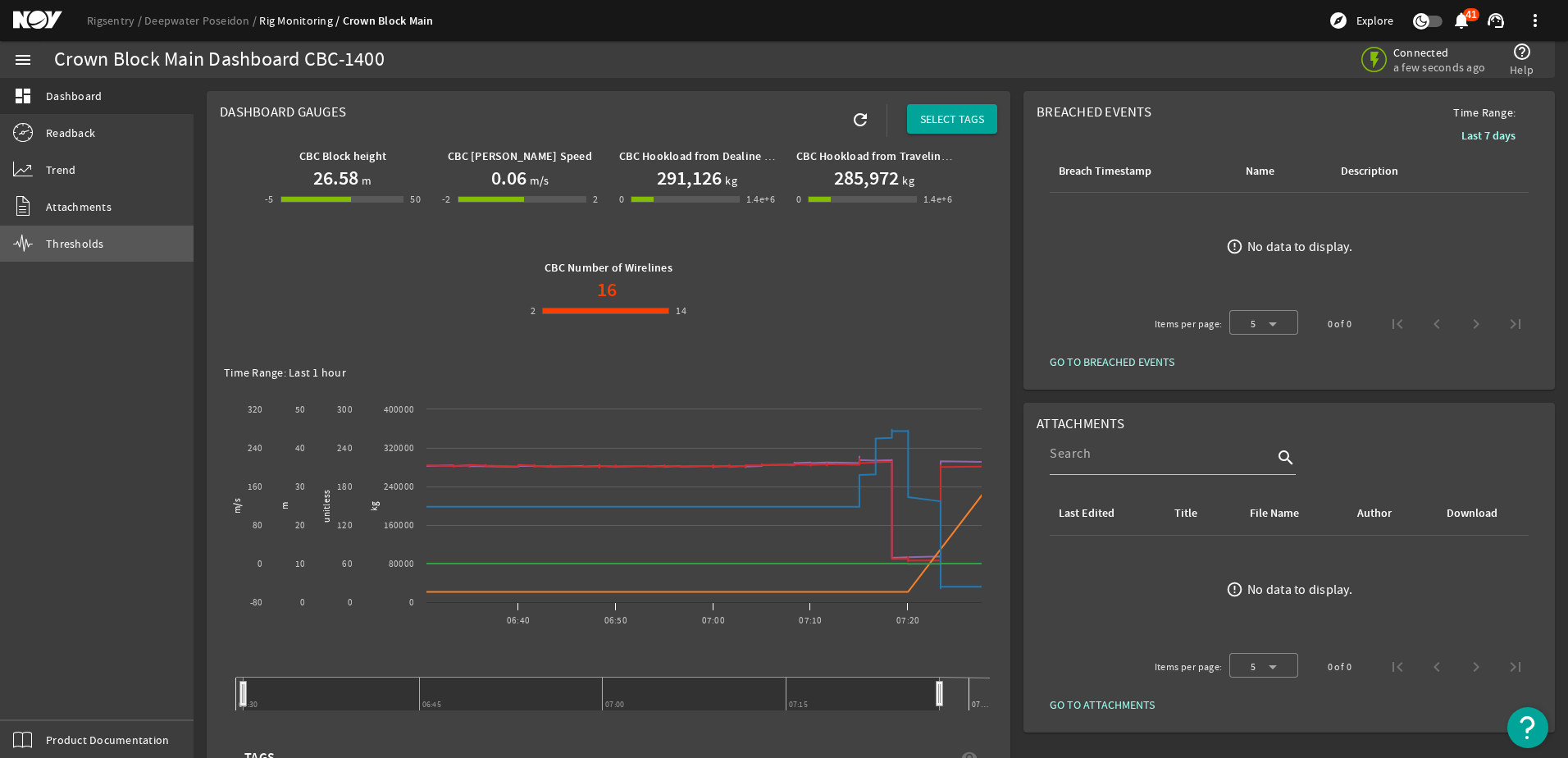
click at [62, 241] on span "Thresholds" at bounding box center [75, 244] width 58 height 17
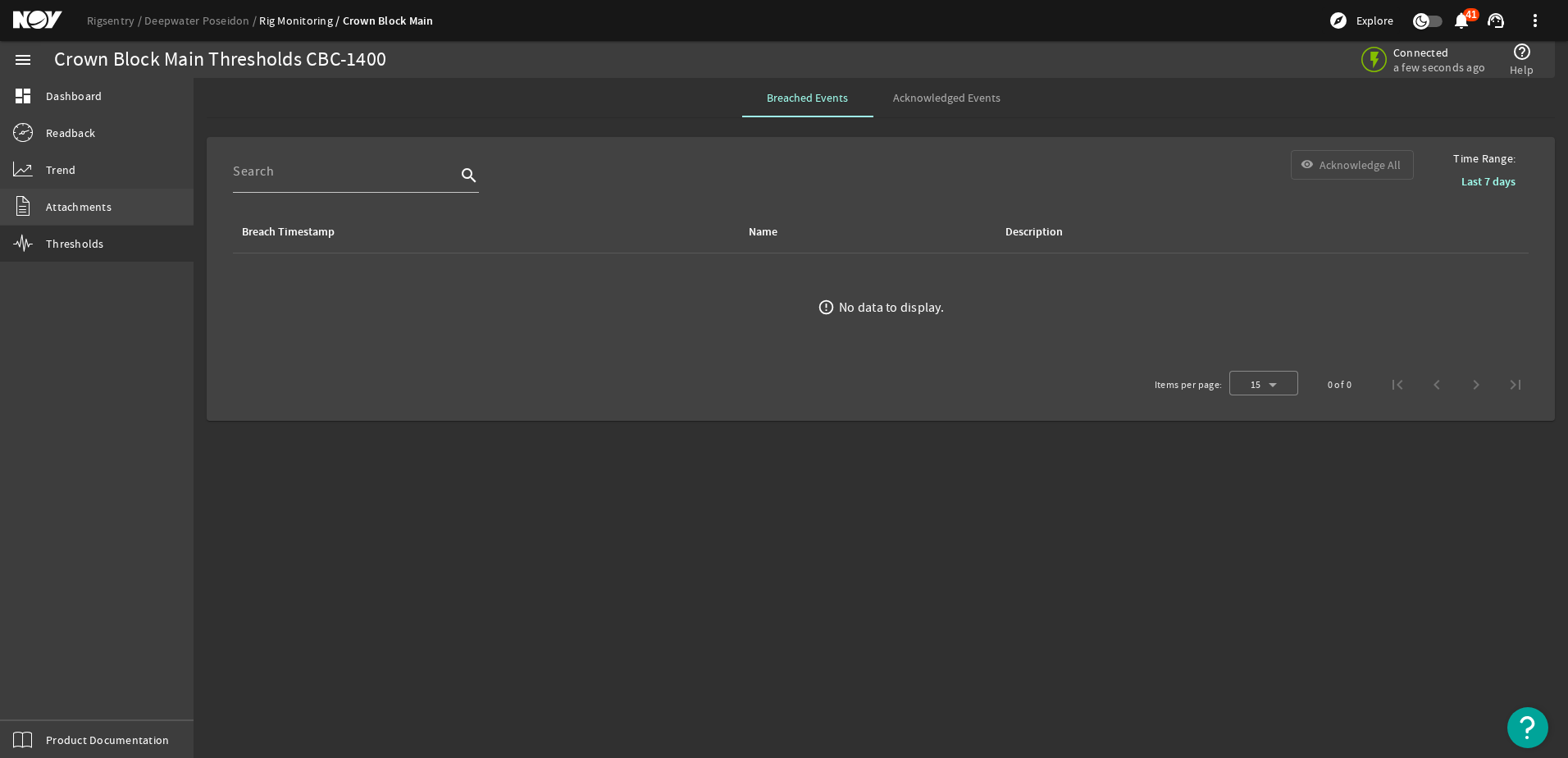
click at [62, 202] on span "Attachments" at bounding box center [78, 206] width 66 height 17
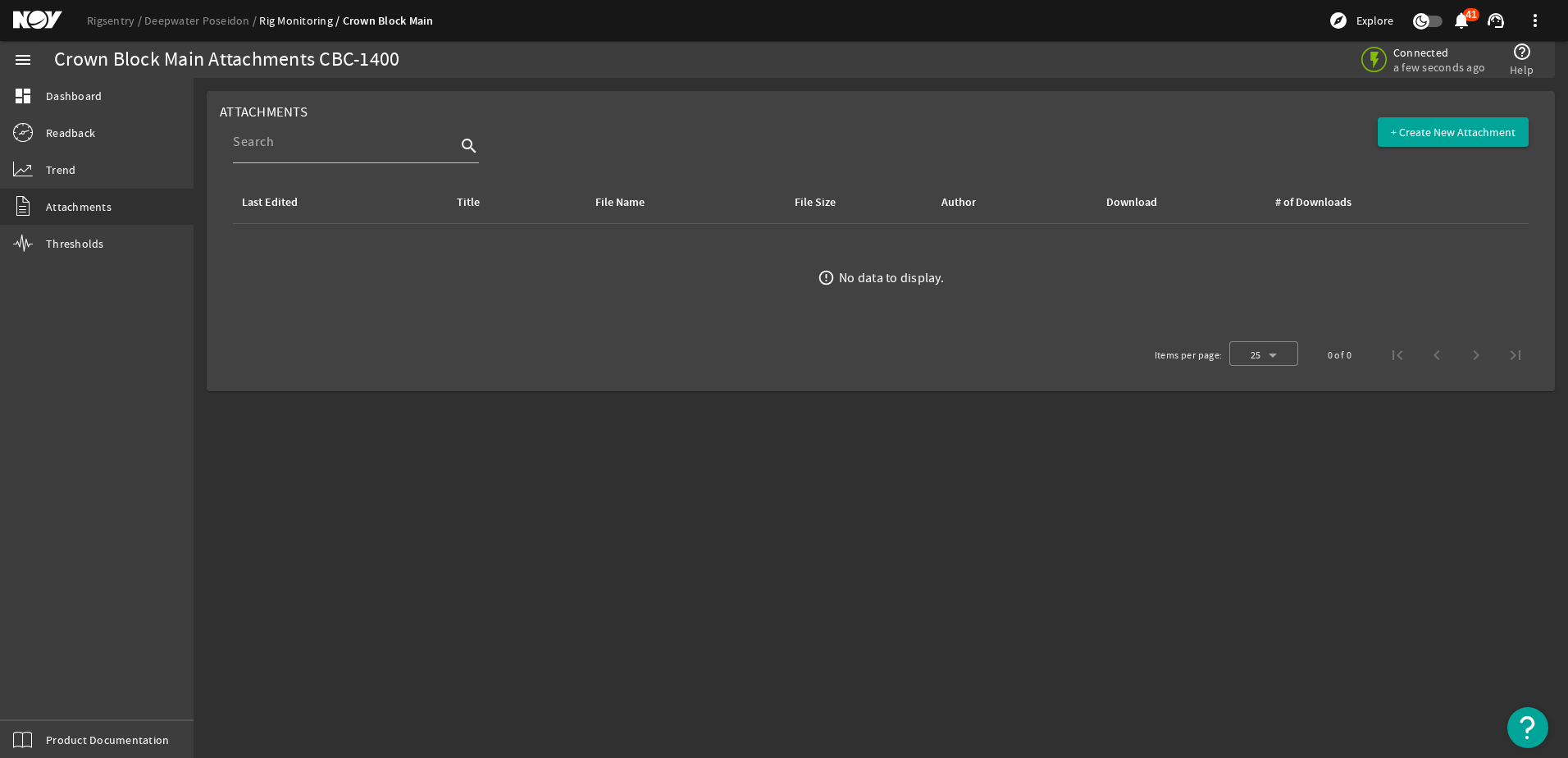
click at [27, 54] on mat-icon "menu" at bounding box center [23, 60] width 20 height 20
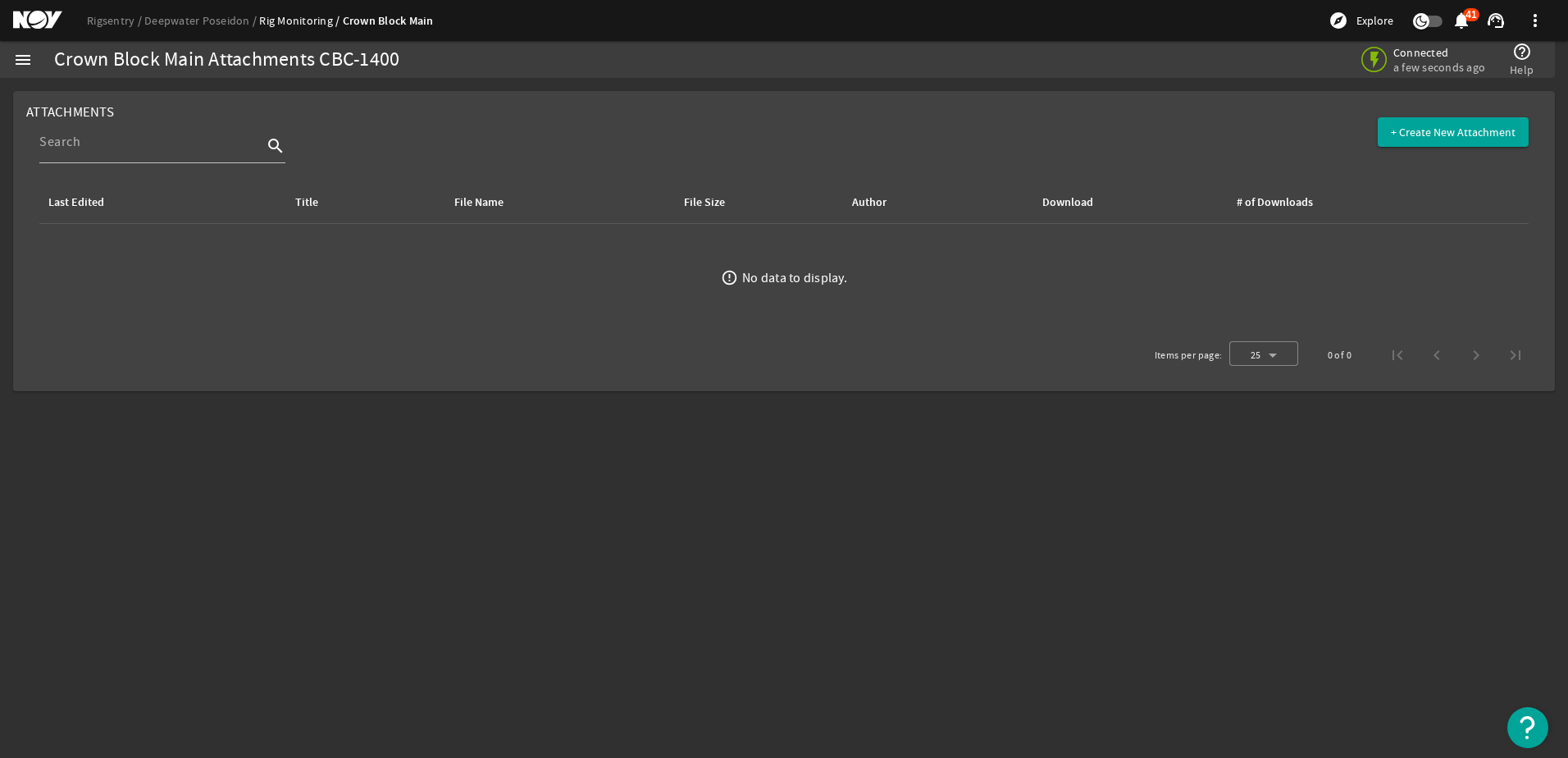
click at [33, 12] on mat-icon at bounding box center [49, 21] width 74 height 20
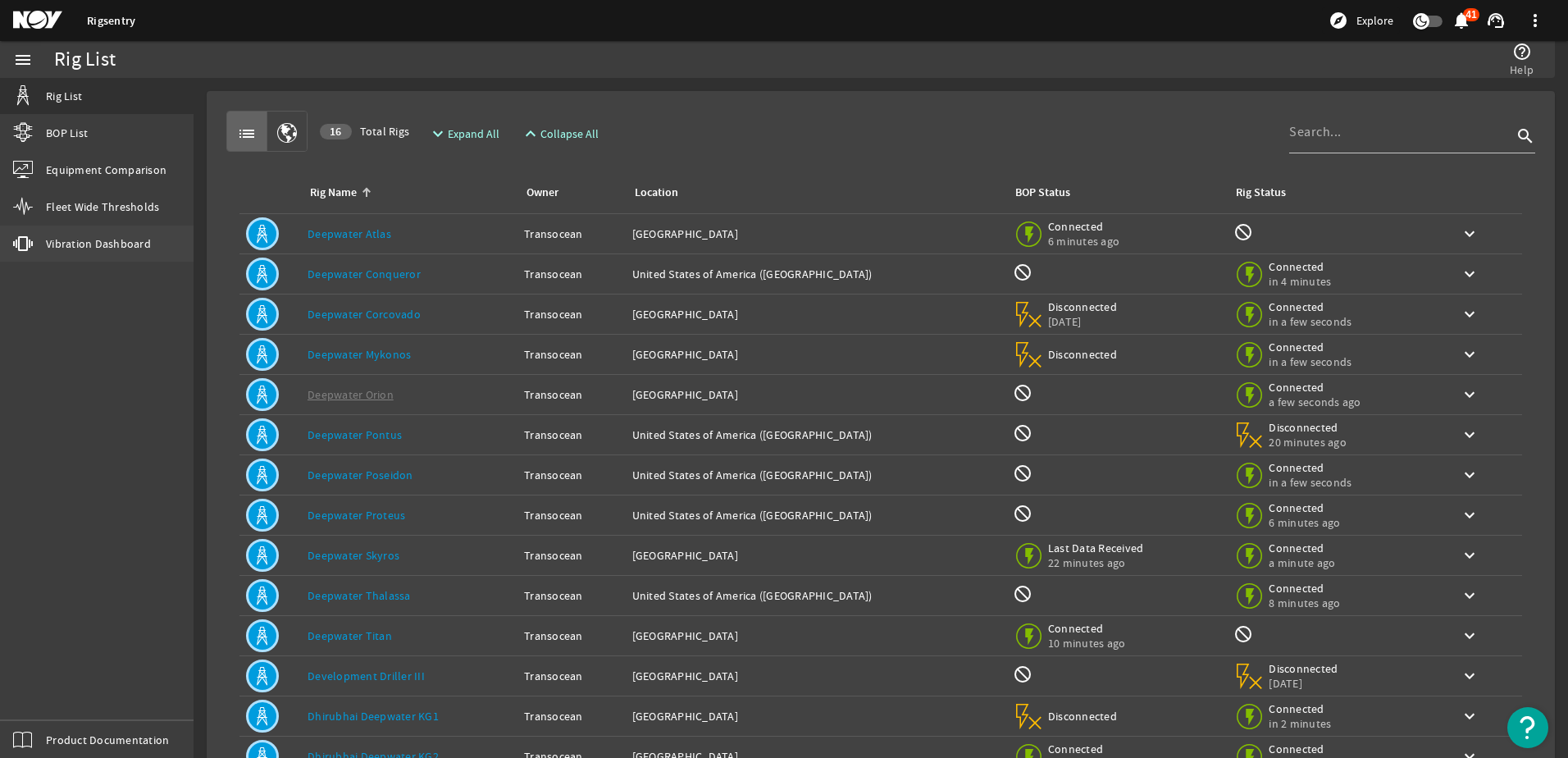
click at [108, 235] on link "vibration Vibration Dashboard" at bounding box center [96, 244] width 193 height 36
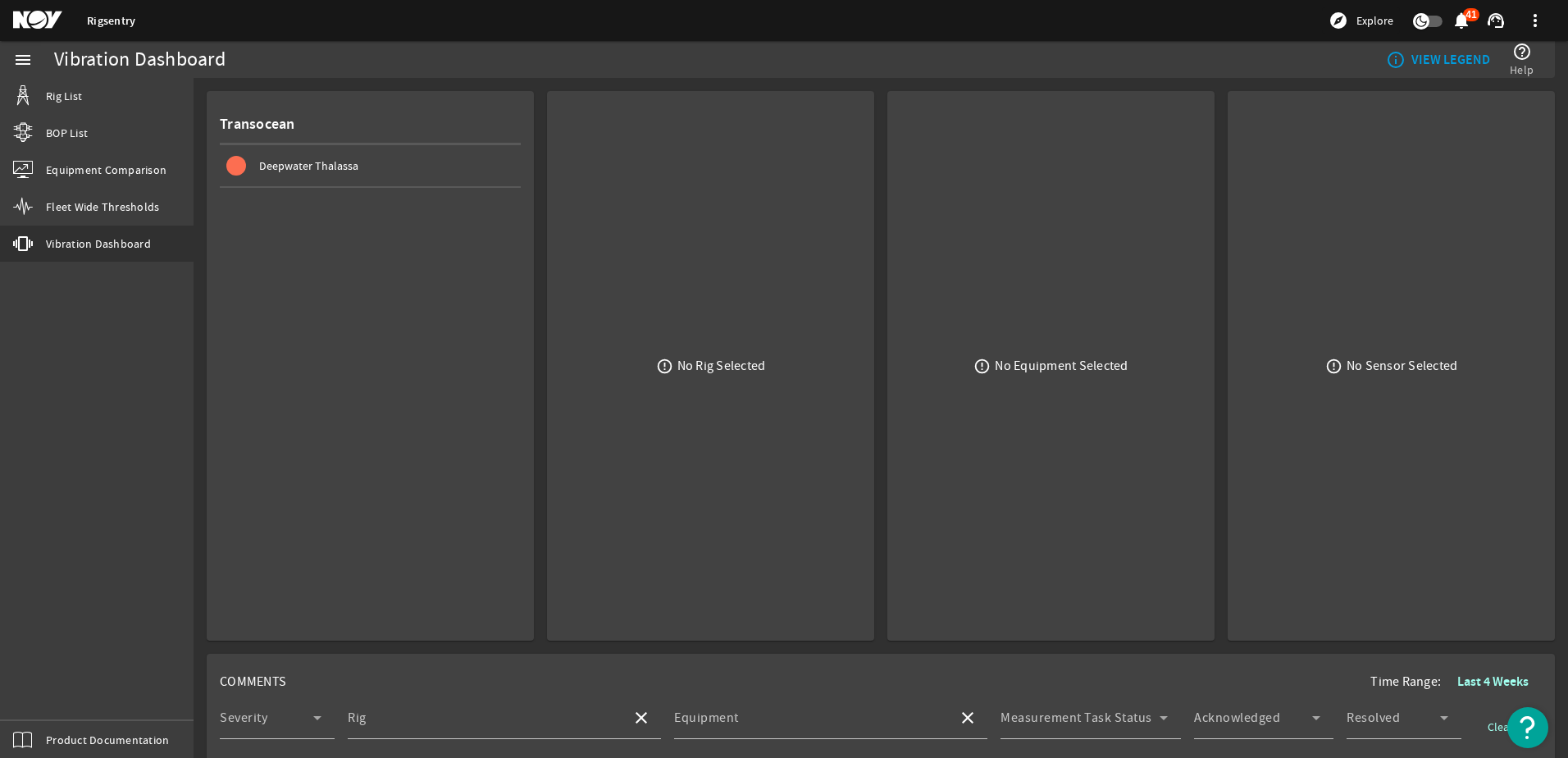
click at [409, 273] on mat-card "Transocean Deepwater Thalassa" at bounding box center [370, 366] width 327 height 550
drag, startPoint x: 378, startPoint y: 227, endPoint x: 324, endPoint y: 231, distance: 54.1
click at [324, 231] on mat-card "Transocean Deepwater Thalassa" at bounding box center [370, 366] width 327 height 550
click at [122, 209] on span "Fleet Wide Thresholds" at bounding box center [102, 206] width 113 height 17
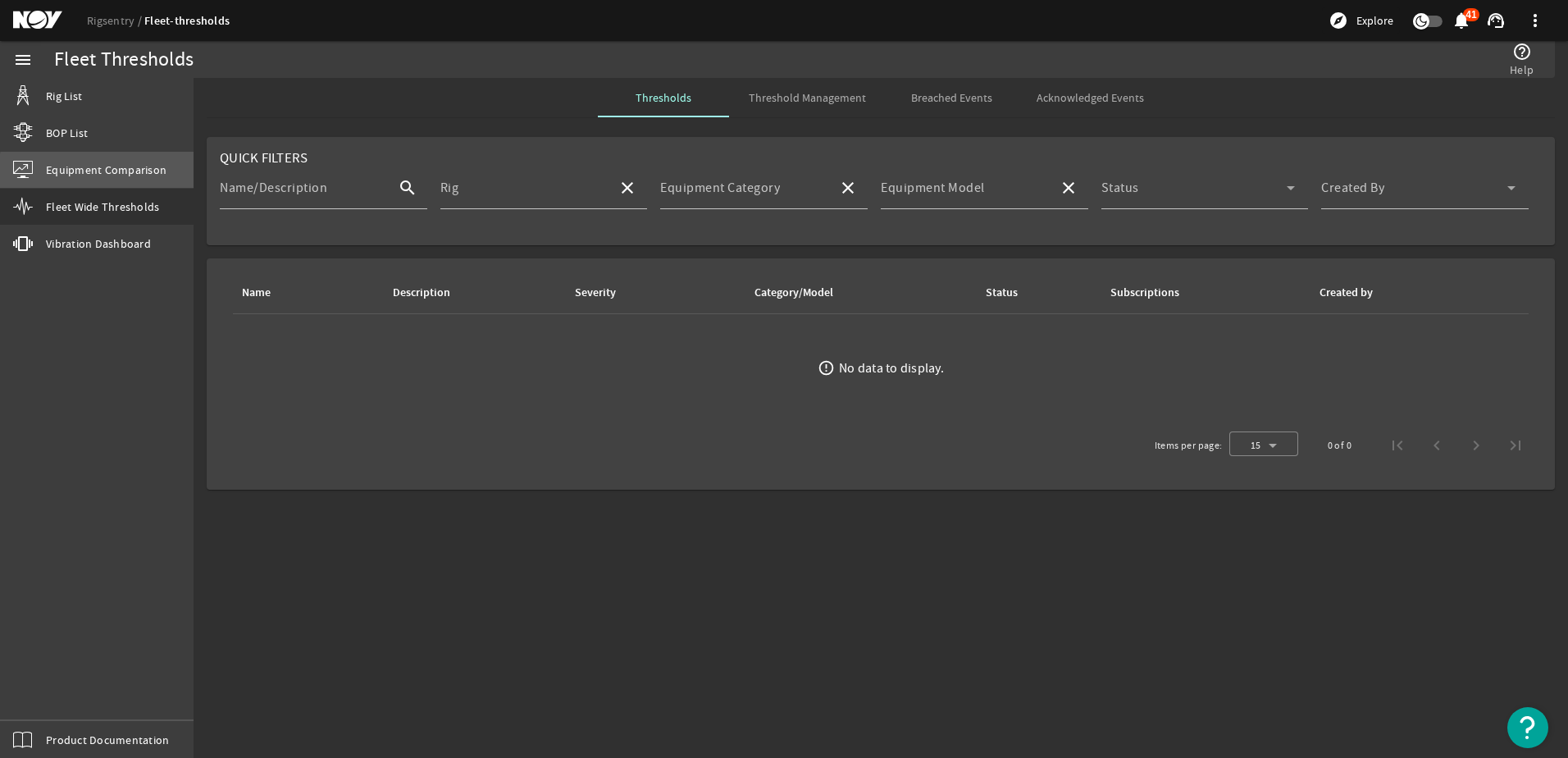
click at [103, 172] on span "Equipment Comparison" at bounding box center [106, 170] width 121 height 17
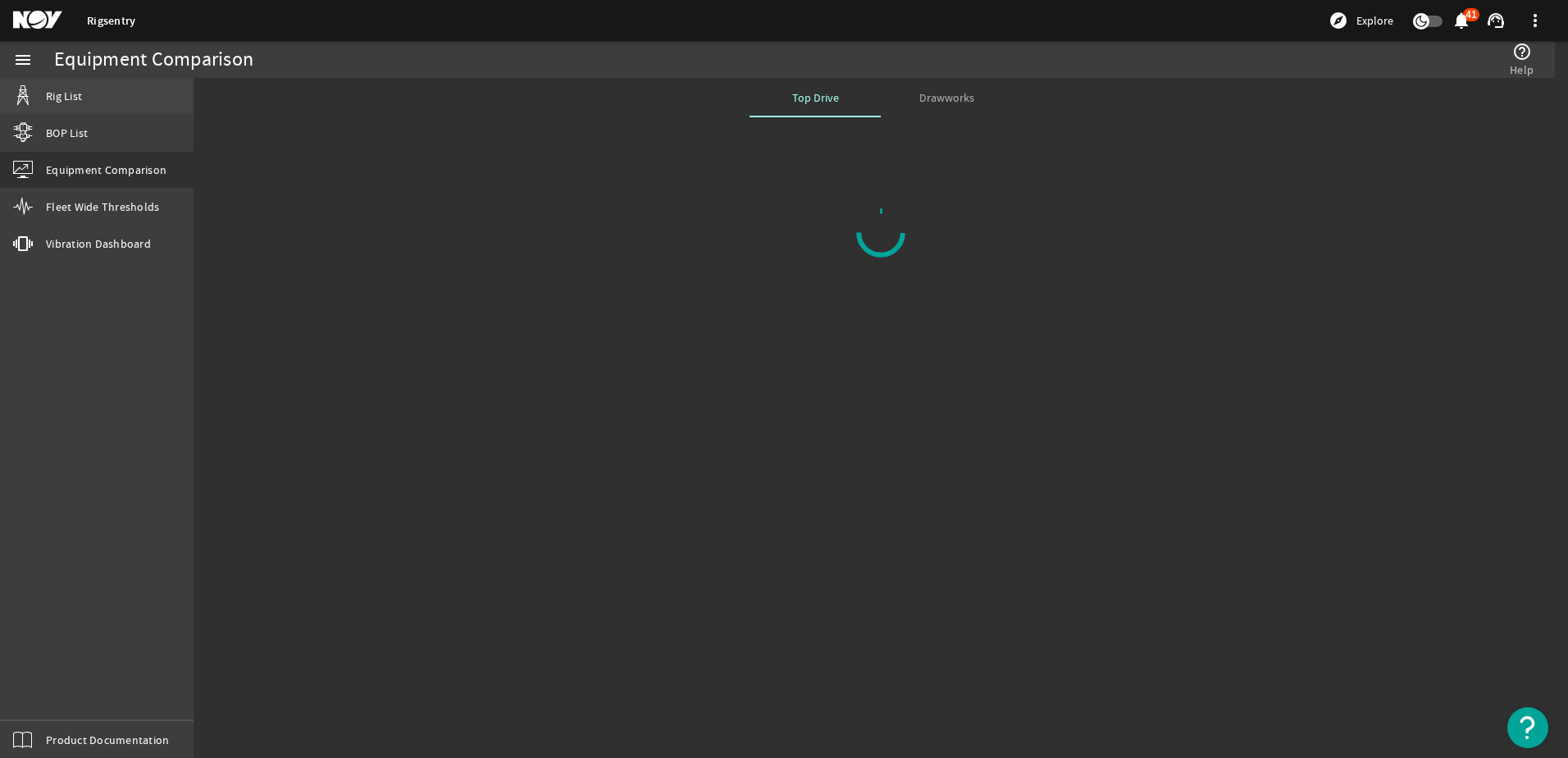
click at [59, 85] on link "Rig List" at bounding box center [96, 95] width 193 height 36
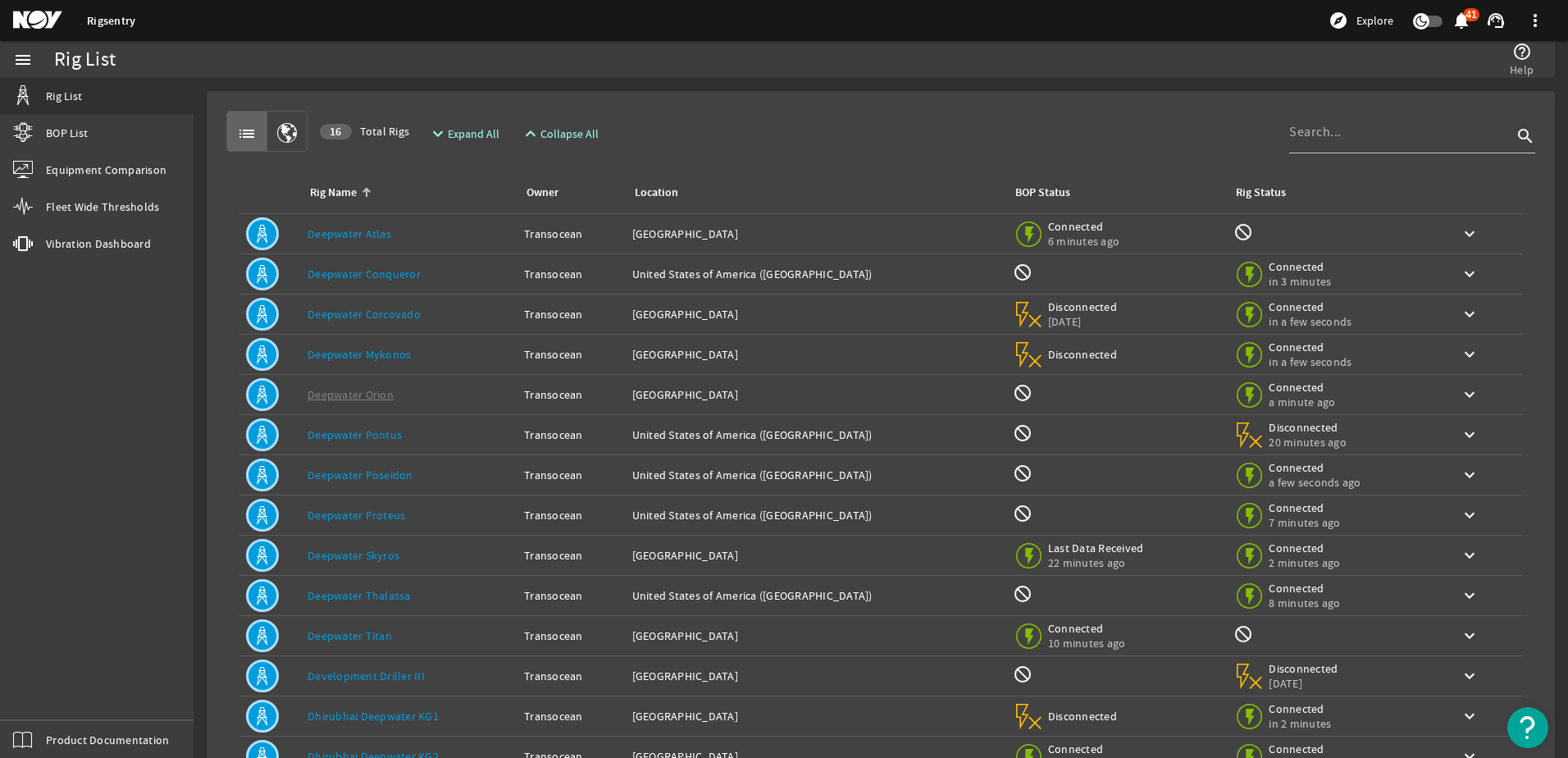
drag, startPoint x: 345, startPoint y: 474, endPoint x: 361, endPoint y: 641, distance: 167.8
drag, startPoint x: 361, startPoint y: 641, endPoint x: 341, endPoint y: 637, distance: 20.4
click at [341, 637] on link "Deepwater Titan" at bounding box center [349, 635] width 84 height 15
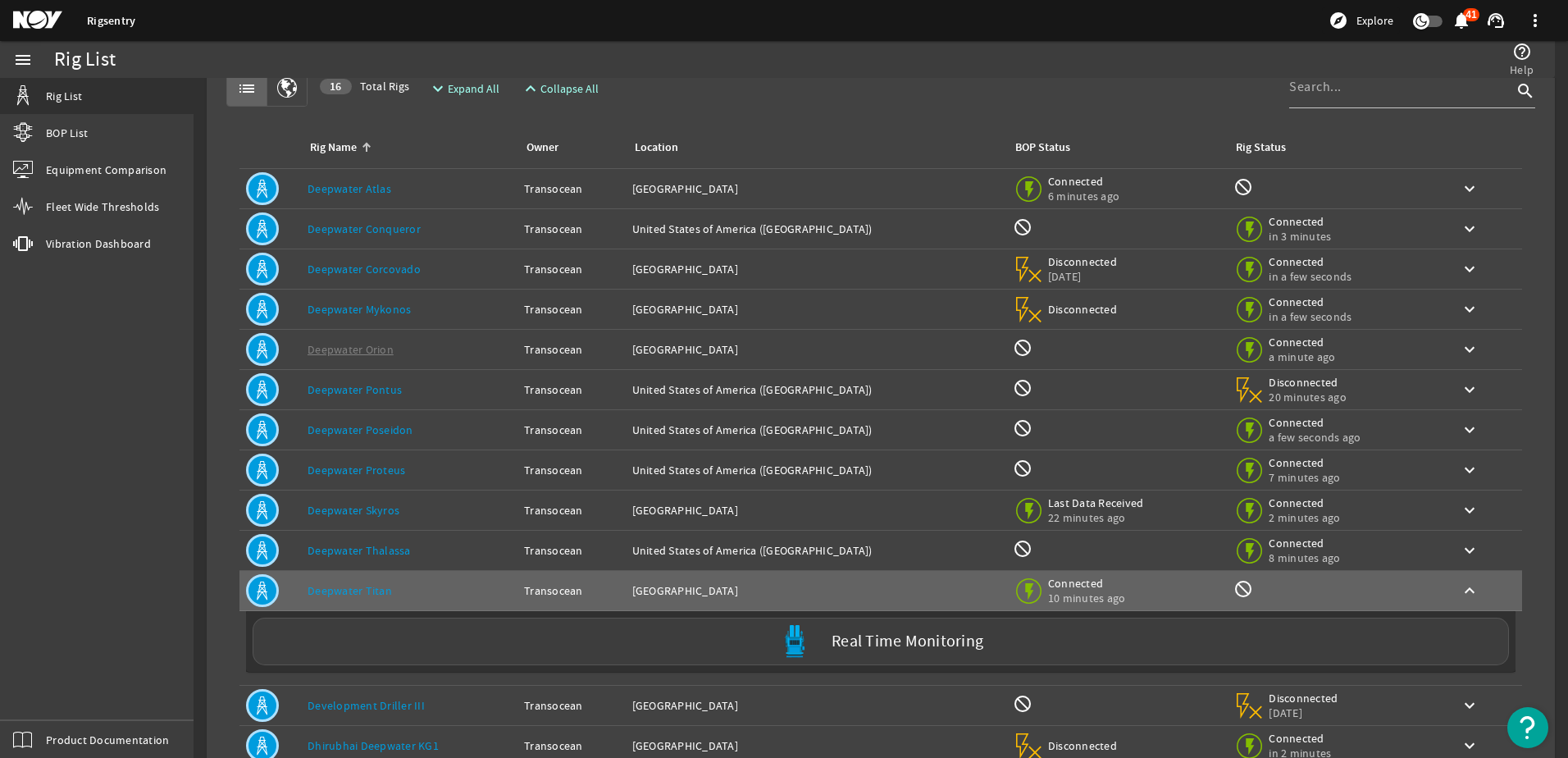
scroll to position [82, 0]
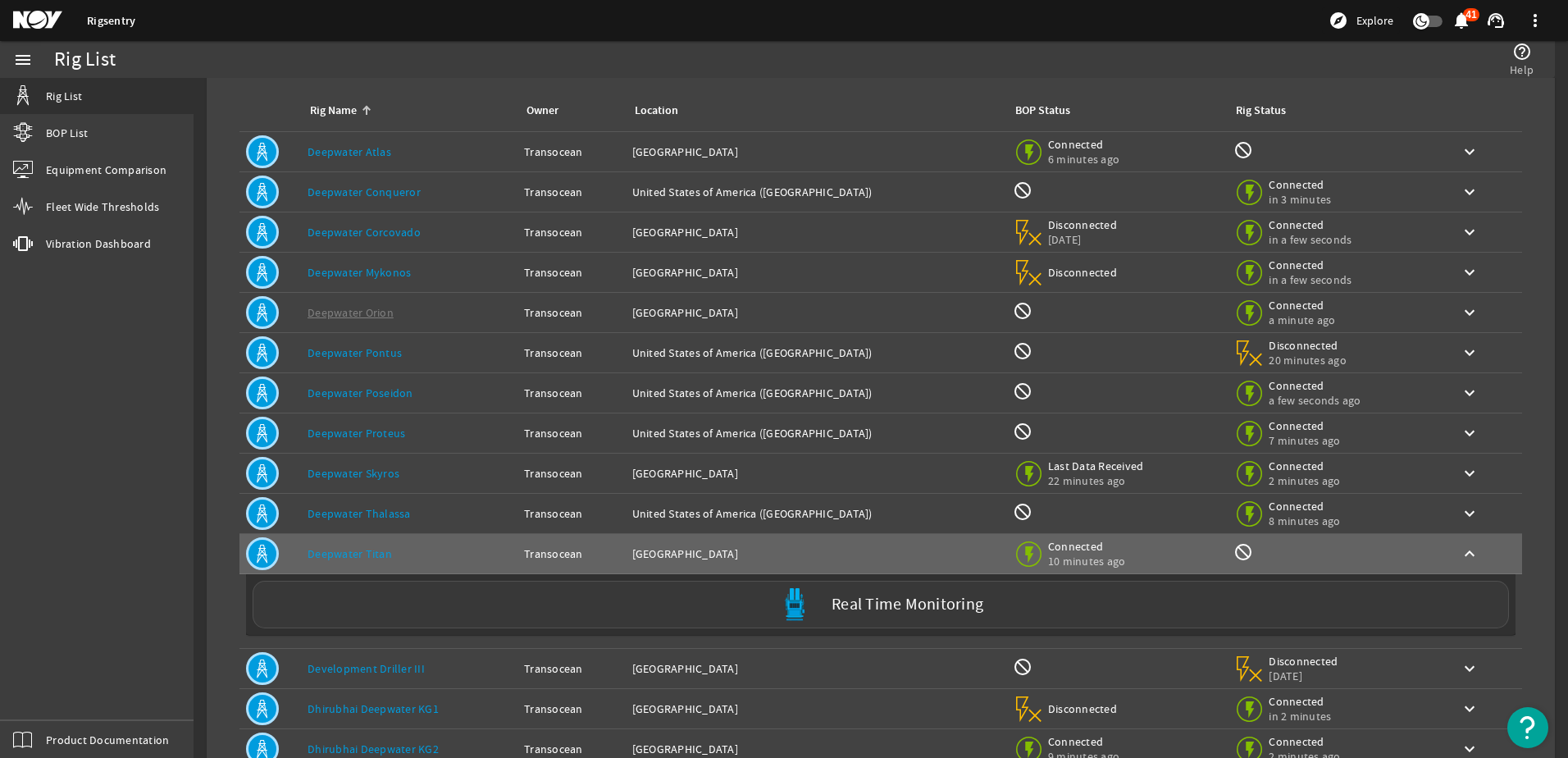
click at [885, 598] on label "Real Time Monitoring" at bounding box center [907, 605] width 152 height 18
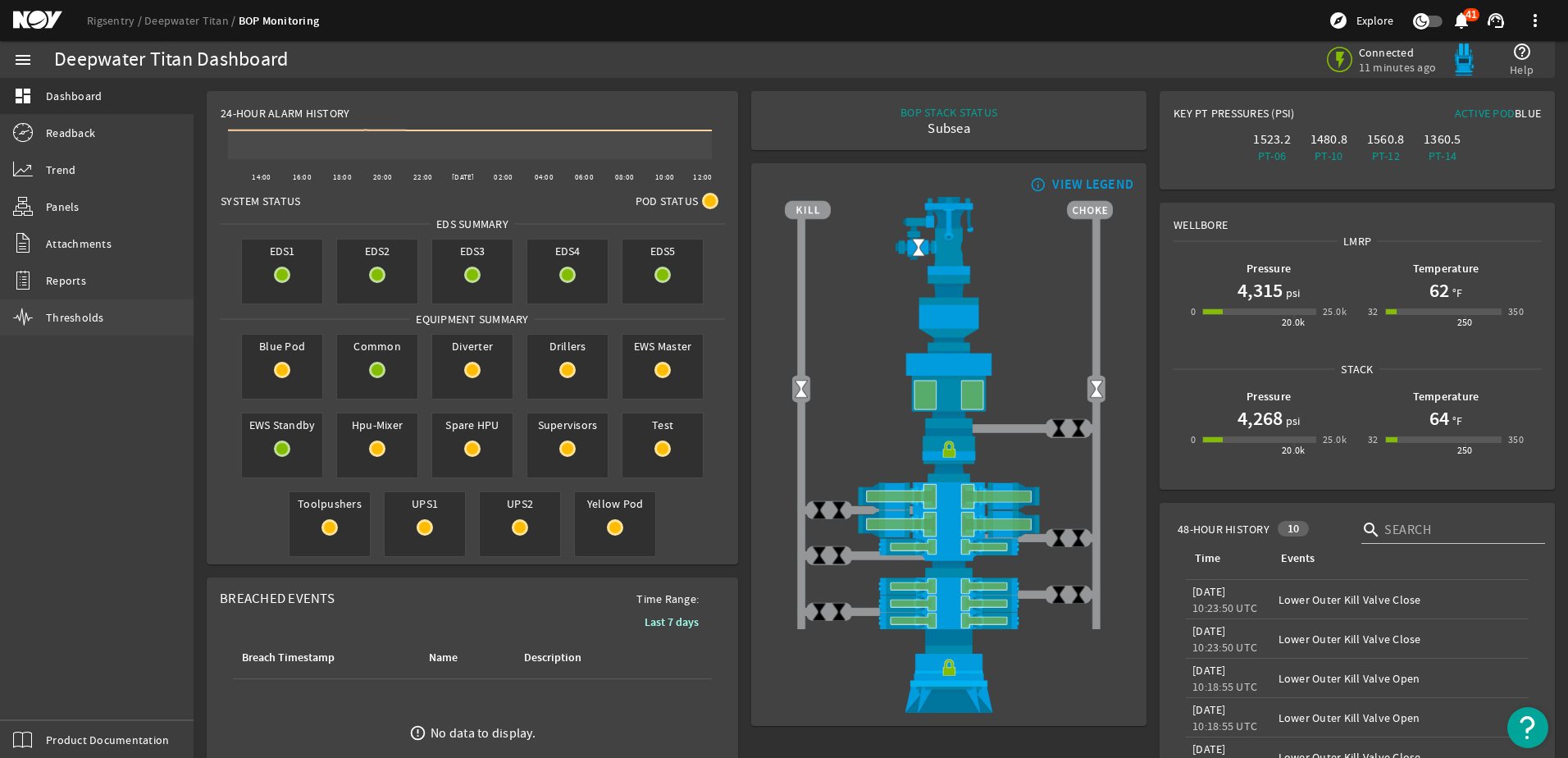
click at [94, 315] on span "Thresholds" at bounding box center [75, 317] width 58 height 17
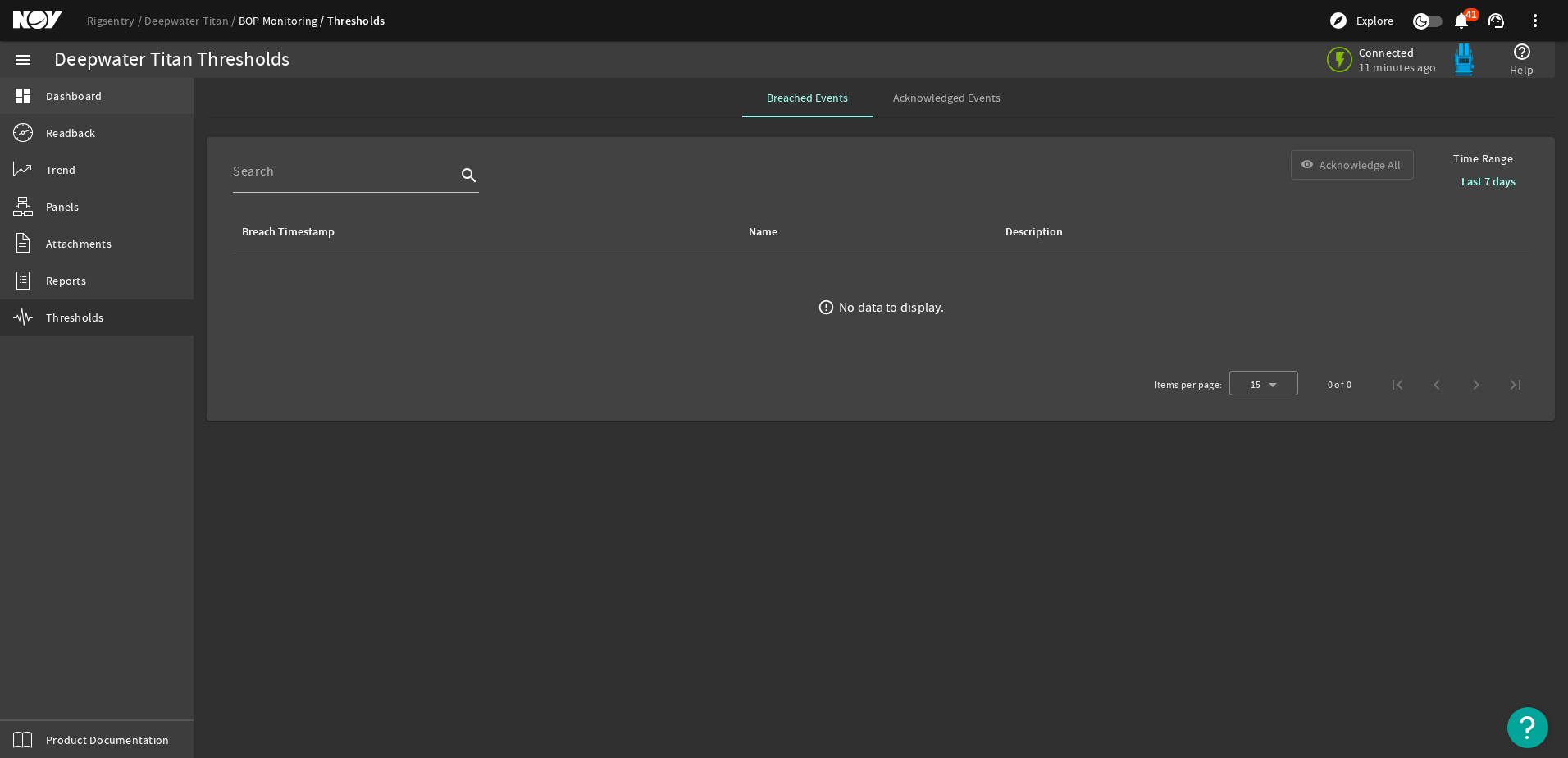
click at [80, 88] on span "Dashboard" at bounding box center [74, 95] width 56 height 17
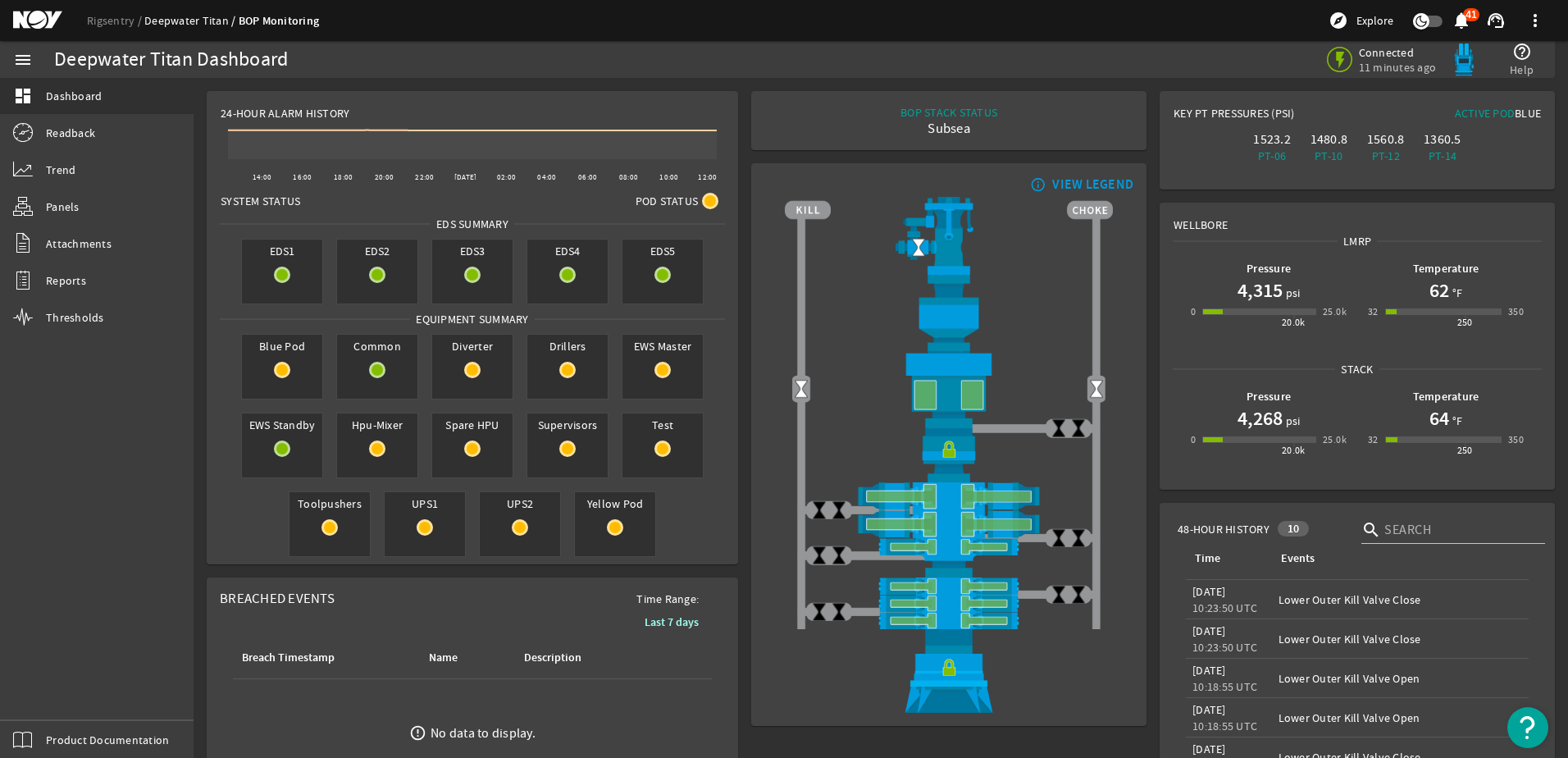
click at [195, 23] on link "Deepwater Titan" at bounding box center [191, 20] width 94 height 15
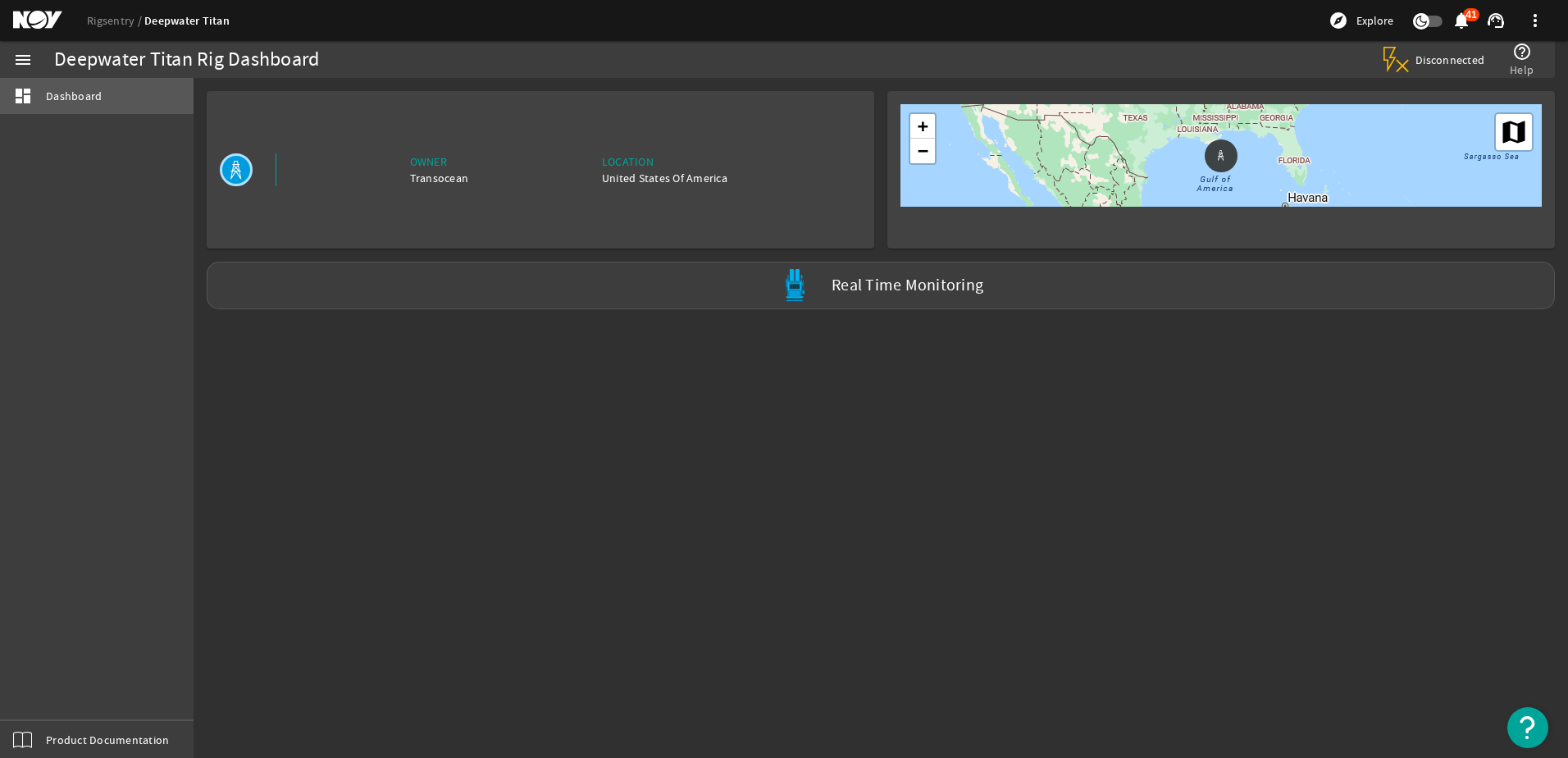
click at [78, 92] on span "Dashboard" at bounding box center [74, 95] width 56 height 17
click at [26, 55] on mat-icon "menu" at bounding box center [23, 60] width 20 height 20
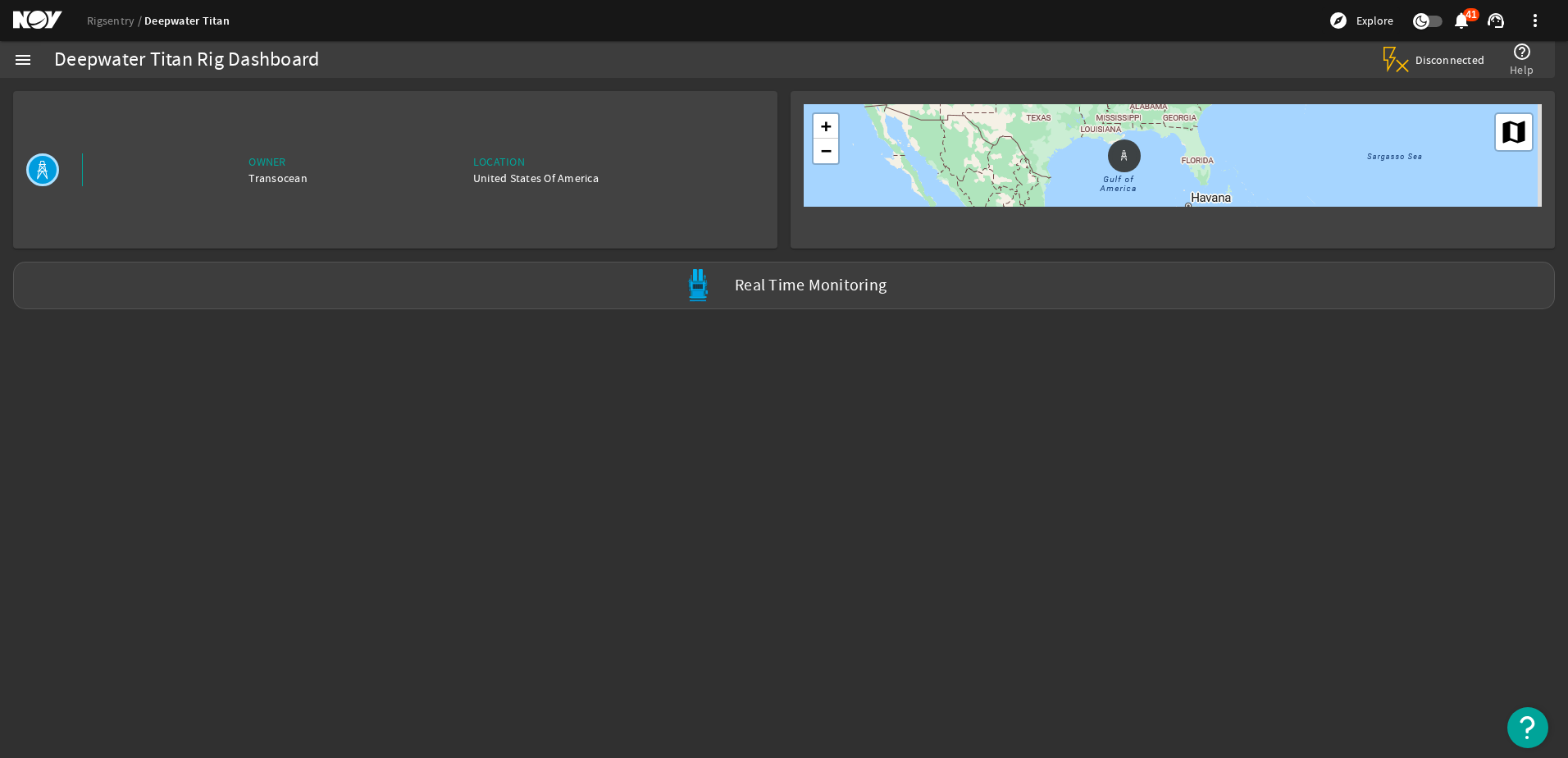
click at [20, 50] on mat-icon "menu" at bounding box center [23, 60] width 20 height 20
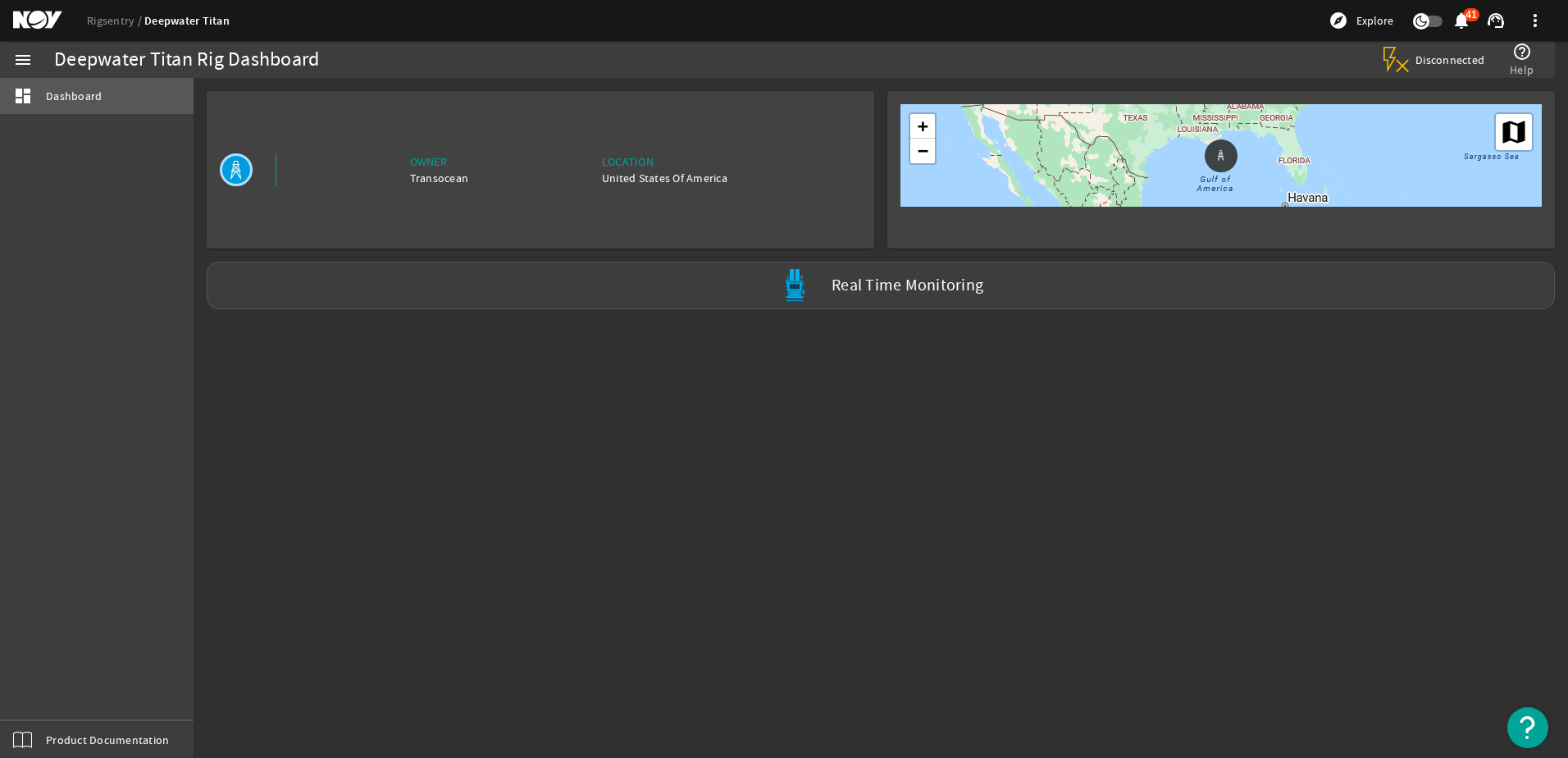
click at [93, 97] on span "Dashboard" at bounding box center [74, 95] width 56 height 17
